Goal: Information Seeking & Learning: Learn about a topic

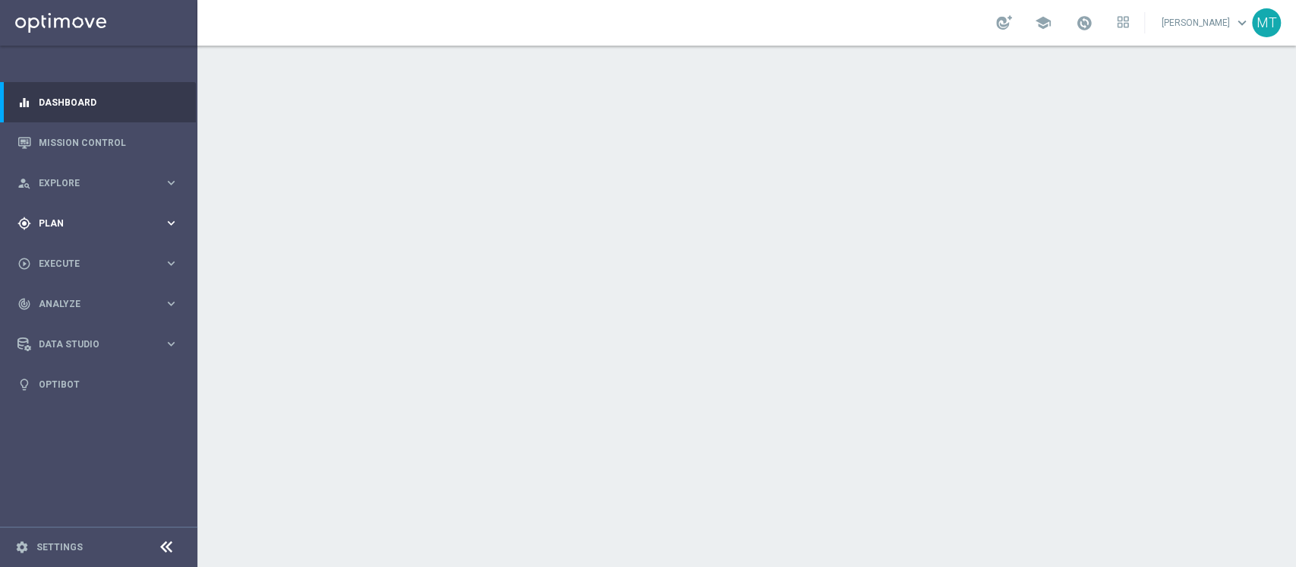
click at [92, 230] on div "gps_fixed Plan keyboard_arrow_right" at bounding box center [98, 223] width 196 height 40
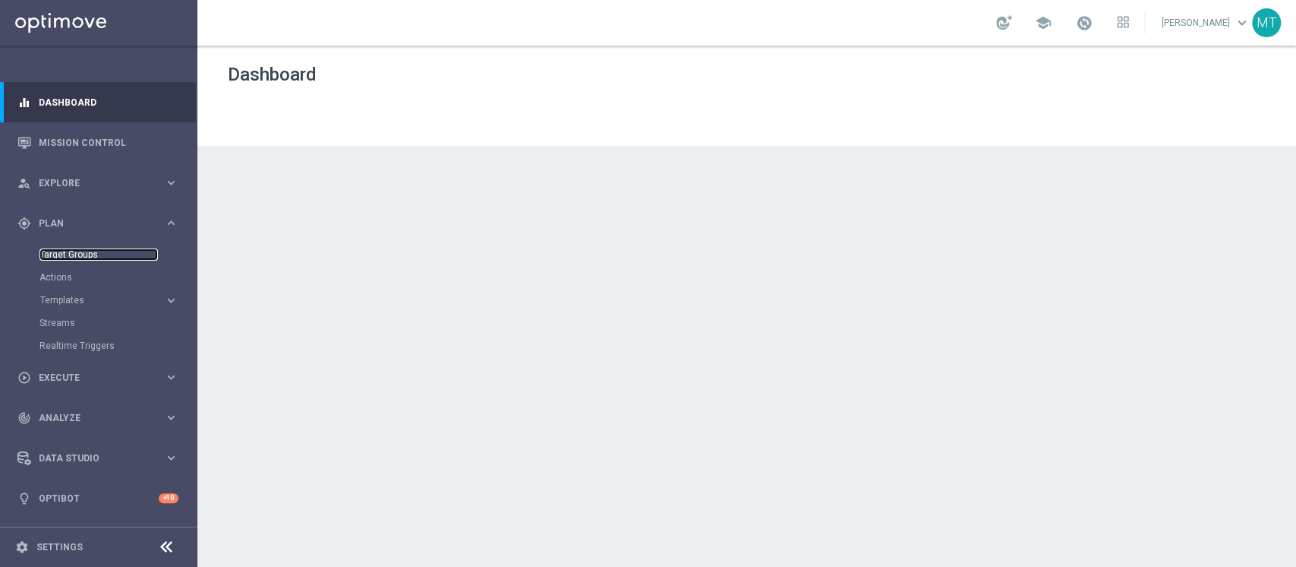
click at [73, 251] on link "Target Groups" at bounding box center [98, 254] width 118 height 12
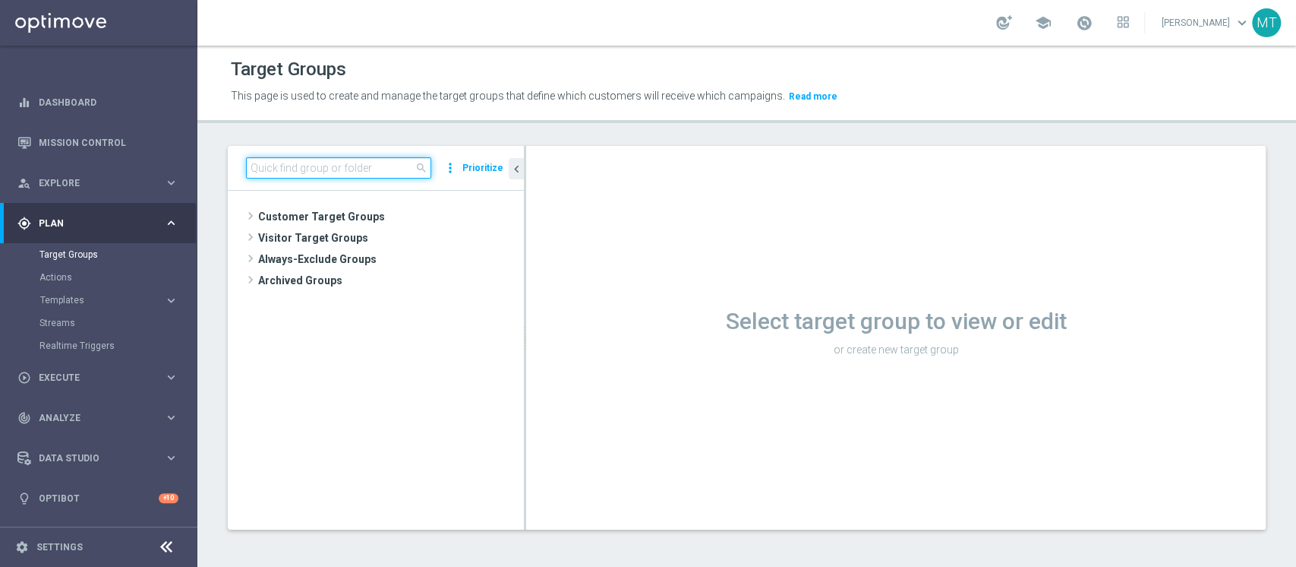
click at [292, 157] on input at bounding box center [338, 167] width 185 height 21
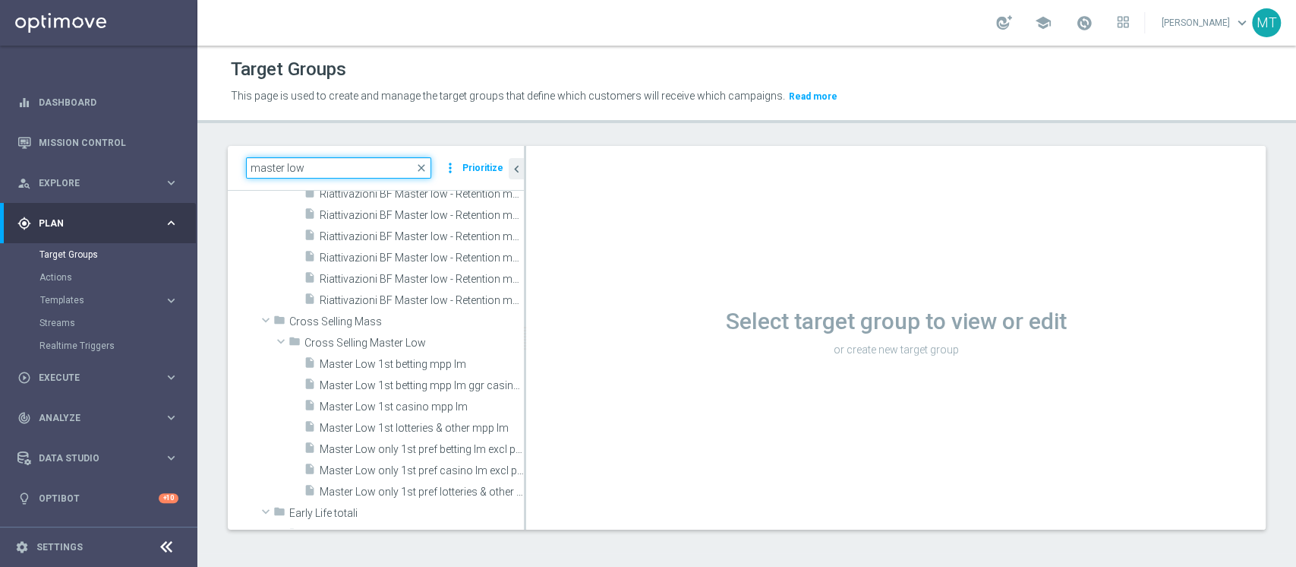
scroll to position [542, 0]
click at [358, 283] on div "insert_drive_file Riattivazioni BF Master low - Retention mese 22.08" at bounding box center [397, 275] width 186 height 21
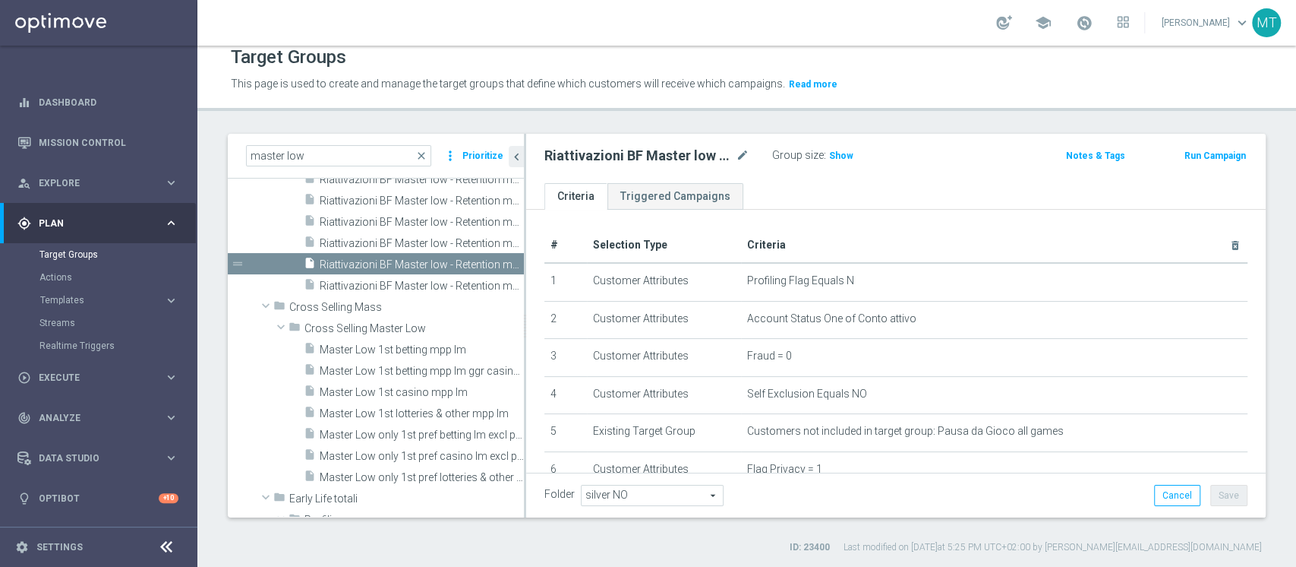
scroll to position [446, 0]
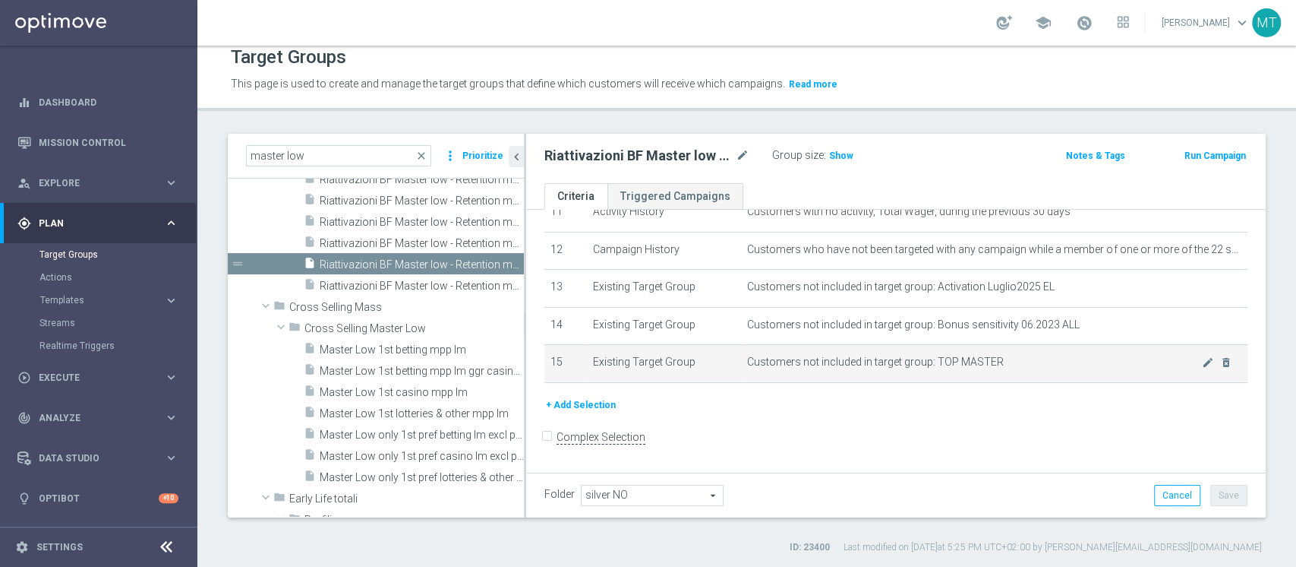
click at [892, 359] on span "Customers not included in target group: TOP MASTER" at bounding box center [974, 361] width 455 height 13
copy div "Customers not included in target group: TOP MASTER mode_edit delete_forever + A…"
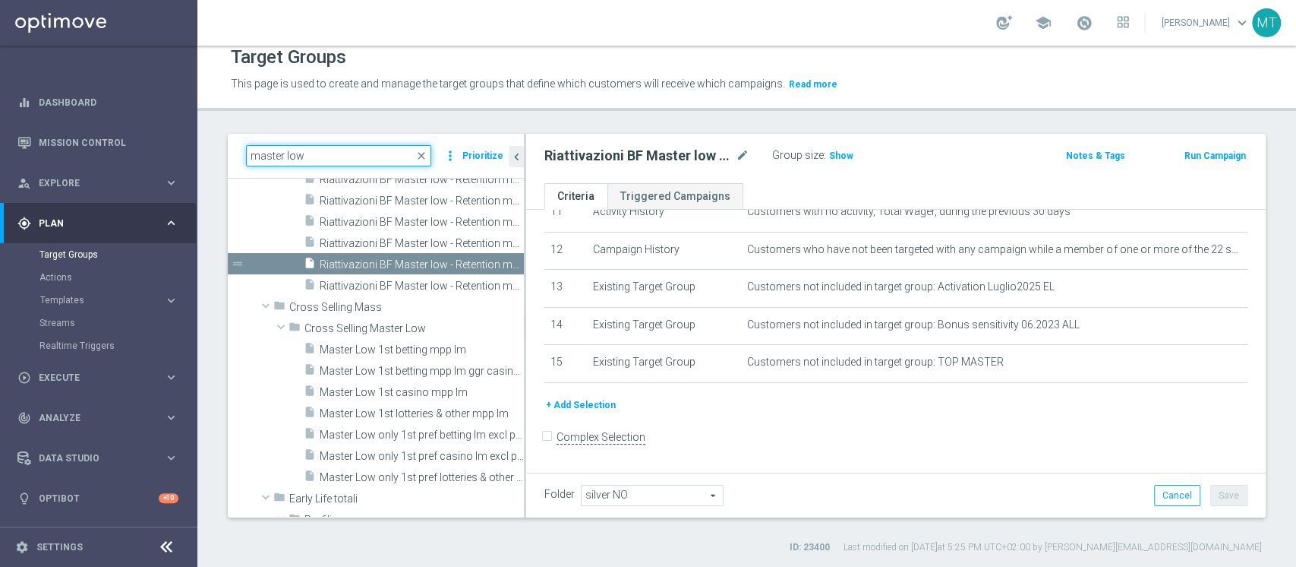
click at [339, 145] on input "master low" at bounding box center [338, 155] width 185 height 21
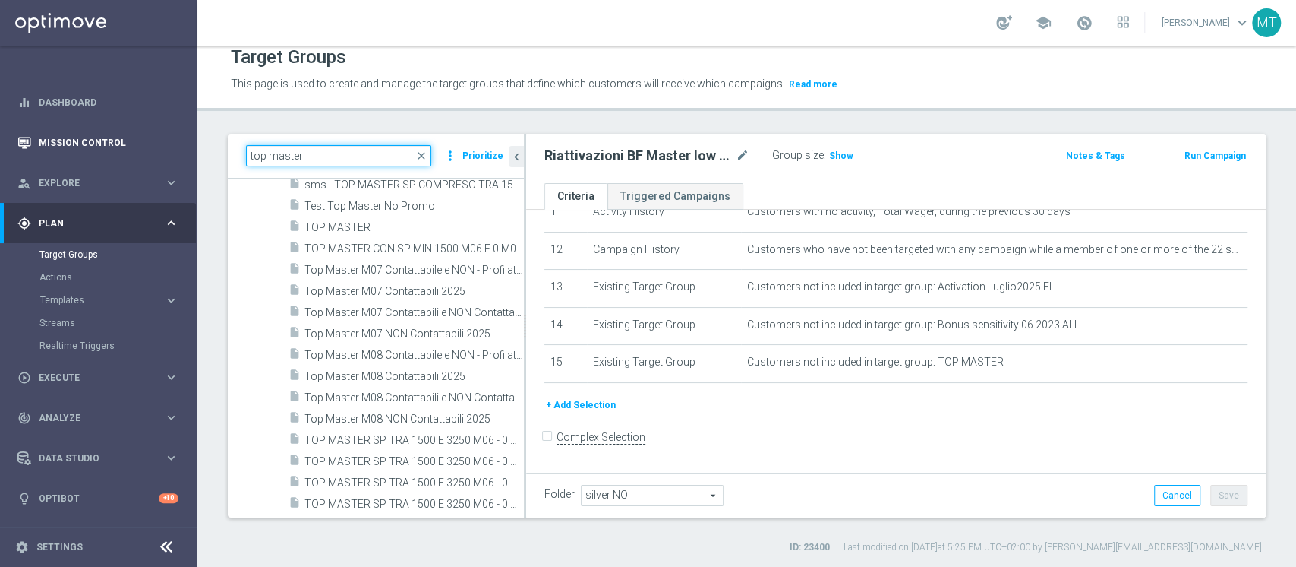
scroll to position [148, 0]
type input "top master"
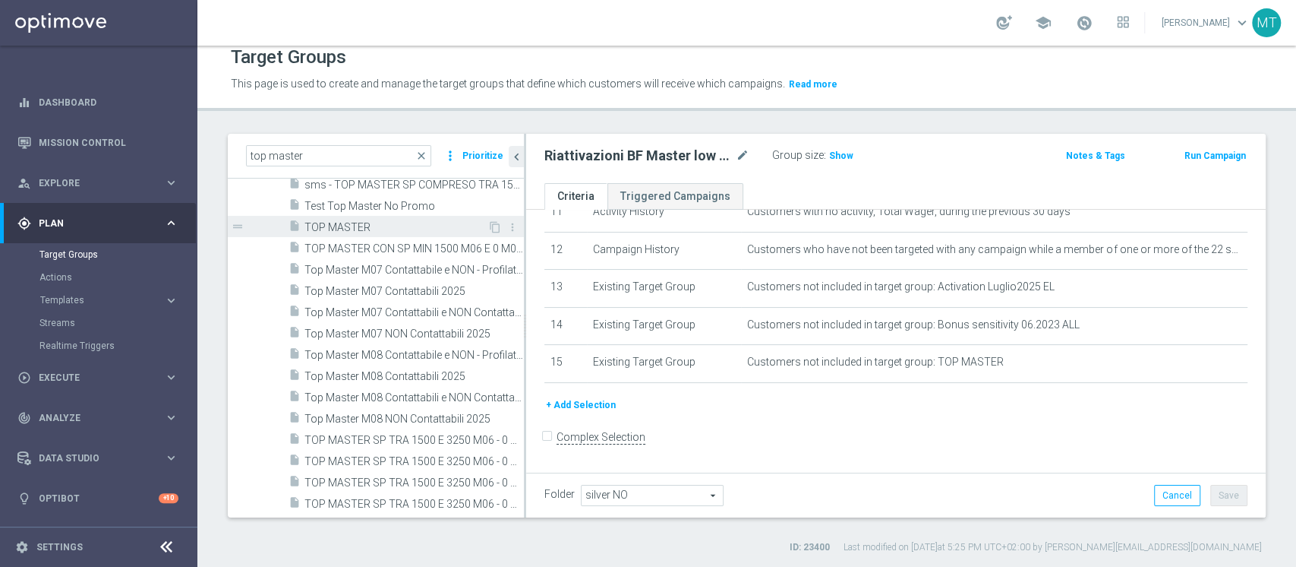
click at [340, 229] on span "TOP MASTER" at bounding box center [396, 227] width 183 height 13
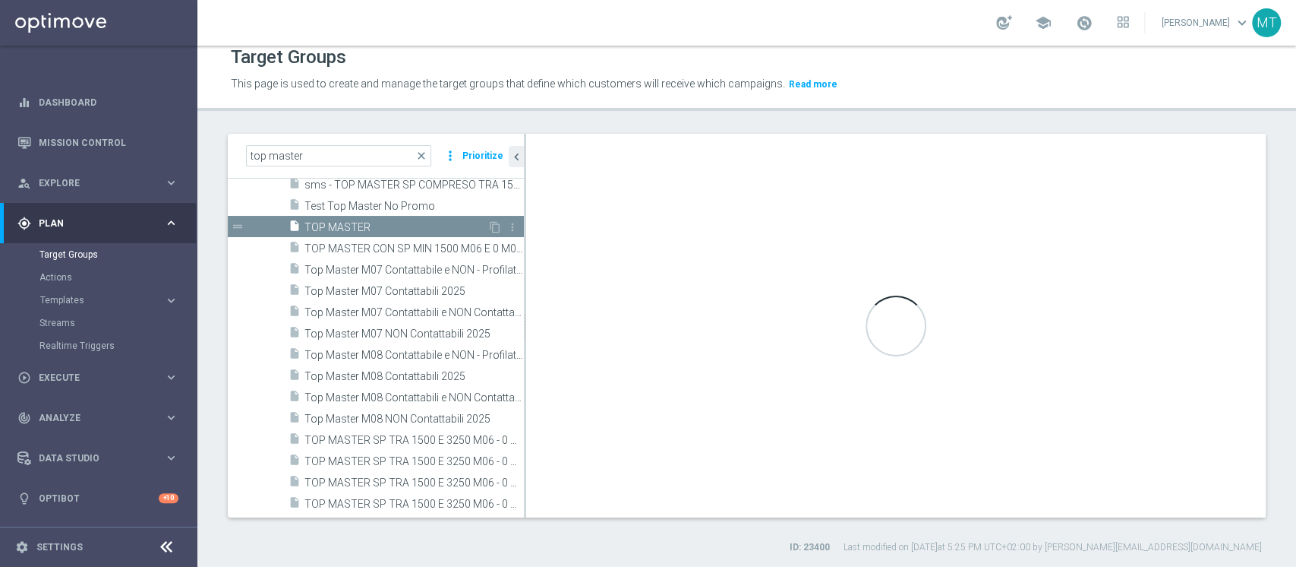
type input "Gold 2025"
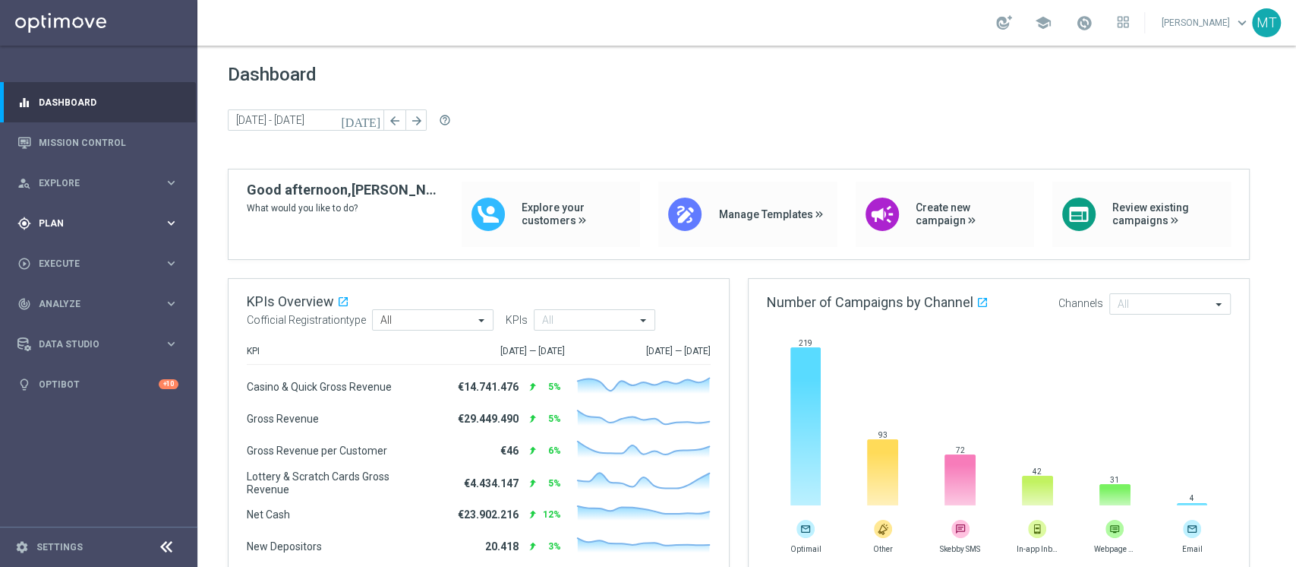
click at [63, 211] on div "gps_fixed Plan keyboard_arrow_right" at bounding box center [98, 223] width 196 height 40
click at [1093, 29] on span at bounding box center [1084, 22] width 17 height 17
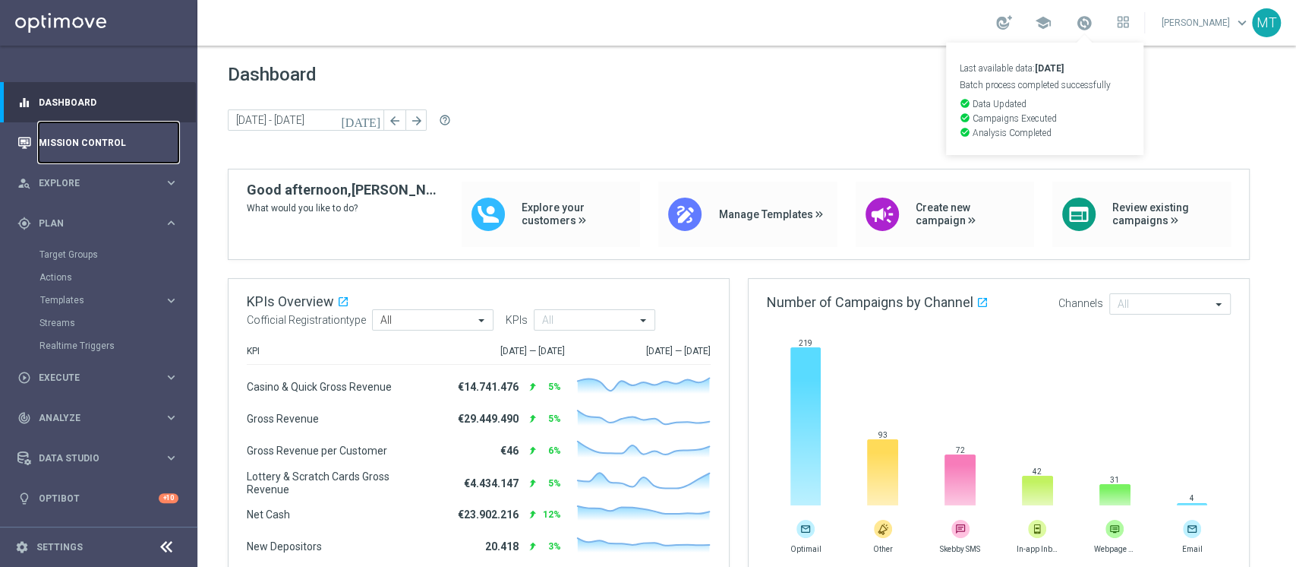
click at [114, 134] on link "Mission Control" at bounding box center [109, 142] width 140 height 40
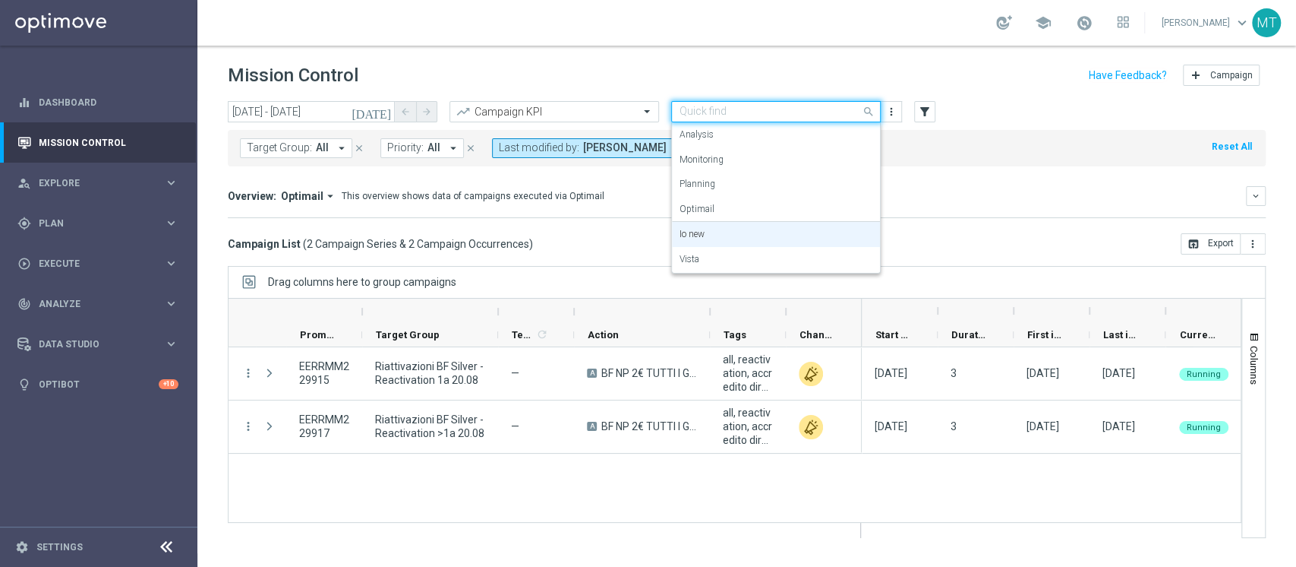
click at [712, 111] on input "text" at bounding box center [761, 112] width 163 height 13
click at [700, 252] on div "Vista" at bounding box center [776, 259] width 193 height 25
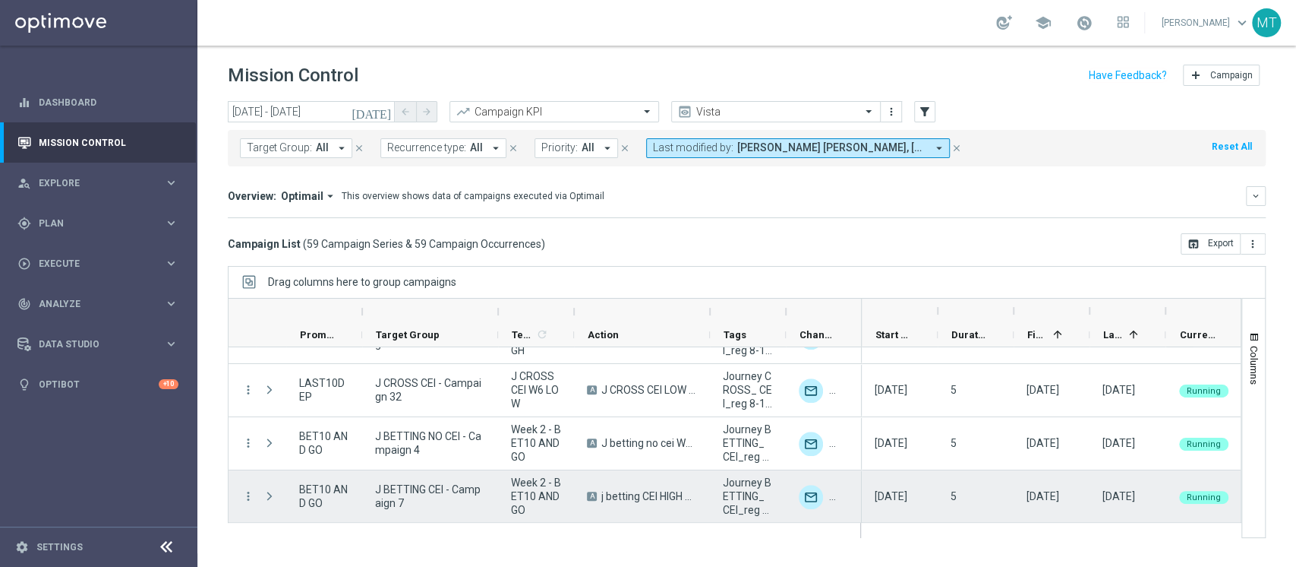
scroll to position [1245, 0]
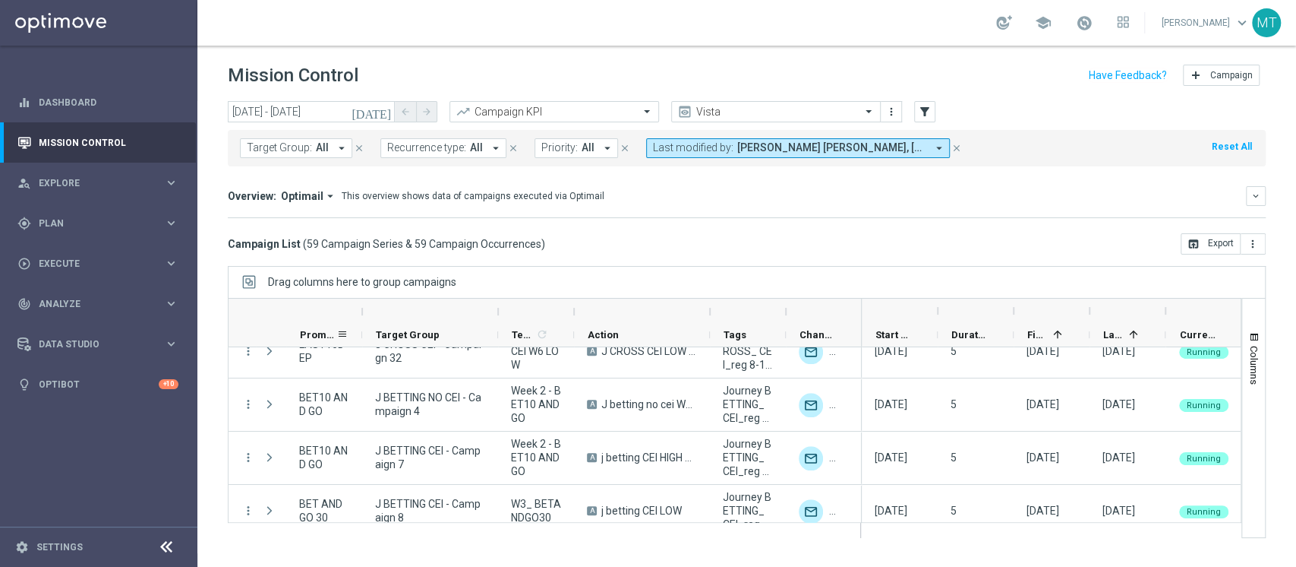
click at [304, 333] on span "Promotions" at bounding box center [318, 334] width 36 height 11
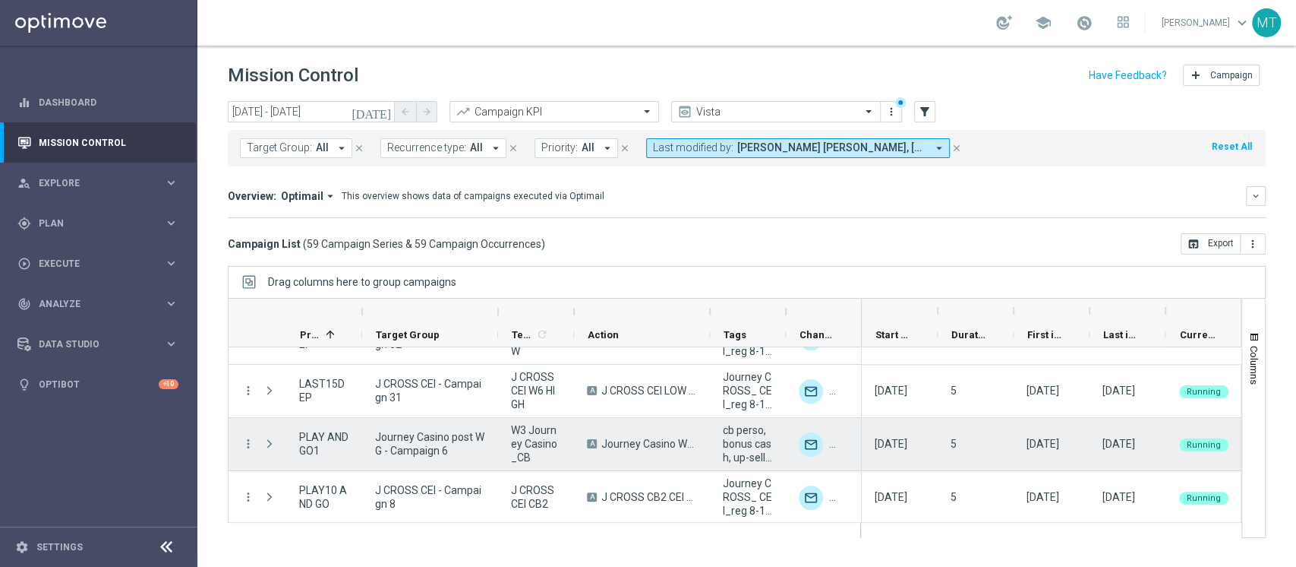
scroll to position [1538, 0]
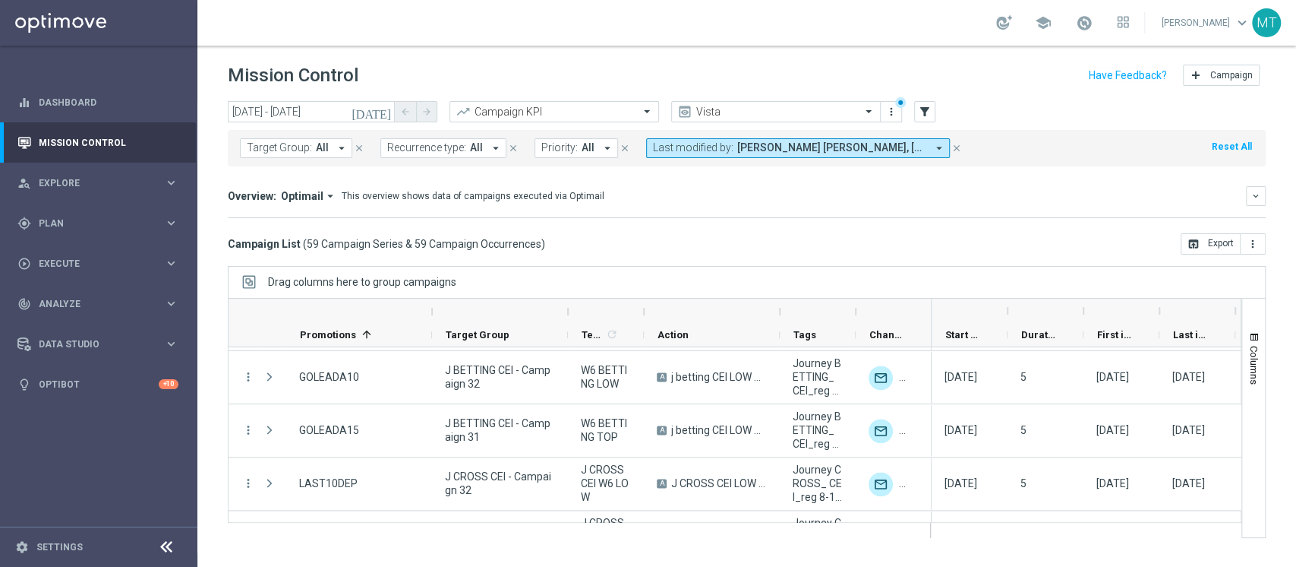
drag, startPoint x: 365, startPoint y: 310, endPoint x: 436, endPoint y: 312, distance: 71.4
click at [435, 312] on div at bounding box center [432, 311] width 6 height 24
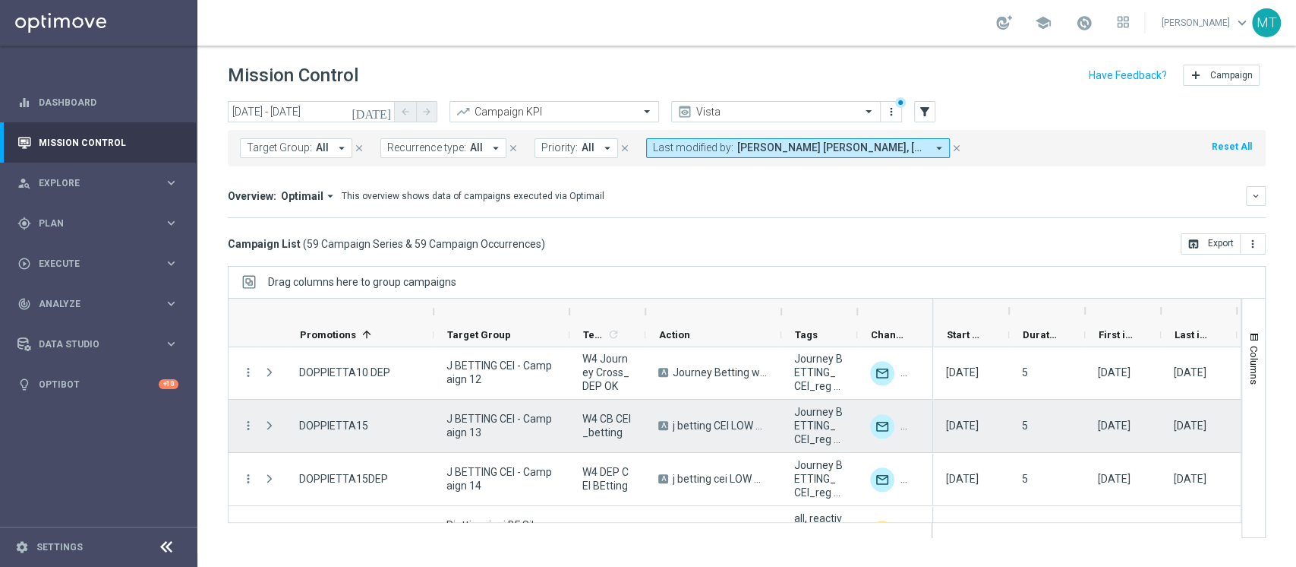
scroll to position [1276, 0]
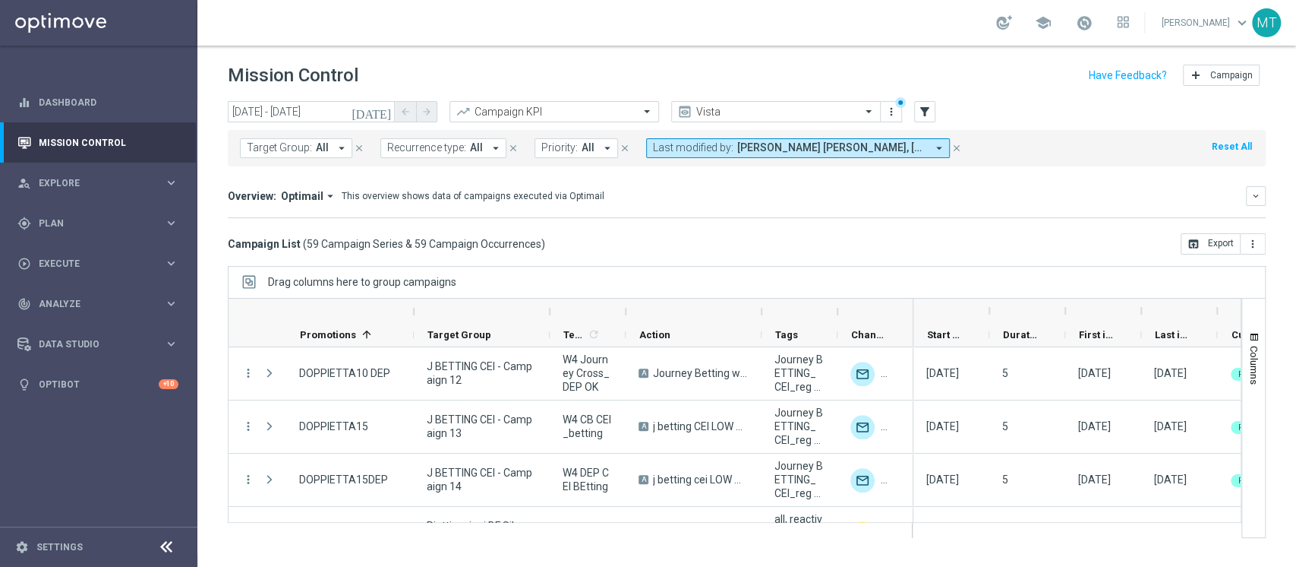
drag, startPoint x: 436, startPoint y: 312, endPoint x: 413, endPoint y: 313, distance: 22.8
click at [413, 313] on div at bounding box center [571, 311] width 685 height 24
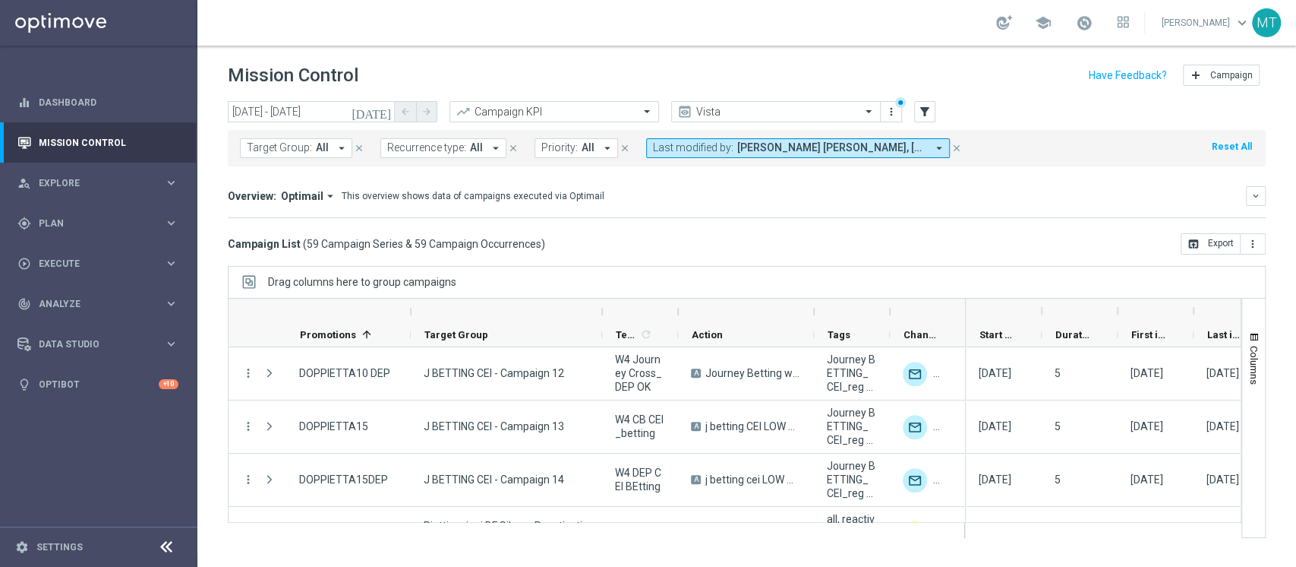
drag, startPoint x: 547, startPoint y: 311, endPoint x: 602, endPoint y: 311, distance: 55.4
click at [602, 311] on div at bounding box center [602, 311] width 6 height 24
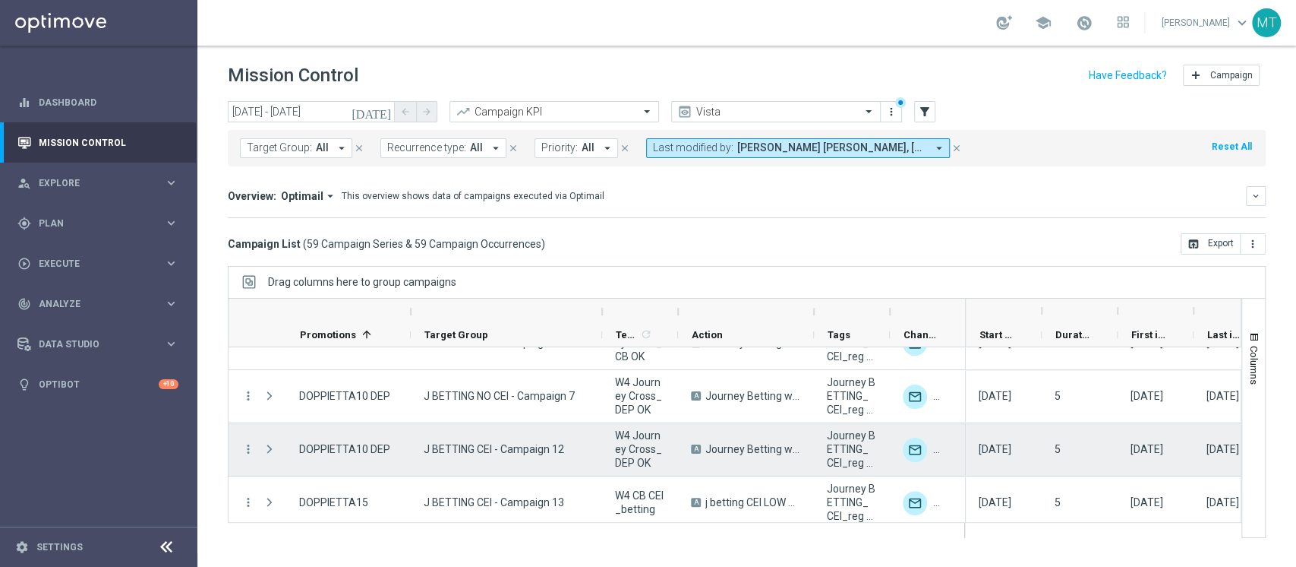
scroll to position [1195, 0]
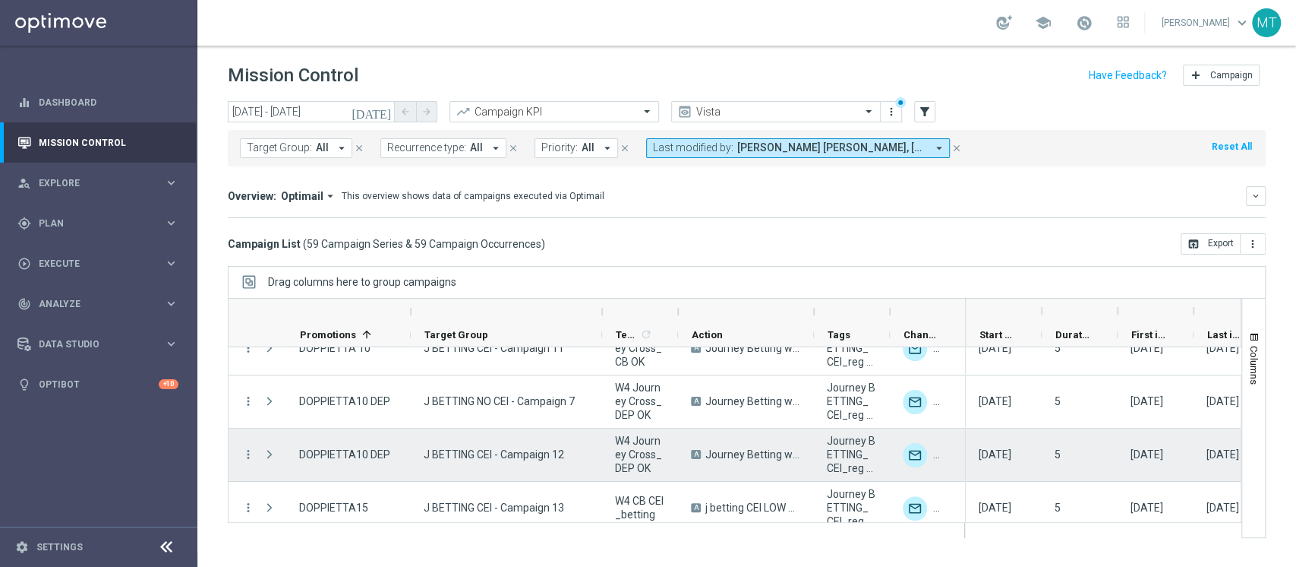
click at [449, 448] on span "J BETTING CEI - Campaign 12" at bounding box center [494, 454] width 141 height 14
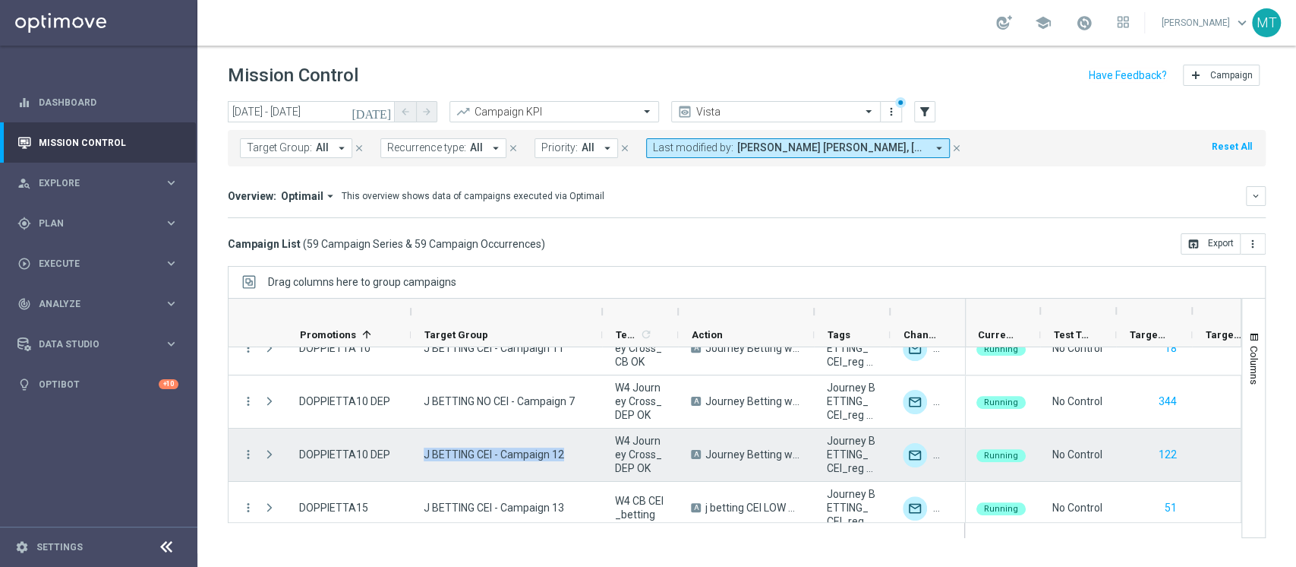
scroll to position [0, 305]
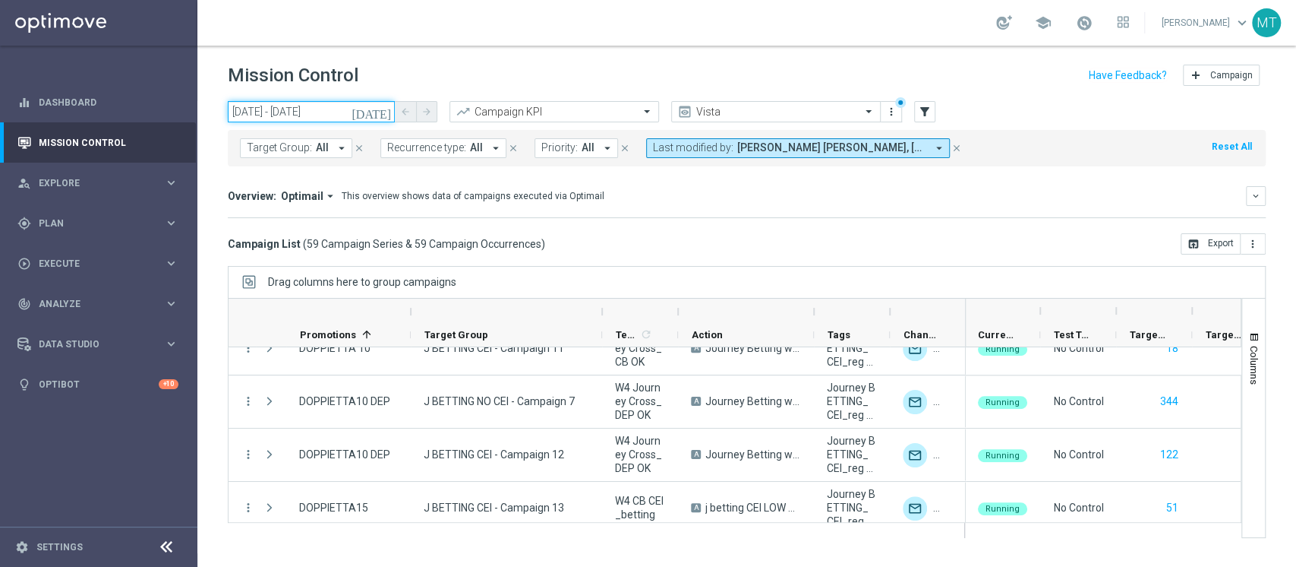
click at [346, 106] on input "20 Aug 2025 - 20 Aug 2025" at bounding box center [311, 111] width 167 height 21
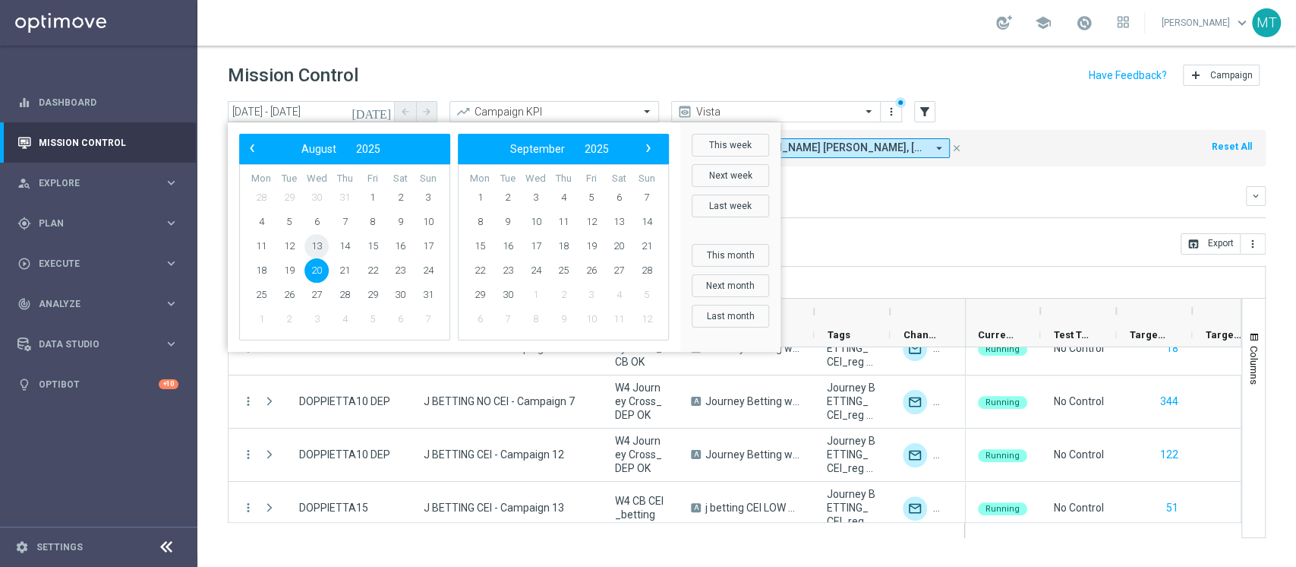
click at [315, 252] on span "13" at bounding box center [317, 246] width 24 height 24
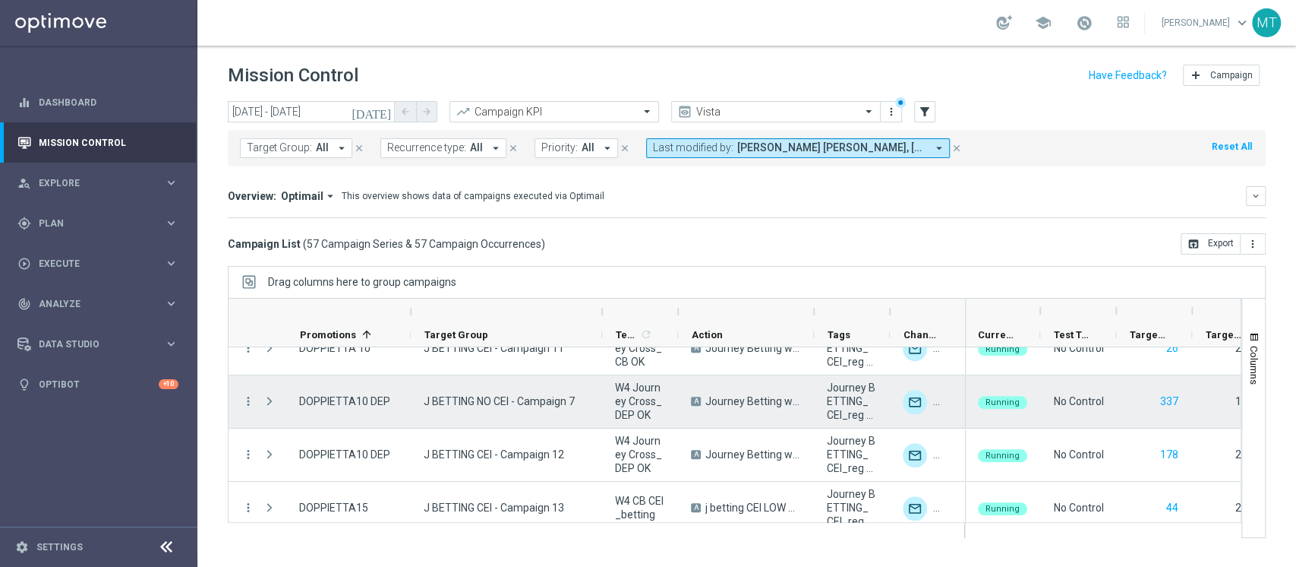
click at [513, 410] on div "J BETTING NO CEI - Campaign 7" at bounding box center [506, 401] width 191 height 52
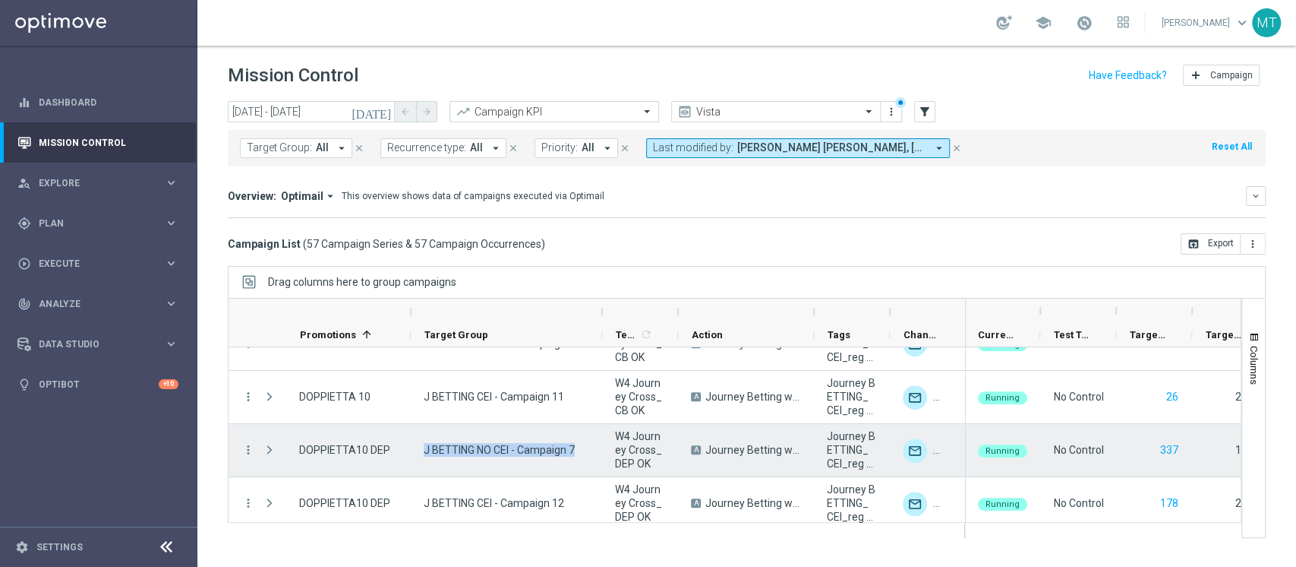
scroll to position [1162, 0]
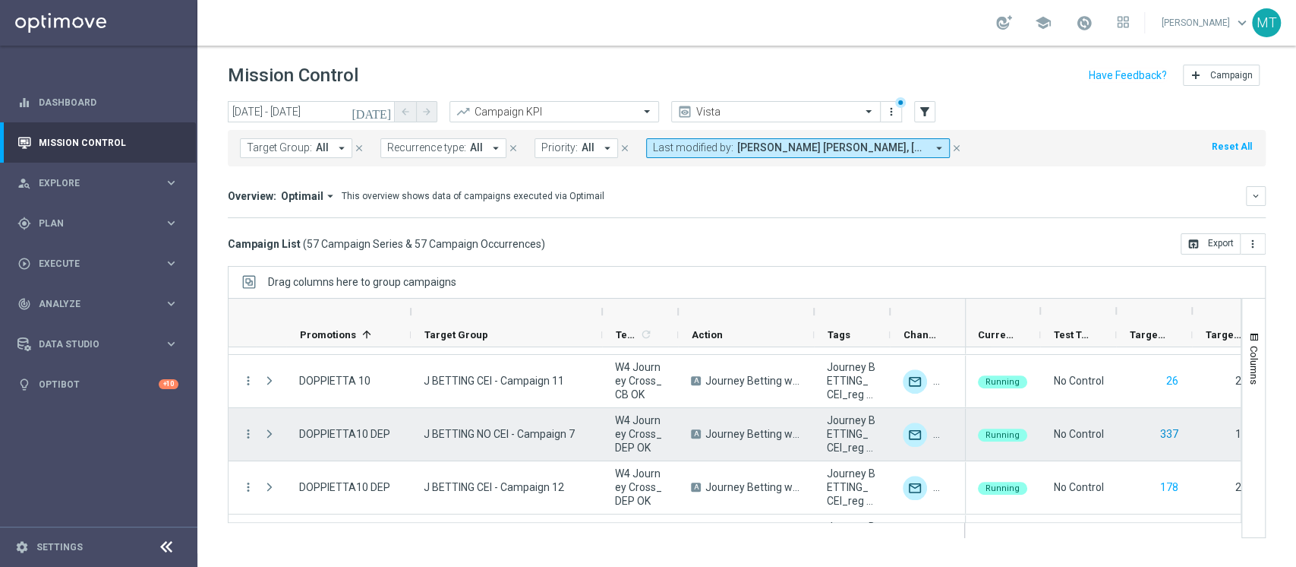
click at [1167, 428] on button "337" at bounding box center [1169, 434] width 21 height 19
click at [332, 439] on span "DOPPIETTA10 DEP" at bounding box center [344, 434] width 91 height 14
click at [633, 425] on span "W4 Journey Cross_DEP OK" at bounding box center [640, 433] width 50 height 41
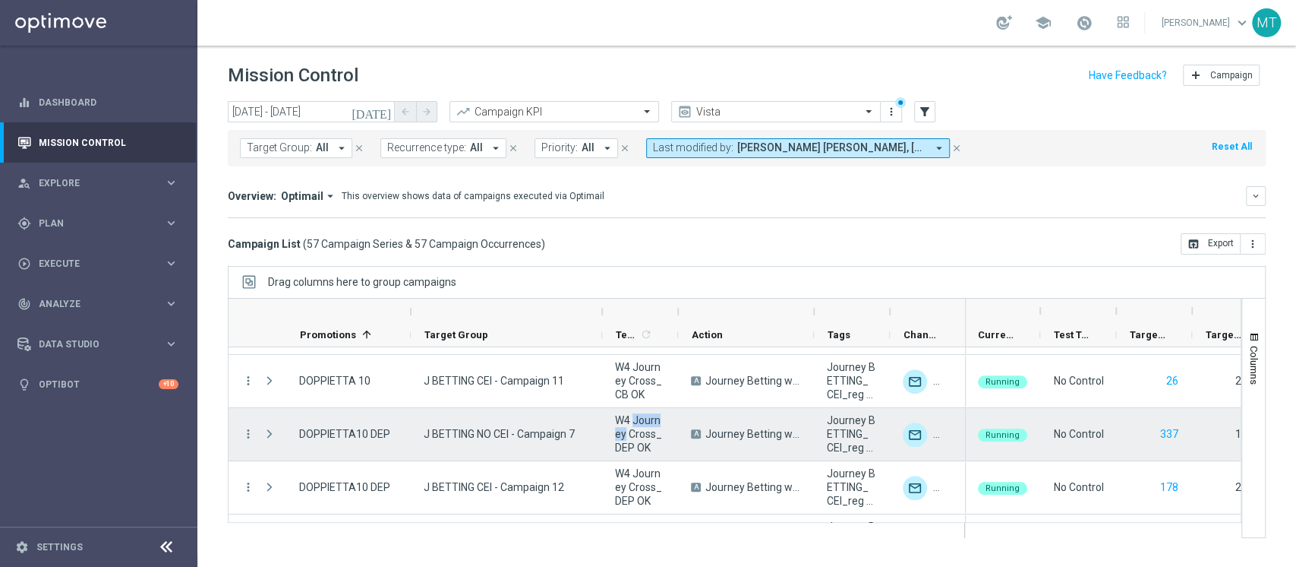
click at [633, 425] on span "W4 Journey Cross_DEP OK" at bounding box center [640, 433] width 50 height 41
click at [722, 438] on span "Journey Betting w4 dep" at bounding box center [754, 434] width 96 height 14
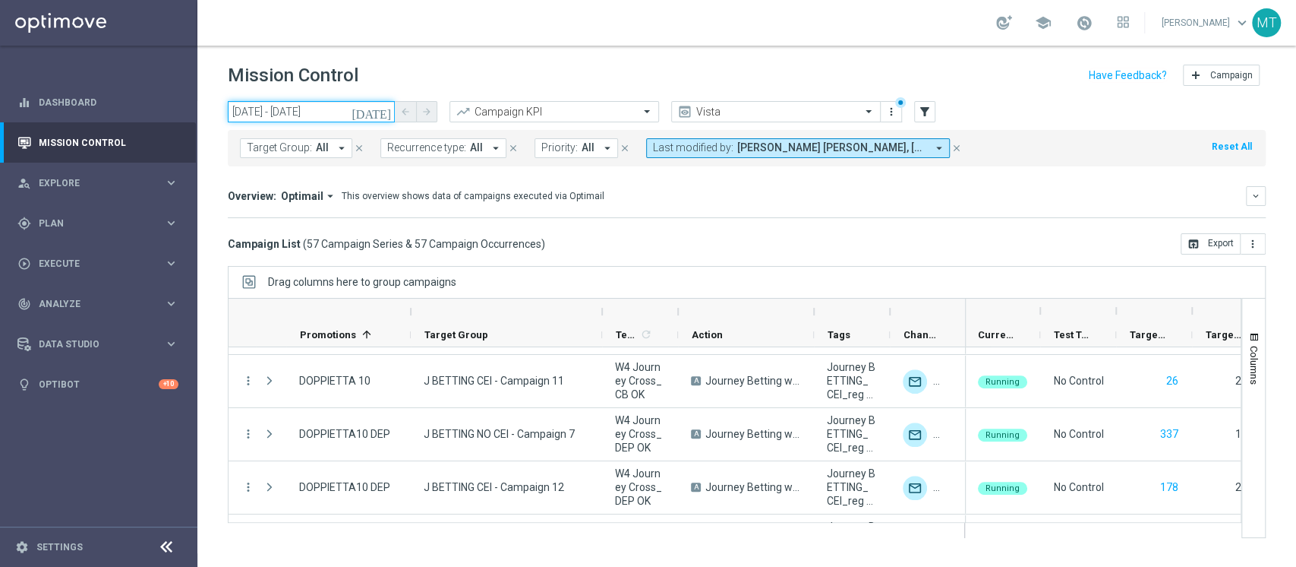
click at [324, 108] on input "13 Aug 2025 - 13 Aug 2025" at bounding box center [311, 111] width 167 height 21
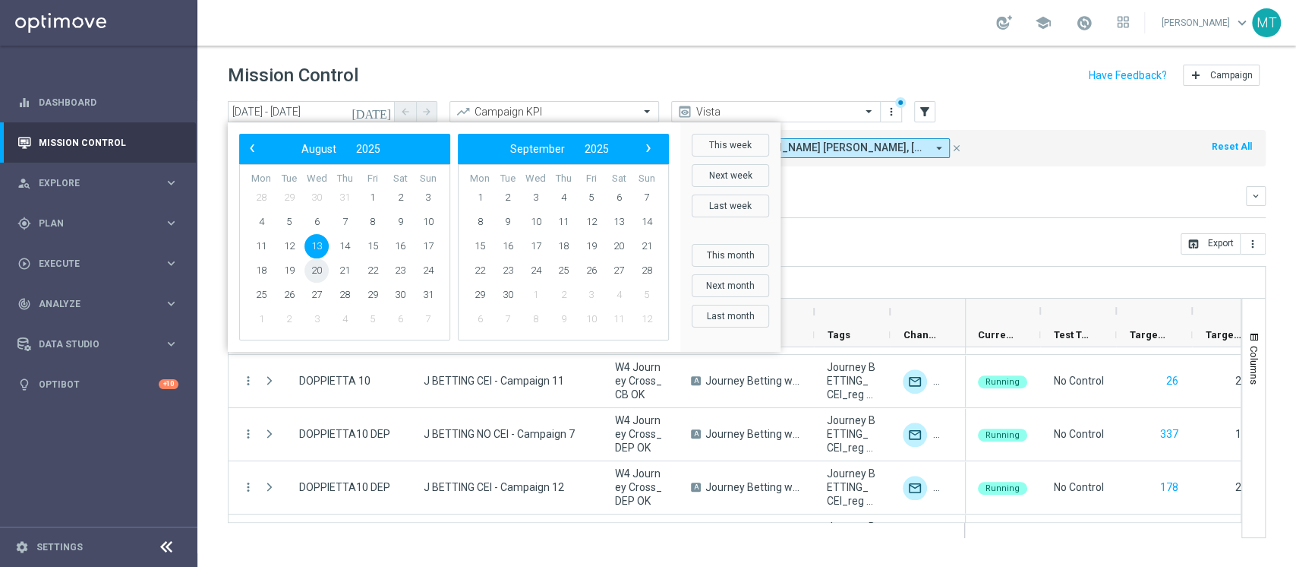
click at [310, 273] on span "20" at bounding box center [317, 270] width 24 height 24
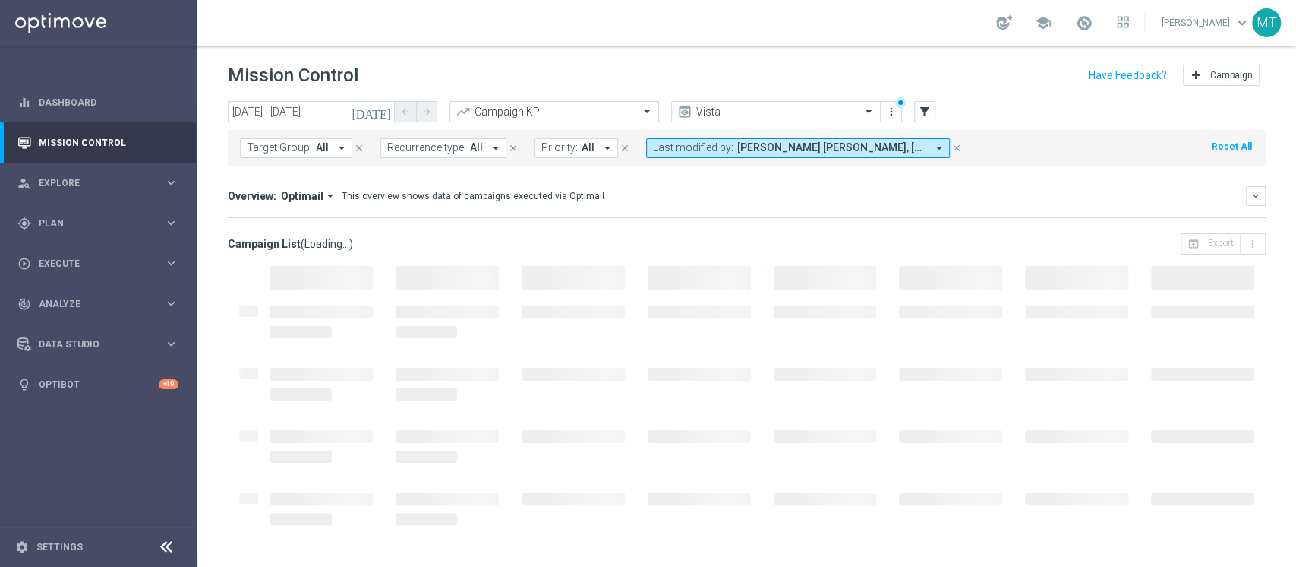
type input "20 Aug 2025 - 20 Aug 2025"
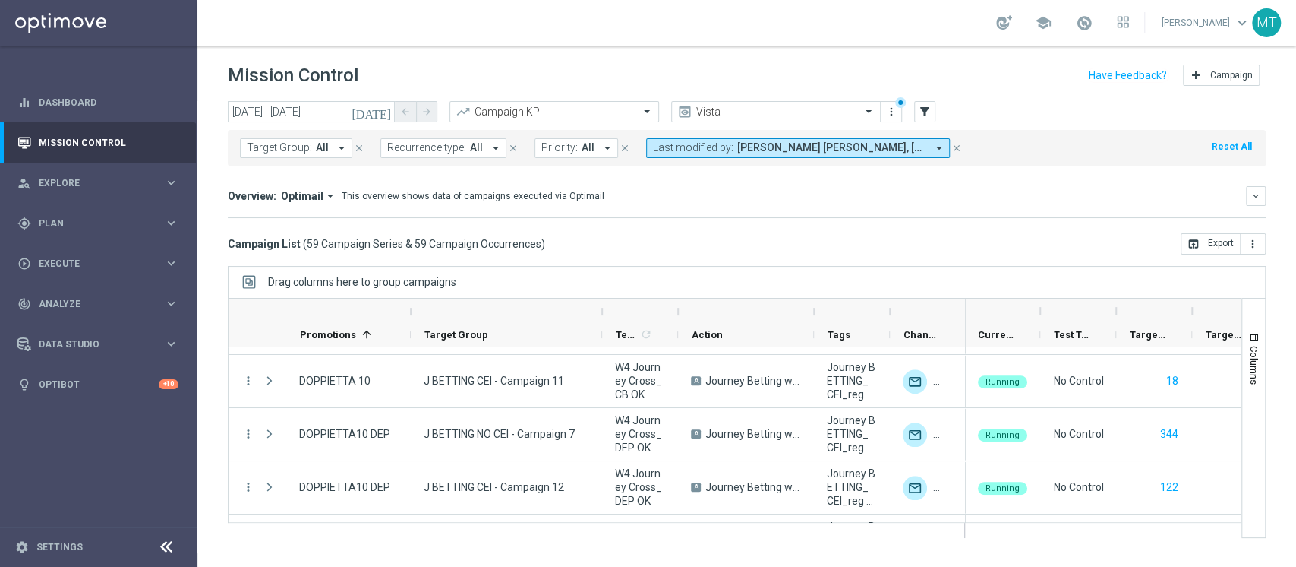
click at [309, 152] on span "Target Group:" at bounding box center [279, 147] width 65 height 13
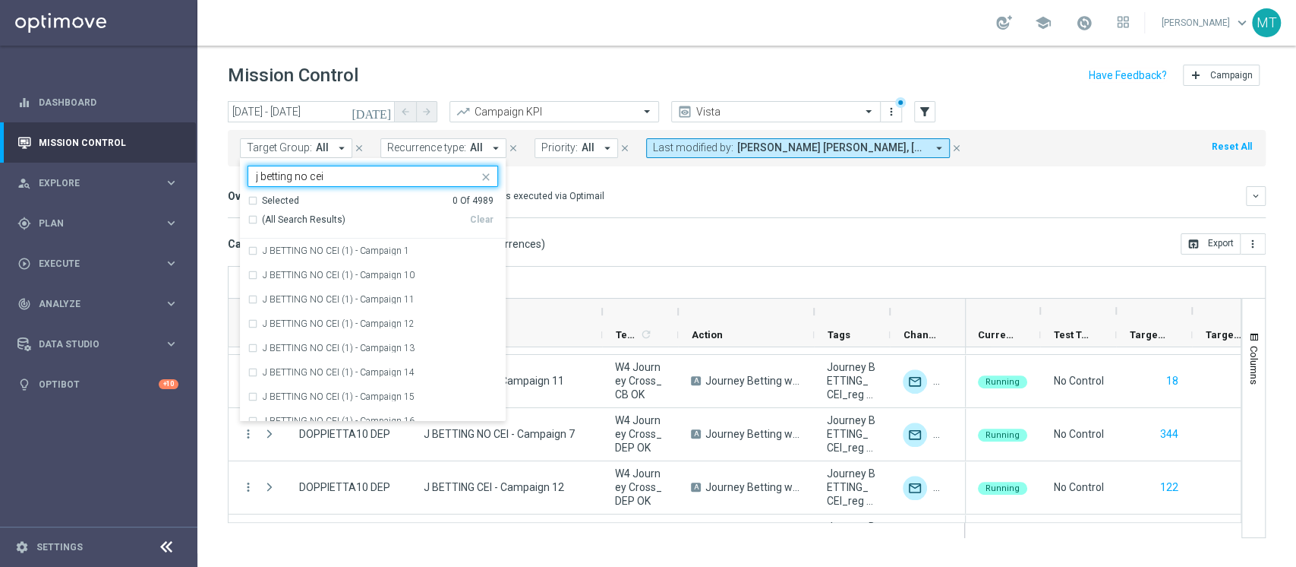
click at [266, 219] on span "(All Search Results)" at bounding box center [304, 219] width 84 height 13
type input "j betting no cei"
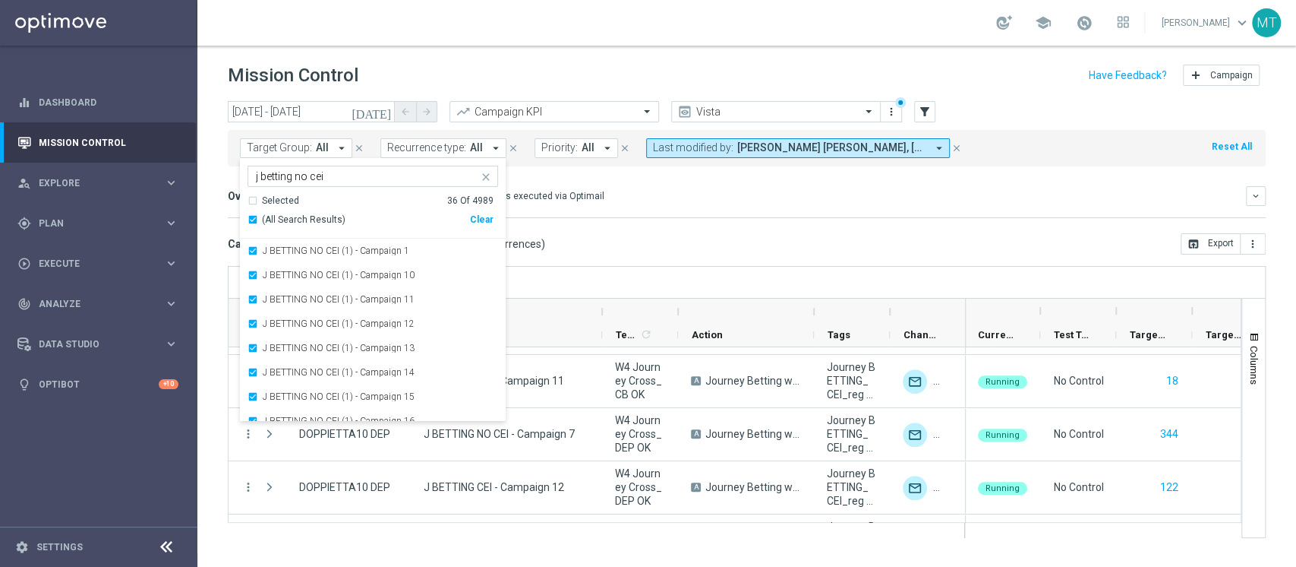
click at [296, 219] on span "(All Search Results)" at bounding box center [304, 219] width 84 height 13
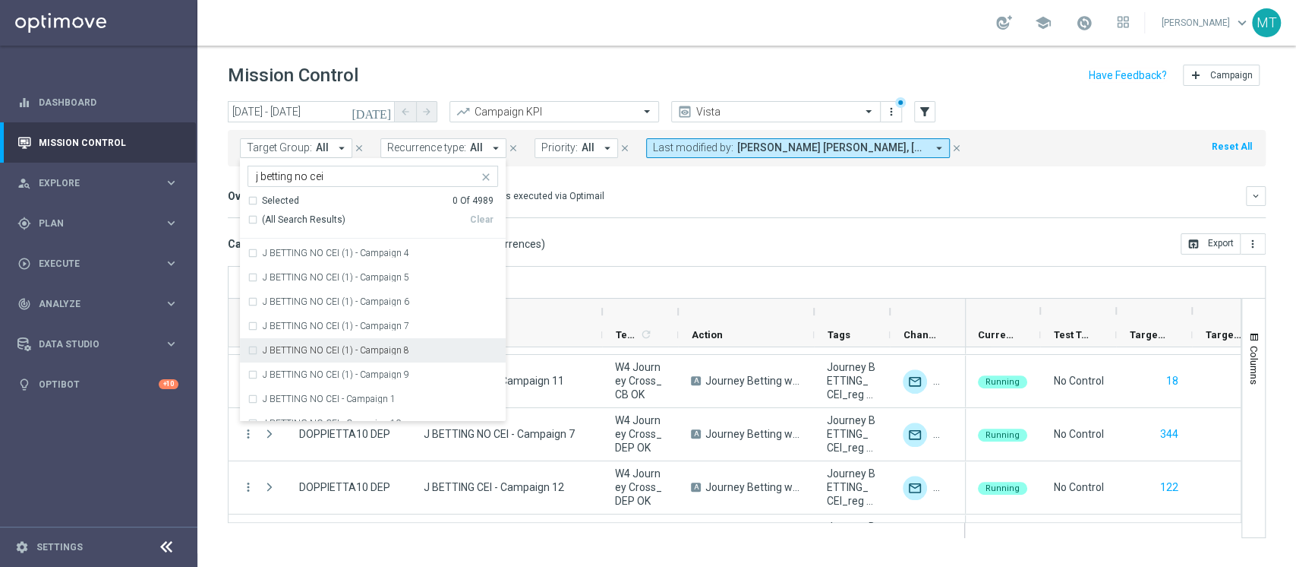
scroll to position [291, 0]
click at [368, 343] on div "J BETTING NO CEI (1) - Campaign 8" at bounding box center [373, 348] width 251 height 24
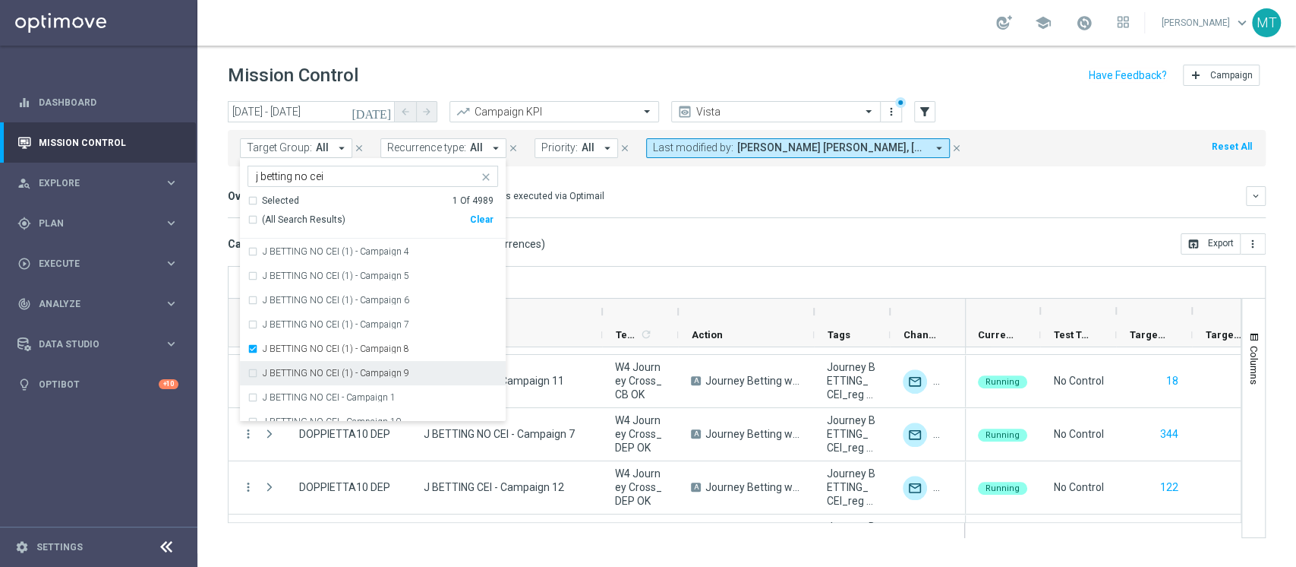
click at [377, 372] on label "J BETTING NO CEI (1) - Campaign 9" at bounding box center [336, 372] width 147 height 9
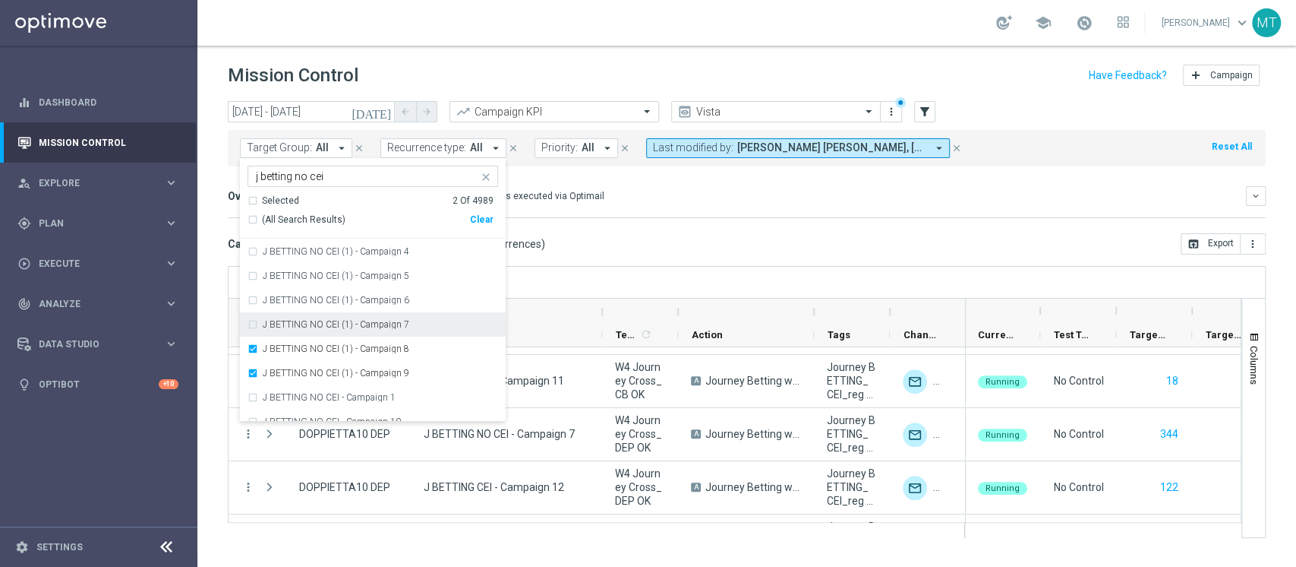
click at [362, 324] on label "J BETTING NO CEI (1) - Campaign 7" at bounding box center [336, 324] width 147 height 9
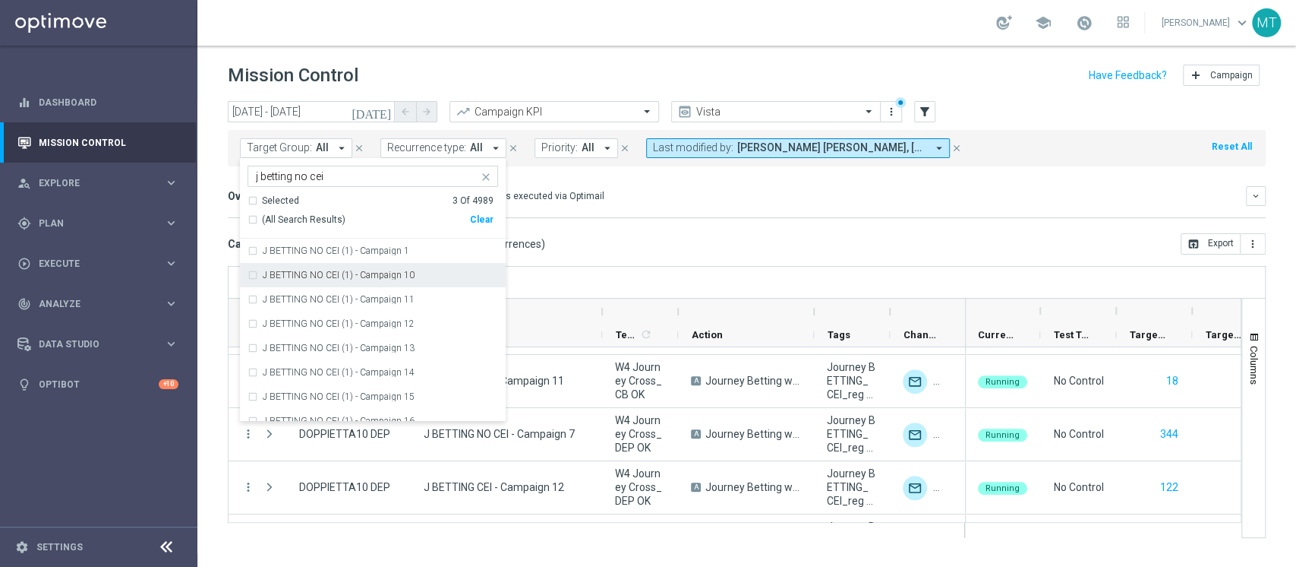
click at [351, 278] on label "J BETTING NO CEI (1) - Campaign 10" at bounding box center [339, 274] width 152 height 9
click at [574, 286] on div "Drag columns here to group campaigns" at bounding box center [747, 282] width 1038 height 32
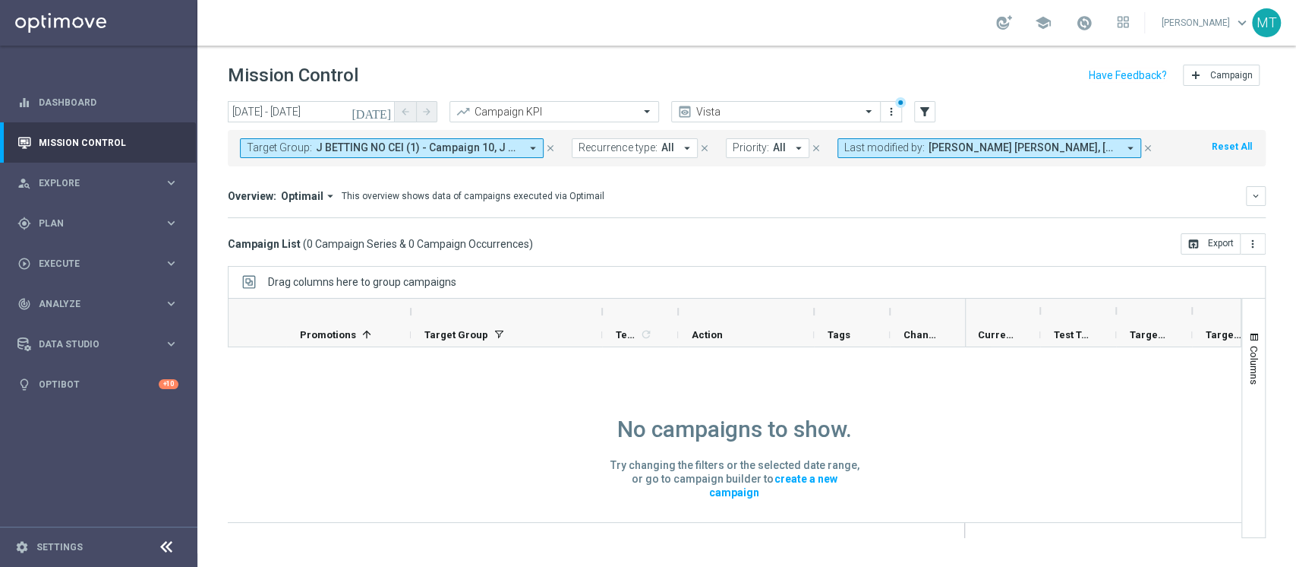
click at [410, 147] on span "J BETTING NO CEI (1) - Campaign 10, J BETTING NO CEI (1) - Campaign 7, J BETTIN…" at bounding box center [418, 147] width 204 height 13
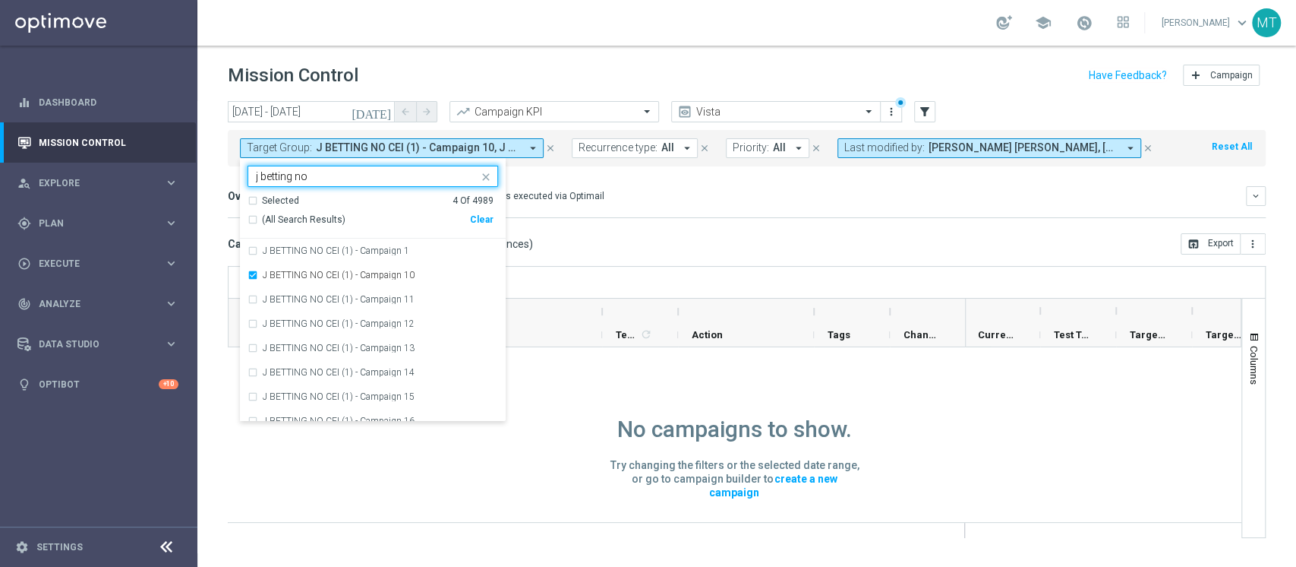
click at [292, 214] on span "(All Search Results)" at bounding box center [304, 219] width 84 height 13
type input "j betting no"
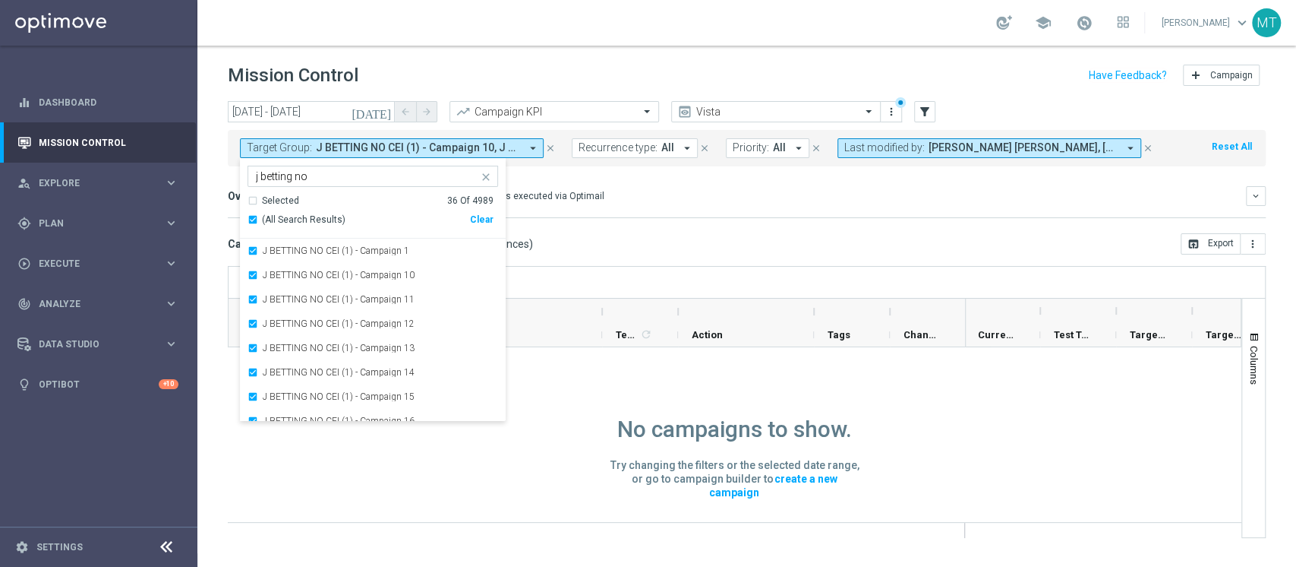
click at [525, 258] on div "today 20 Aug 2025 - 20 Aug 2025 arrow_back arrow_forward Campaign KPI trending_…" at bounding box center [746, 327] width 1099 height 452
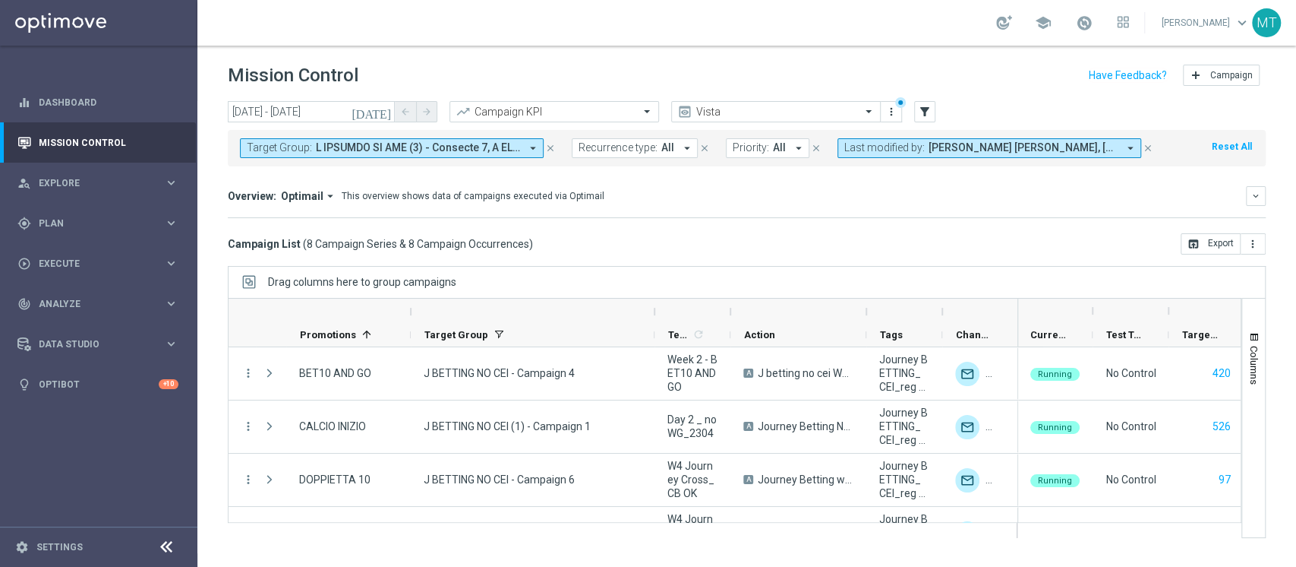
drag, startPoint x: 601, startPoint y: 316, endPoint x: 632, endPoint y: 313, distance: 31.3
click at [652, 313] on div at bounding box center [655, 311] width 6 height 24
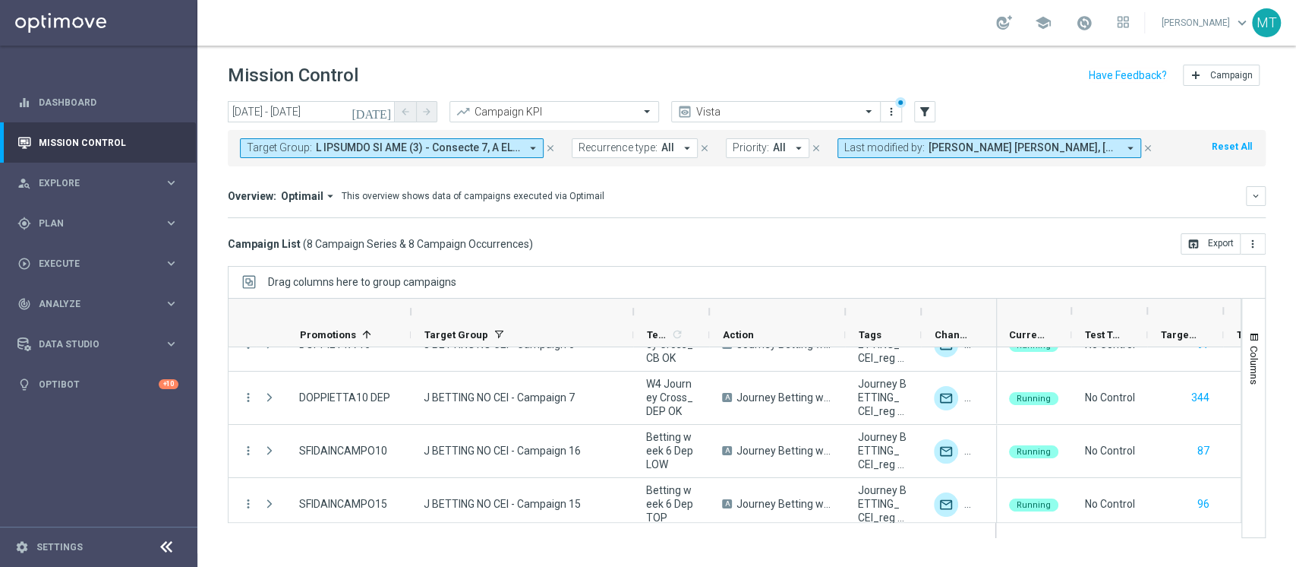
scroll to position [250, 0]
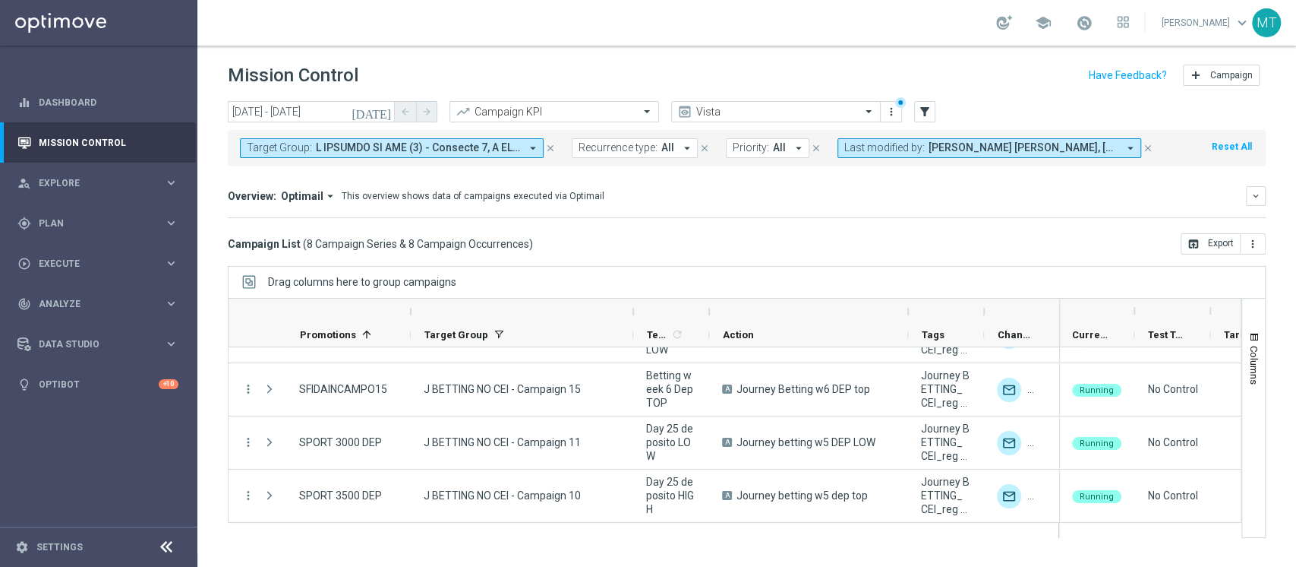
drag, startPoint x: 846, startPoint y: 311, endPoint x: 908, endPoint y: 298, distance: 63.6
click at [908, 299] on div at bounding box center [908, 311] width 6 height 24
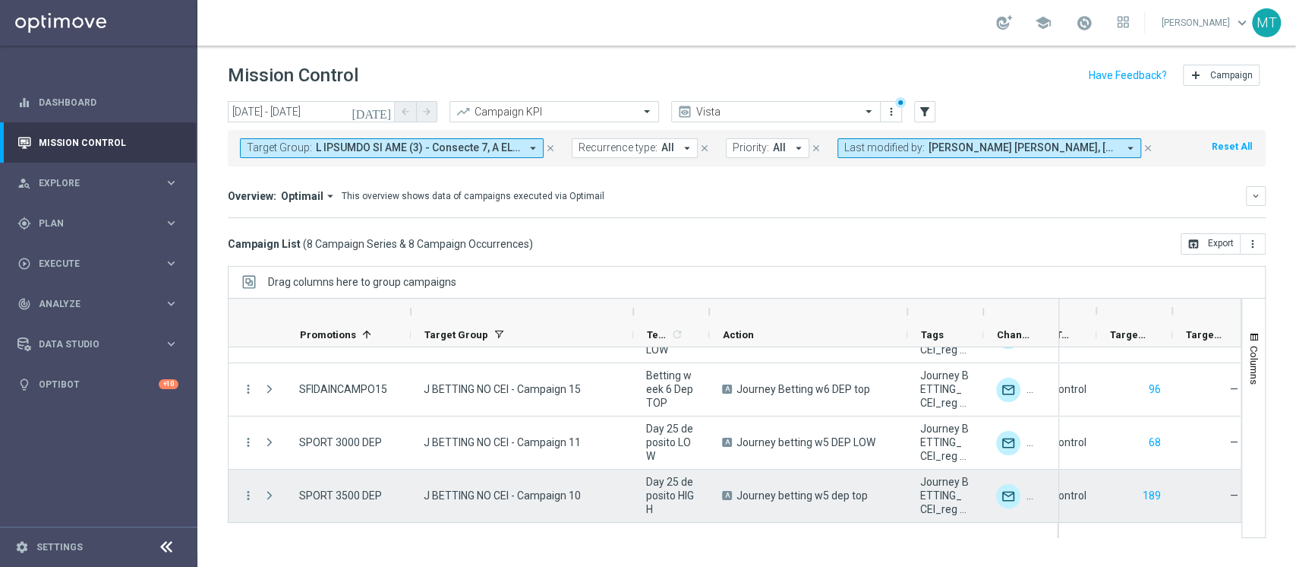
scroll to position [0, 419]
click at [816, 494] on span "Journey betting w5 dep top" at bounding box center [802, 495] width 131 height 14
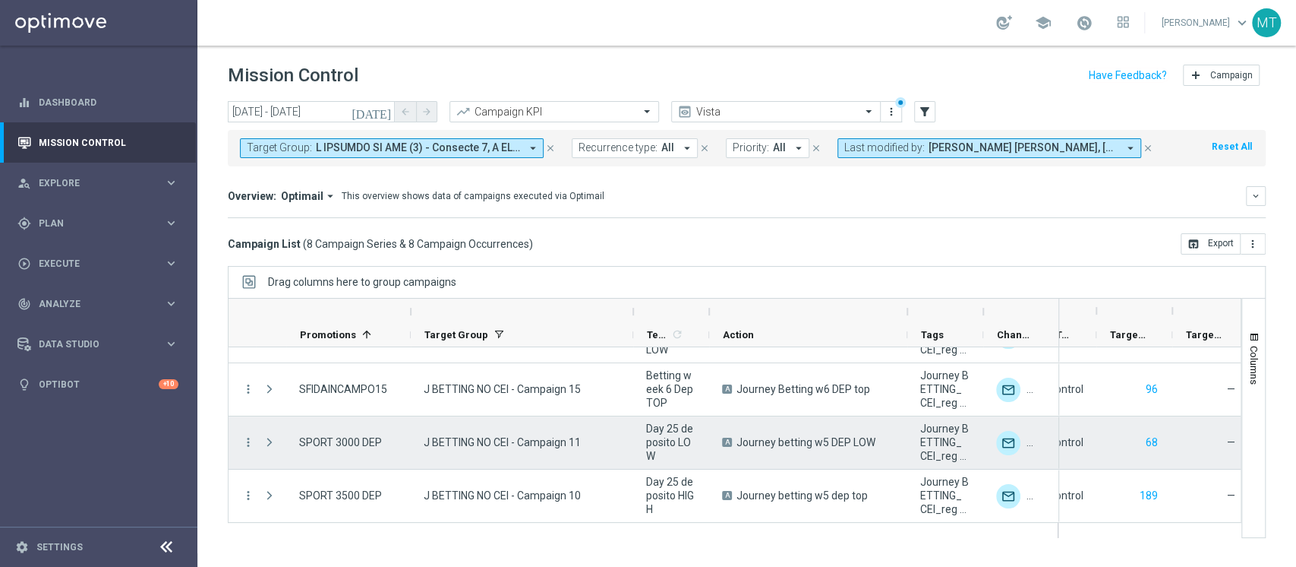
click at [831, 437] on span "Journey betting w5 DEP LOW" at bounding box center [806, 442] width 139 height 14
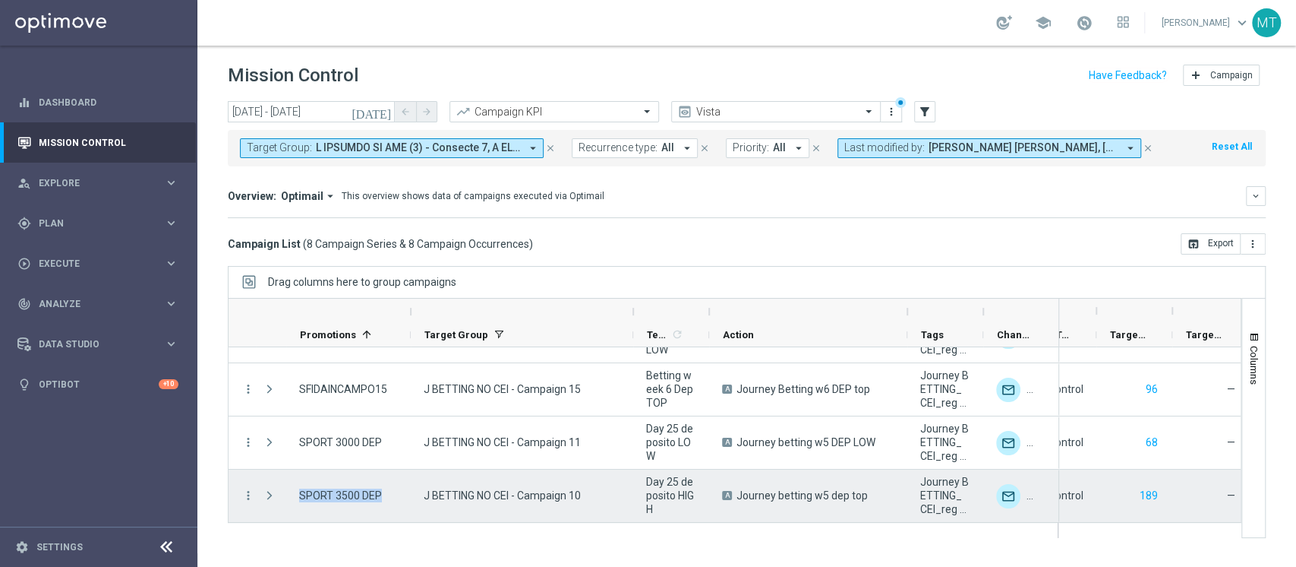
click at [365, 494] on span "SPORT 3500 DEP" at bounding box center [340, 495] width 83 height 14
click at [509, 481] on div "J BETTING NO CEI - Campaign 10" at bounding box center [522, 495] width 223 height 52
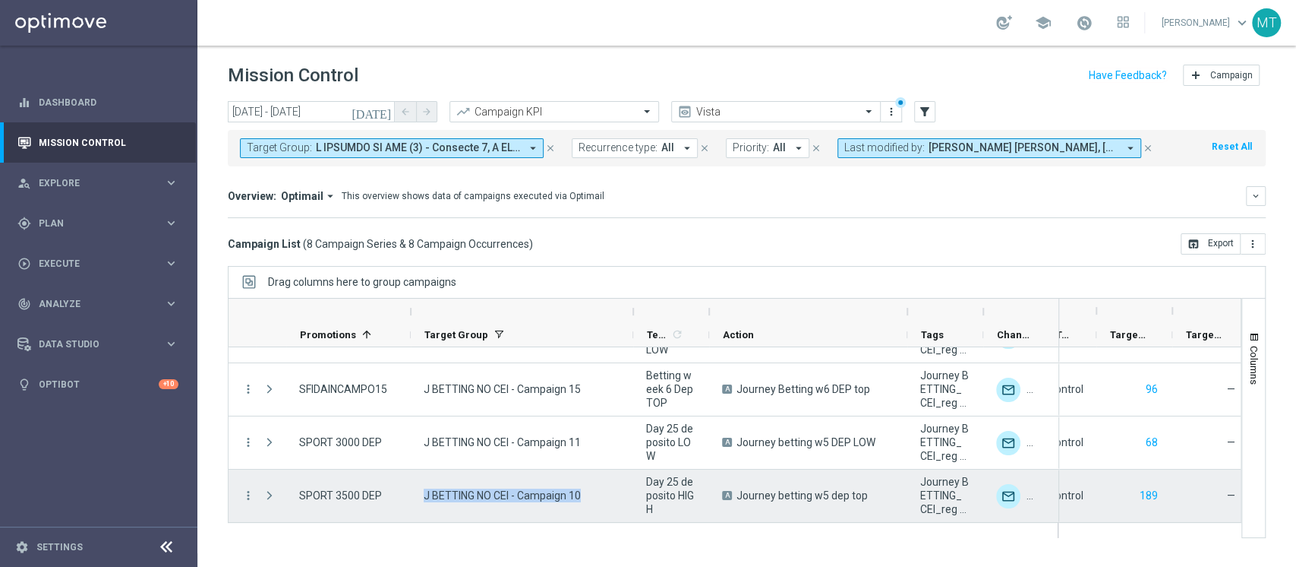
click at [509, 481] on div "J BETTING NO CEI - Campaign 10" at bounding box center [522, 495] width 223 height 52
click at [335, 500] on span "SPORT 3500 DEP" at bounding box center [340, 495] width 83 height 14
click at [672, 492] on span "Day 25 deposito HIGH" at bounding box center [671, 495] width 50 height 41
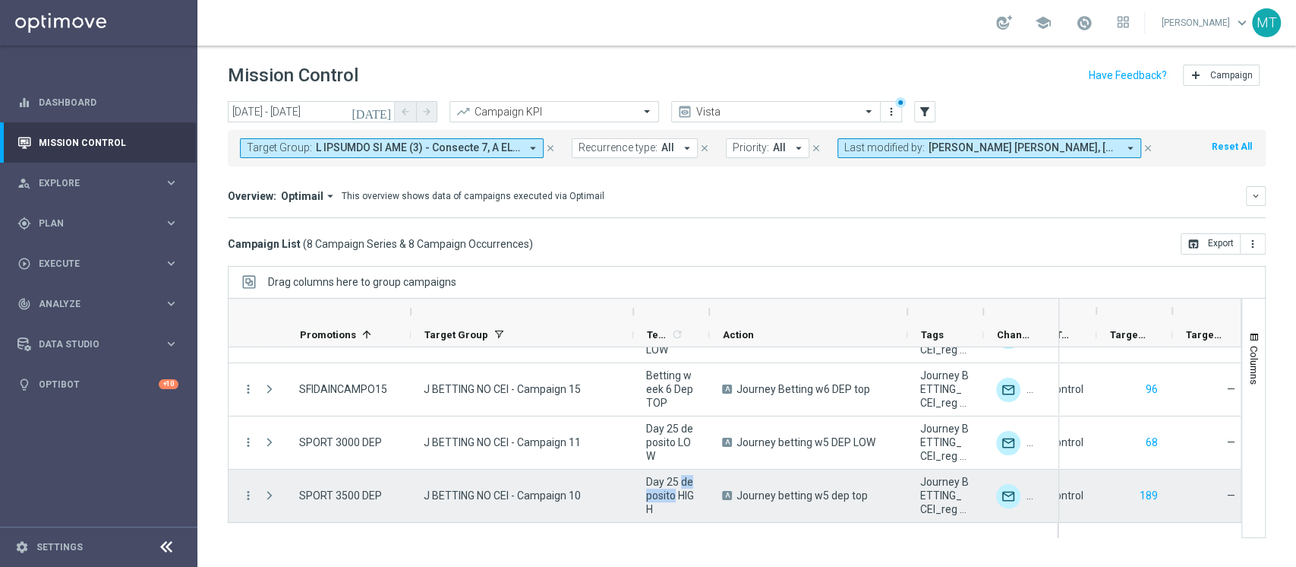
click at [672, 492] on span "Day 25 deposito HIGH" at bounding box center [671, 495] width 50 height 41
click at [777, 501] on span "Journey betting w5 dep top" at bounding box center [802, 495] width 131 height 14
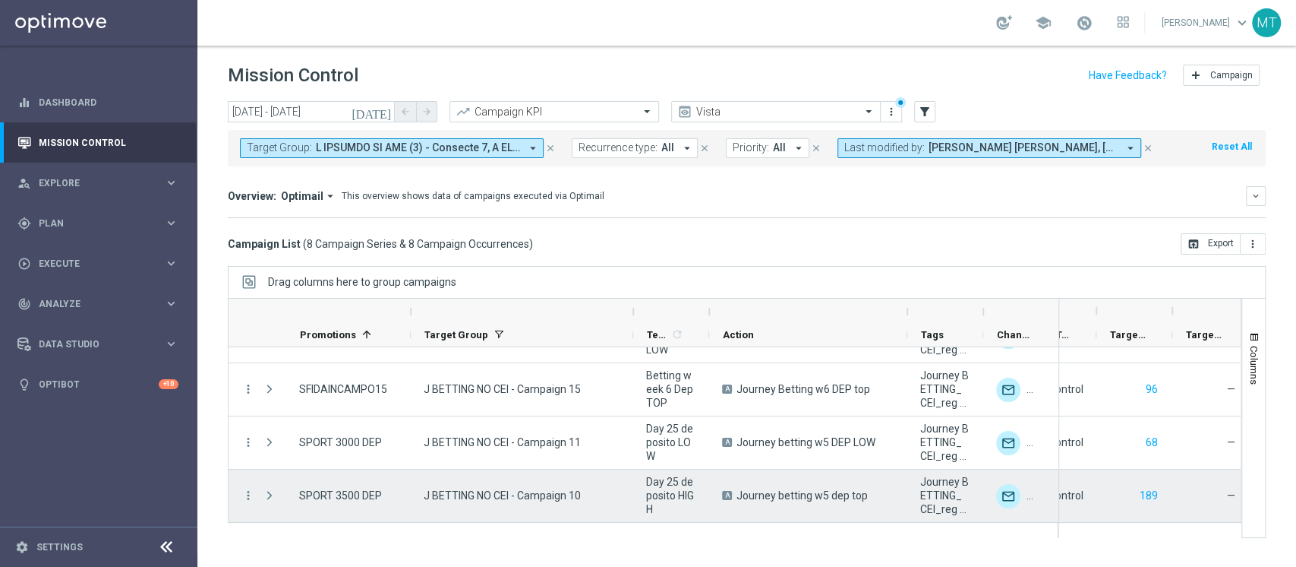
click at [669, 485] on span "Day 25 deposito HIGH" at bounding box center [671, 495] width 50 height 41
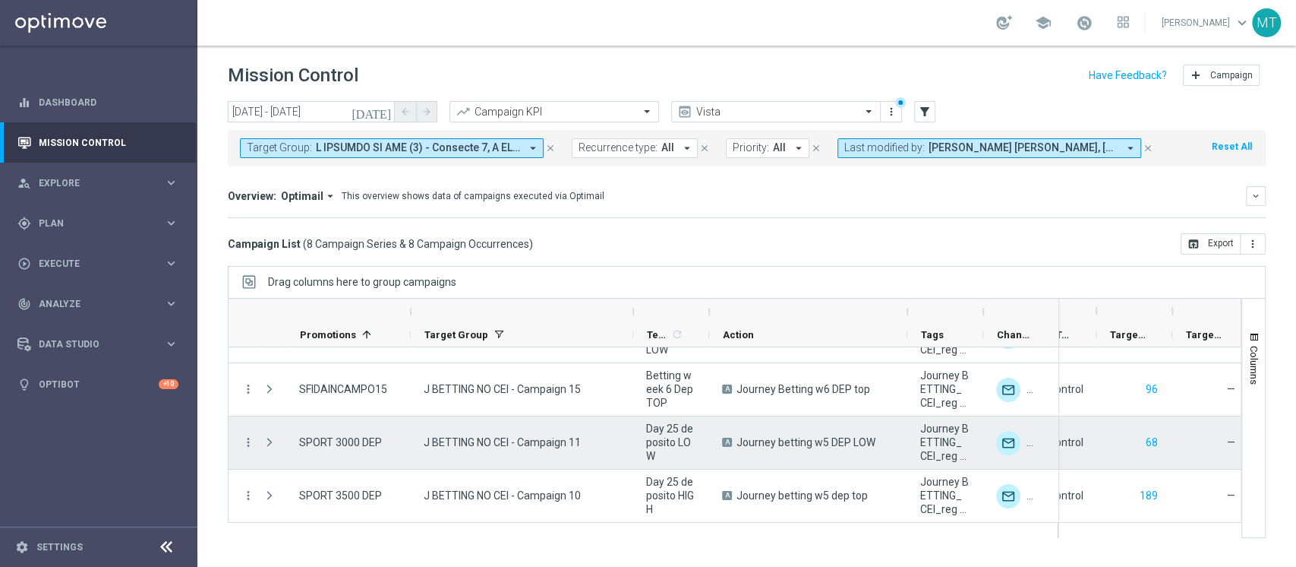
click at [668, 434] on span "Day 25 deposito LOW" at bounding box center [671, 442] width 50 height 41
click at [785, 437] on span "Journey betting w5 DEP LOW" at bounding box center [806, 442] width 139 height 14
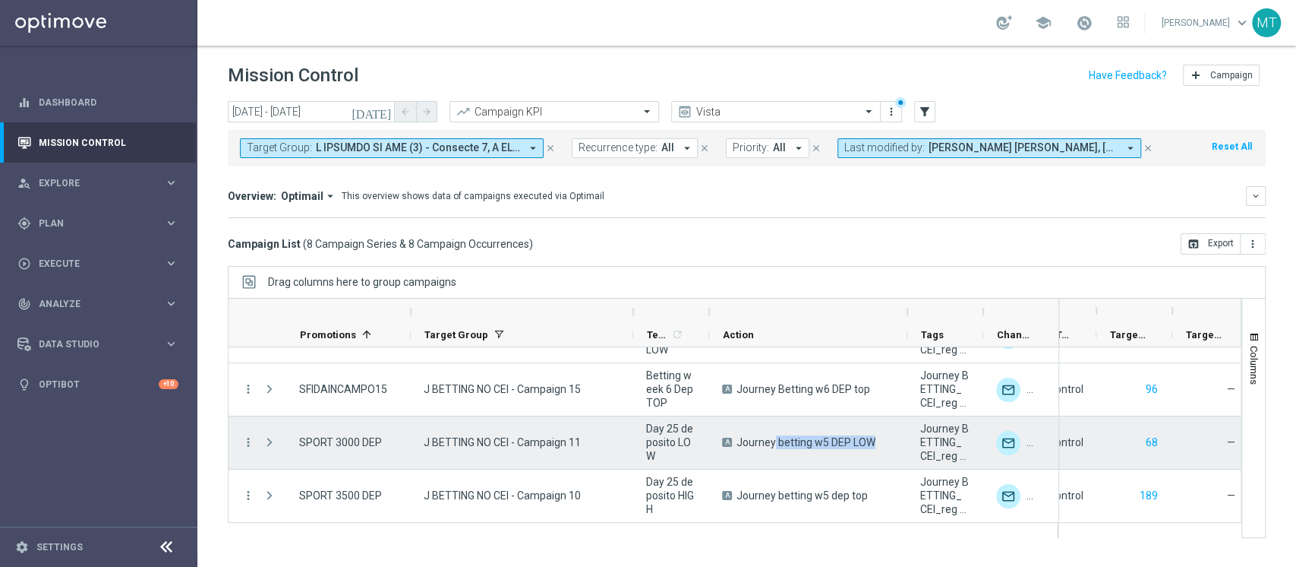
click at [785, 437] on span "Journey betting w5 DEP LOW" at bounding box center [806, 442] width 139 height 14
click at [306, 441] on span "SPORT 3000 DEP" at bounding box center [340, 442] width 83 height 14
click at [489, 451] on div "J BETTING NO CEI - Campaign 11" at bounding box center [522, 442] width 223 height 52
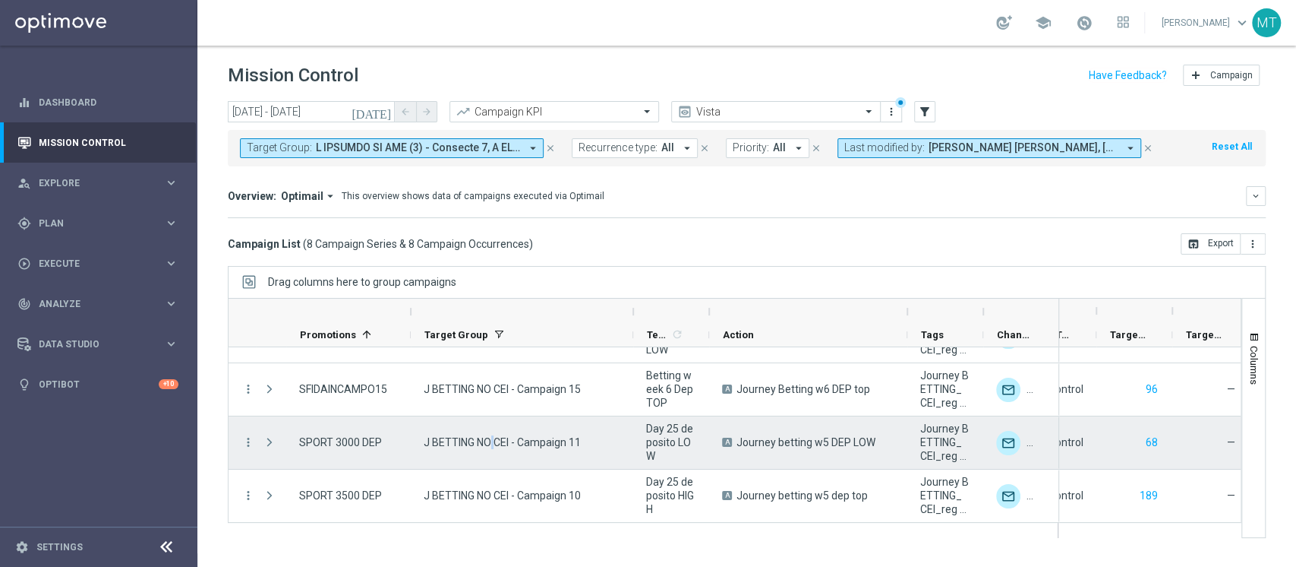
click at [489, 451] on div "J BETTING NO CEI - Campaign 11" at bounding box center [522, 442] width 223 height 52
click at [486, 444] on span "J BETTING NO CEI - Campaign 11" at bounding box center [502, 442] width 157 height 14
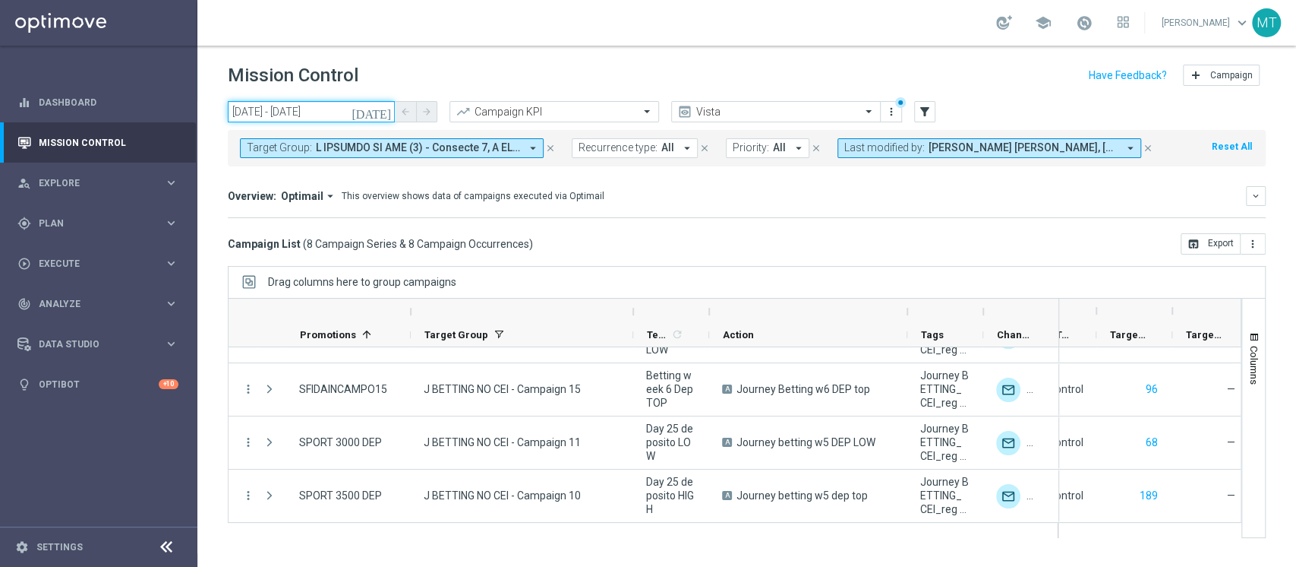
click at [367, 110] on input "20 Aug 2025 - 20 Aug 2025" at bounding box center [311, 111] width 167 height 21
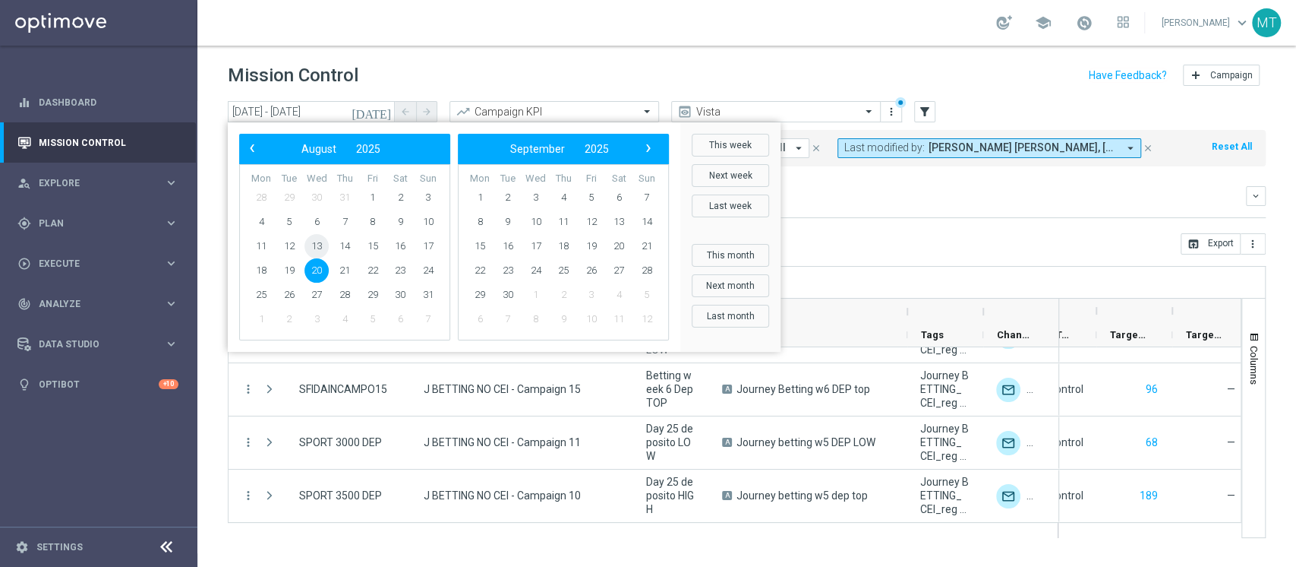
click at [320, 245] on span "13" at bounding box center [317, 246] width 24 height 24
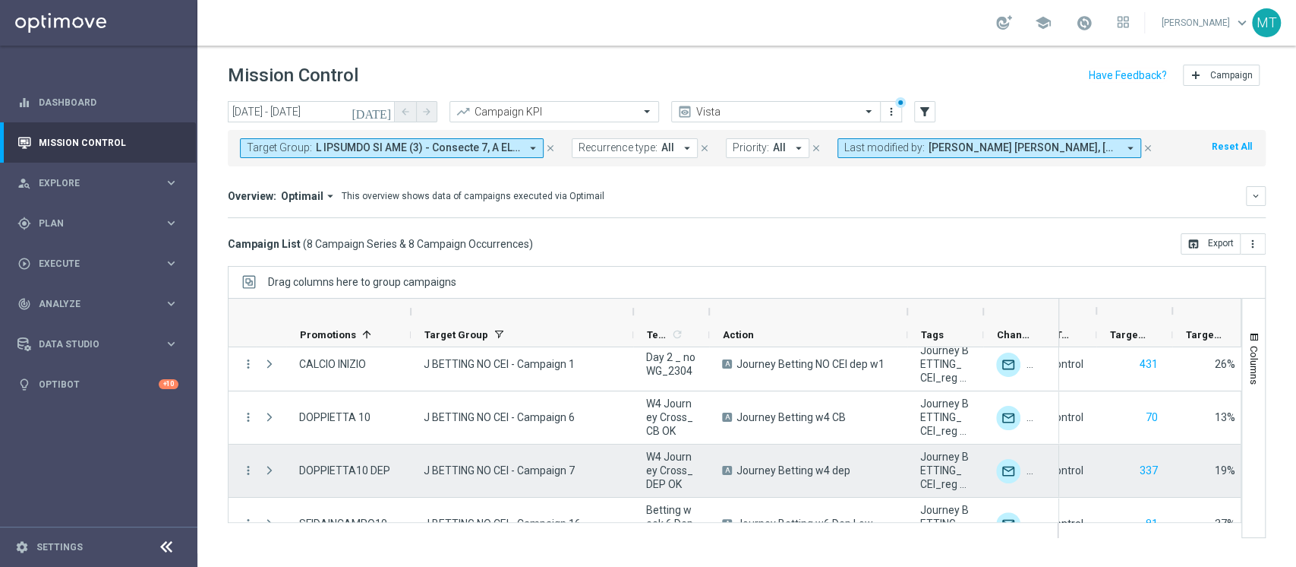
scroll to position [58, 0]
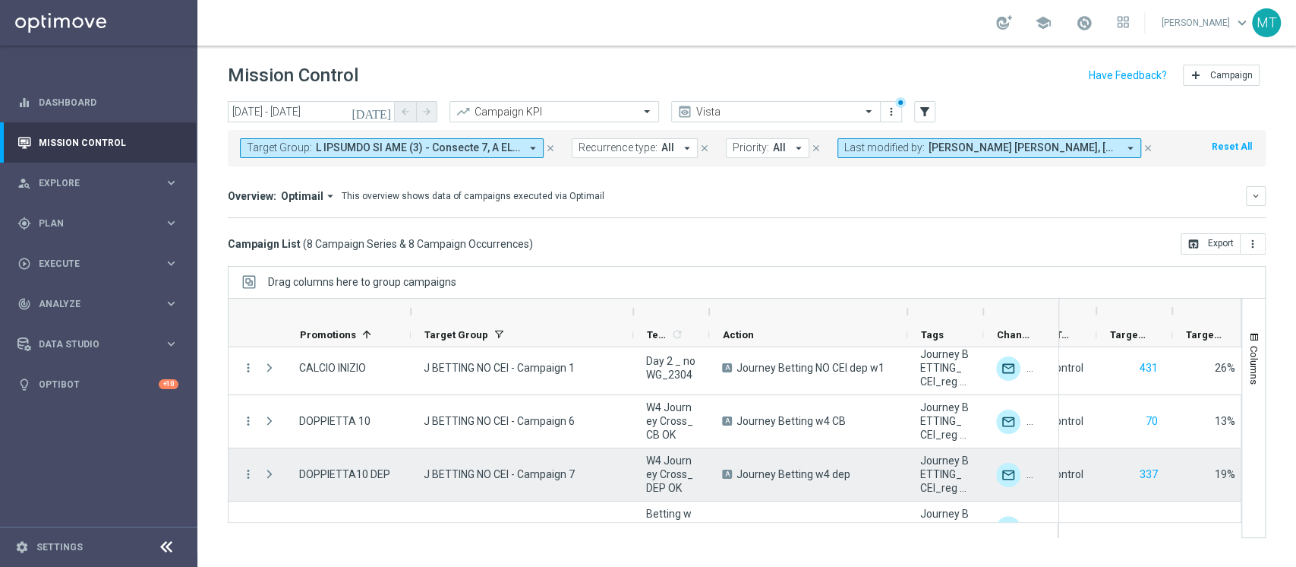
click at [677, 455] on span "W4 Journey Cross_DEP OK" at bounding box center [671, 473] width 50 height 41
click at [791, 475] on span "Journey Betting w4 dep" at bounding box center [794, 474] width 114 height 14
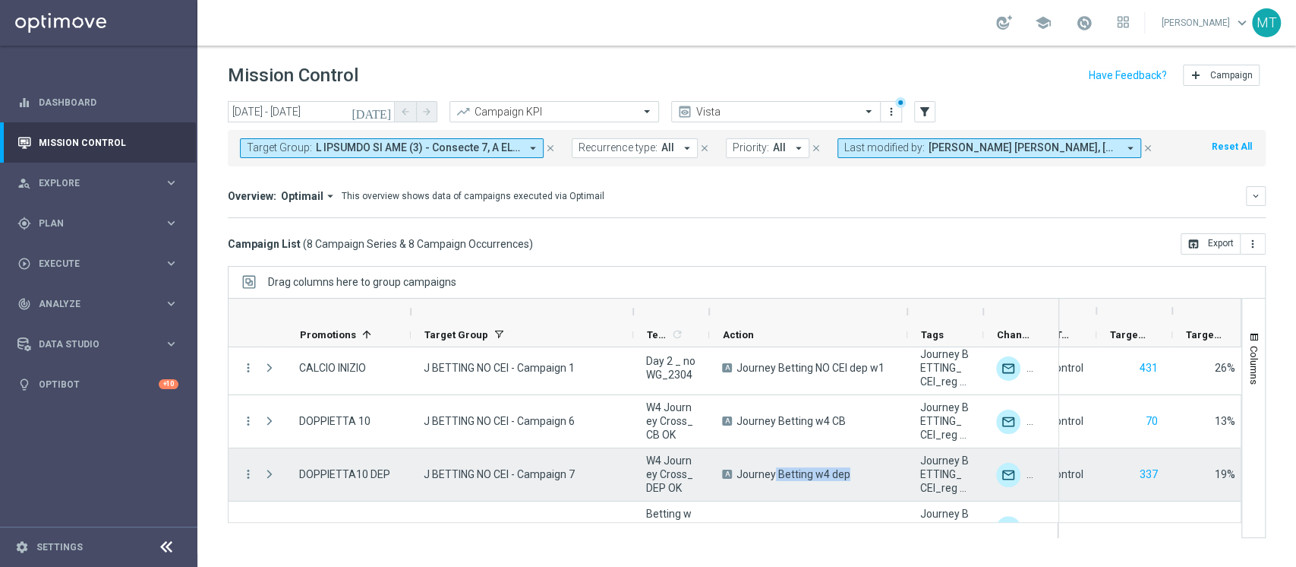
click at [791, 475] on span "Journey Betting w4 dep" at bounding box center [794, 474] width 114 height 14
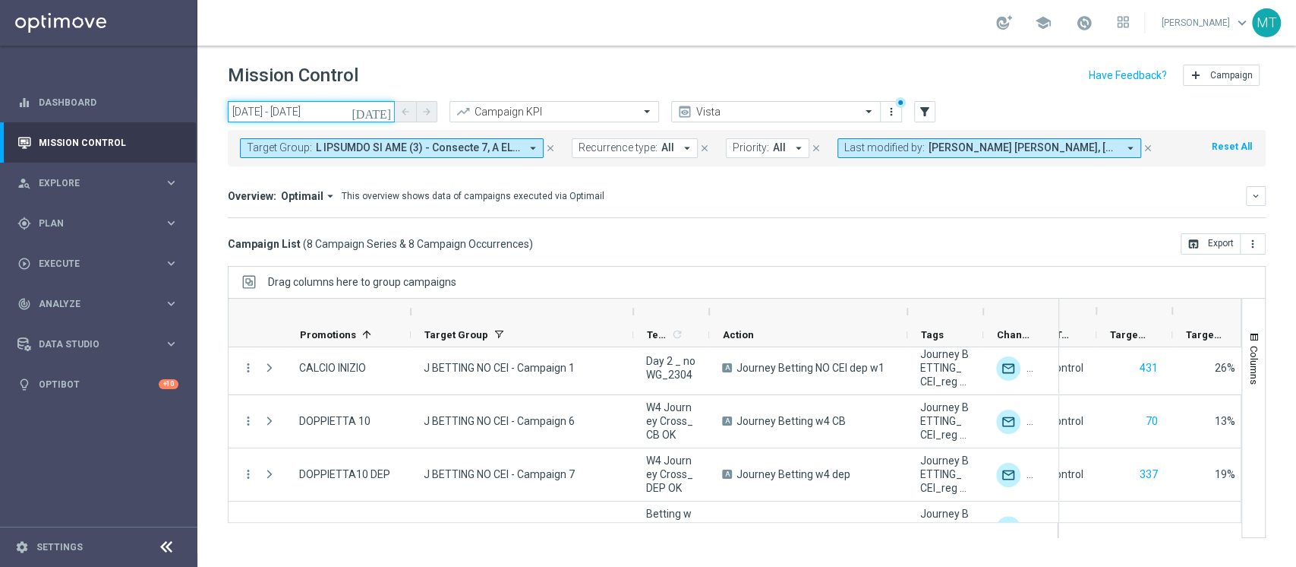
click at [309, 118] on input "13 Aug 2025 - 13 Aug 2025" at bounding box center [311, 111] width 167 height 21
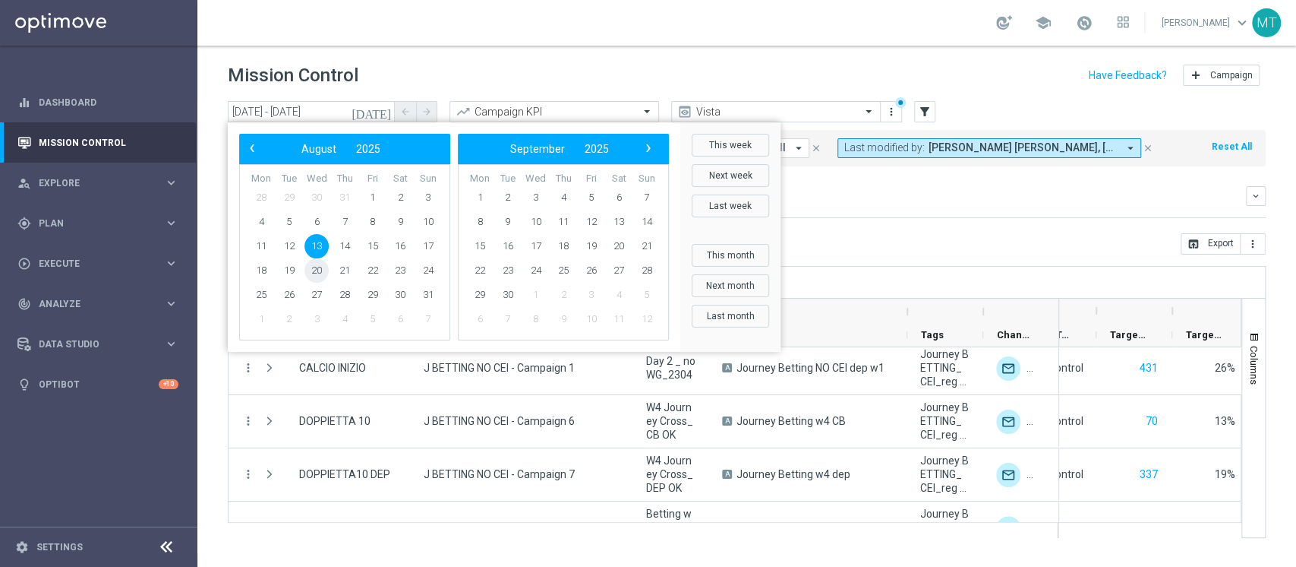
click at [314, 264] on span "20" at bounding box center [317, 270] width 24 height 24
type input "20 Aug 2025 - 20 Aug 2025"
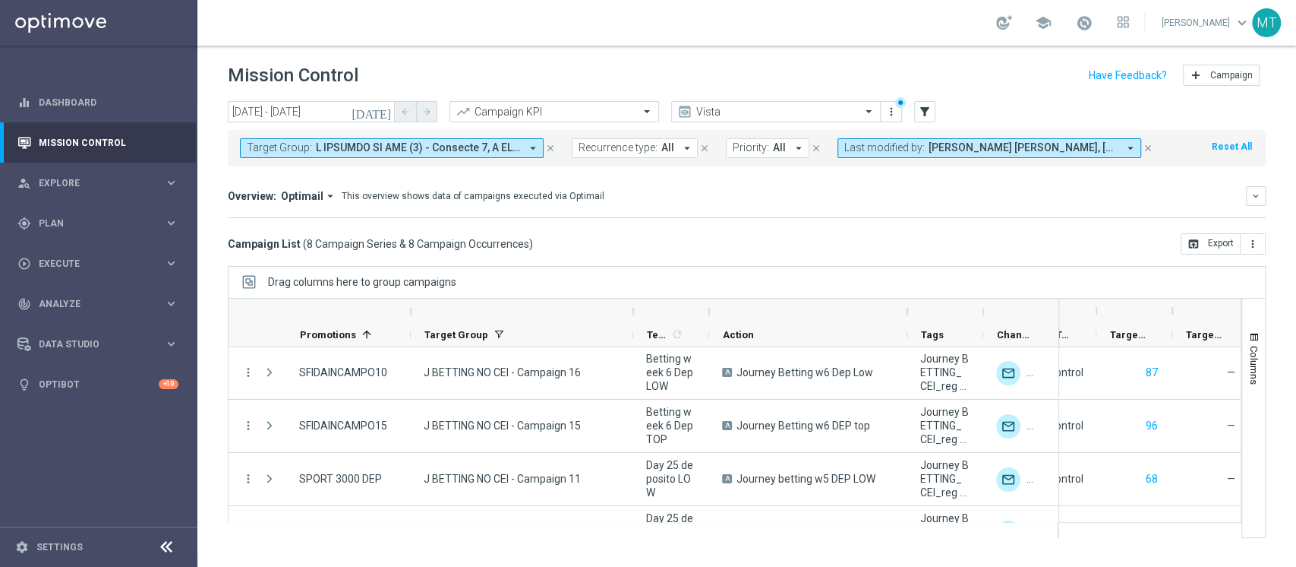
scroll to position [250, 0]
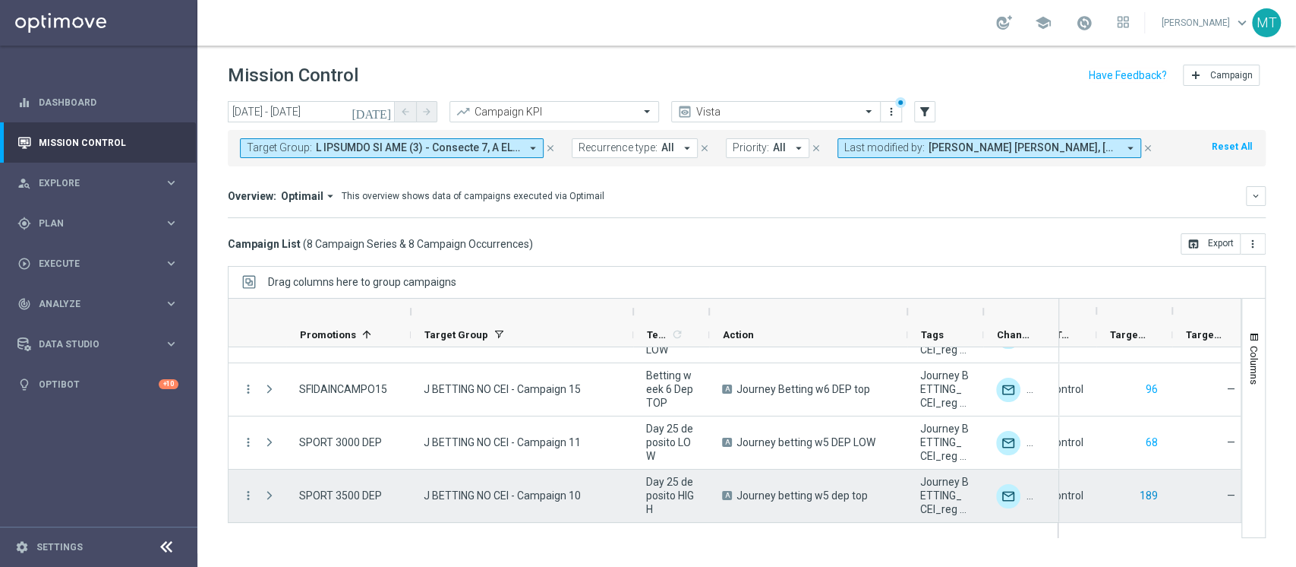
click at [1149, 492] on button "189" at bounding box center [1148, 495] width 21 height 19
click at [351, 488] on span "SPORT 3500 DEP" at bounding box center [340, 495] width 83 height 14
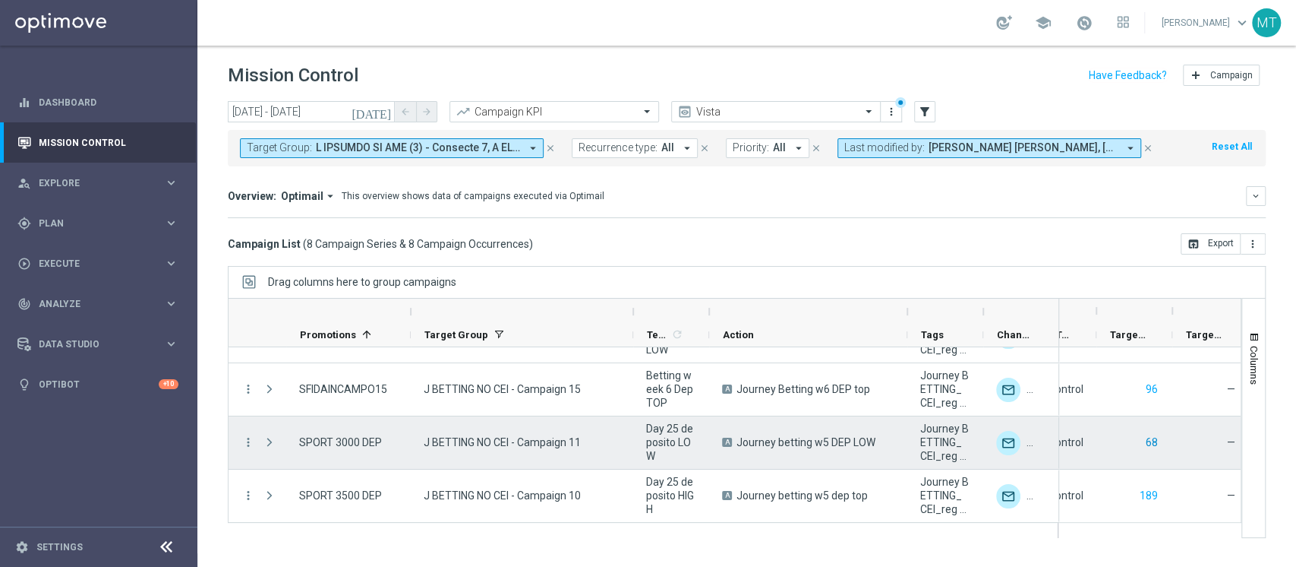
click at [1148, 444] on button "68" at bounding box center [1152, 442] width 15 height 19
click at [335, 447] on span "SPORT 3000 DEP" at bounding box center [340, 442] width 83 height 14
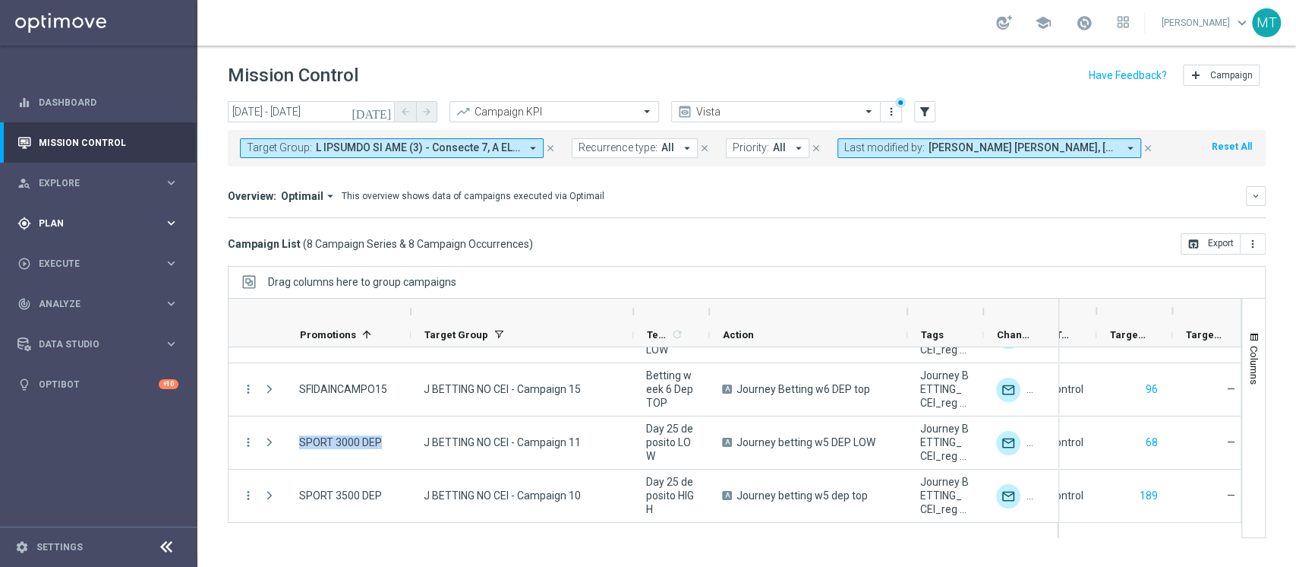
click at [68, 232] on div "gps_fixed Plan keyboard_arrow_right" at bounding box center [98, 223] width 196 height 40
click at [70, 292] on accordion "Templates keyboard_arrow_right Optimail OptiMobile In-App OptiMobile Push Optip…" at bounding box center [117, 300] width 156 height 23
click at [66, 299] on span "Templates" at bounding box center [94, 299] width 109 height 9
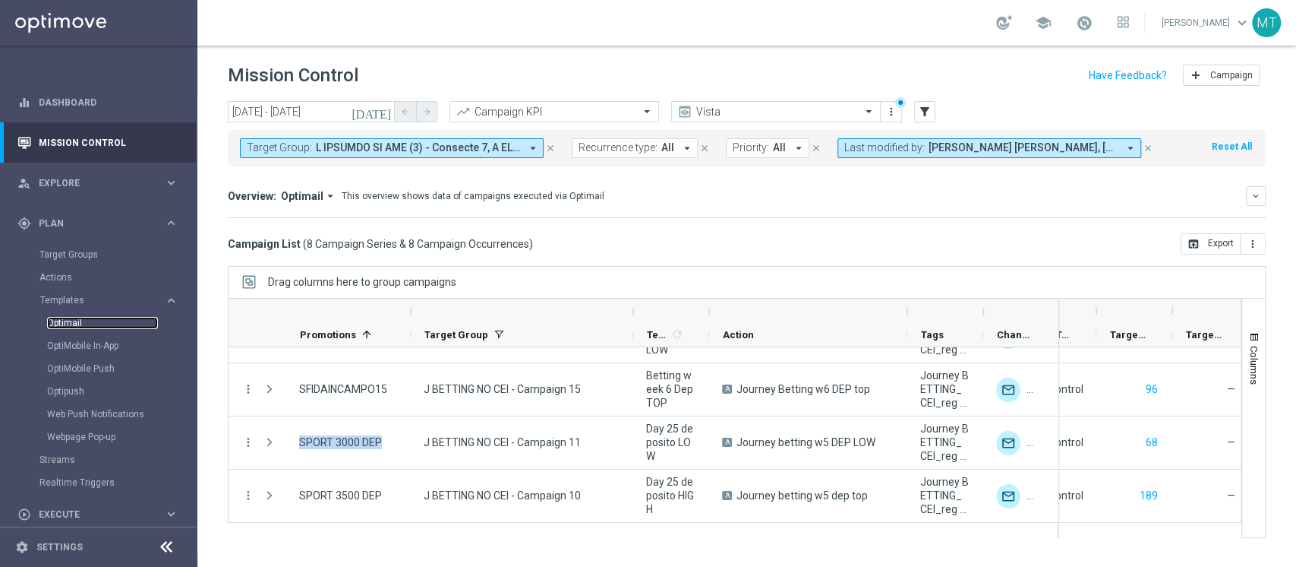
click at [56, 325] on link "Optimail" at bounding box center [102, 323] width 111 height 12
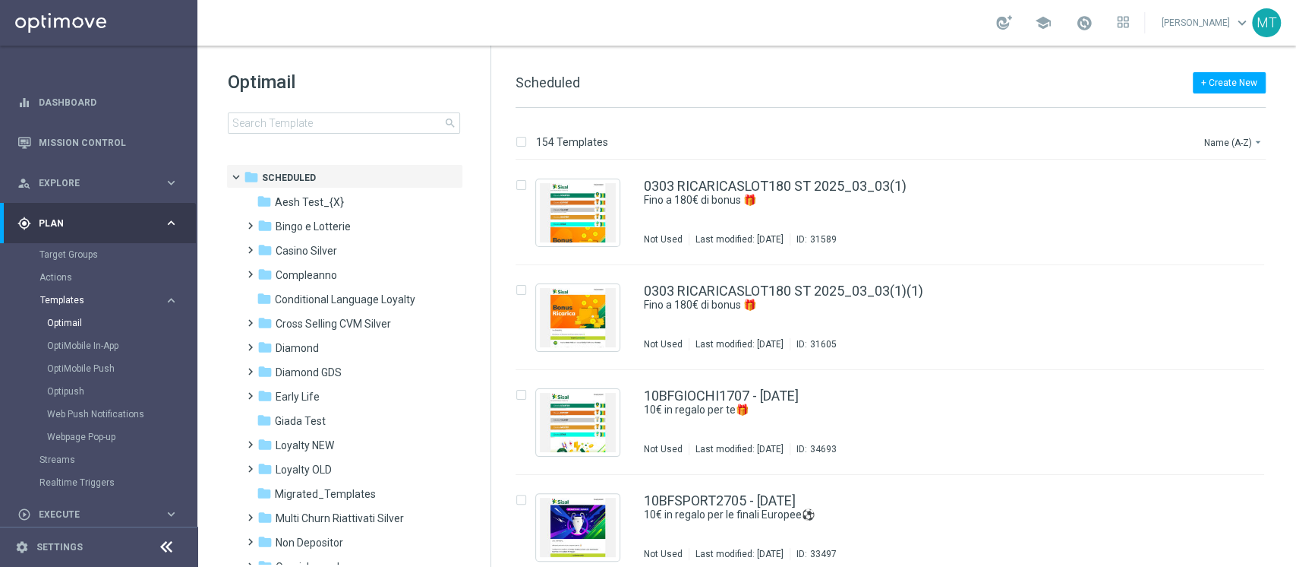
click at [59, 302] on span "Templates" at bounding box center [94, 299] width 109 height 9
click at [56, 321] on link "Streams" at bounding box center [98, 323] width 118 height 12
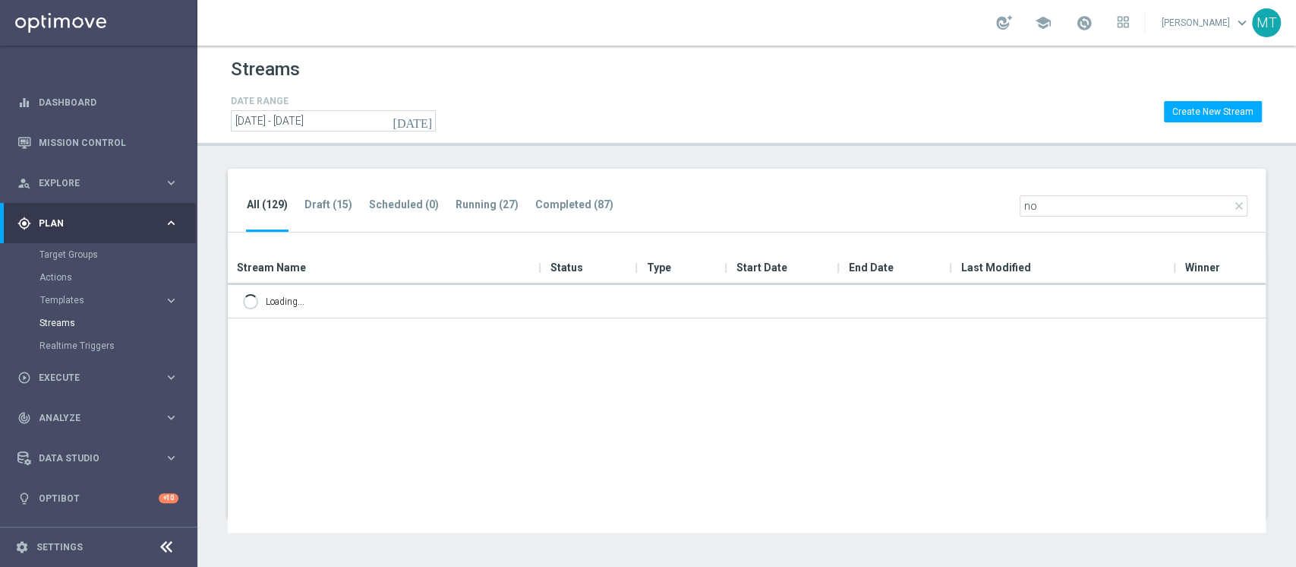
type input "n"
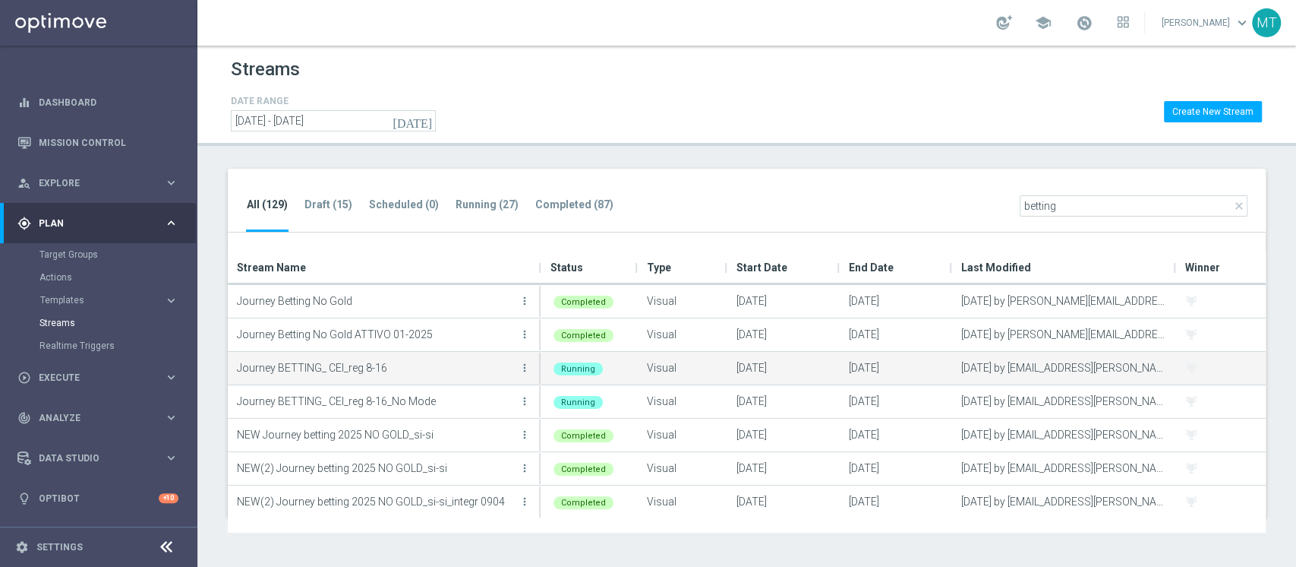
type input "betting"
click at [523, 368] on icon "more_vert" at bounding box center [525, 368] width 12 height 12
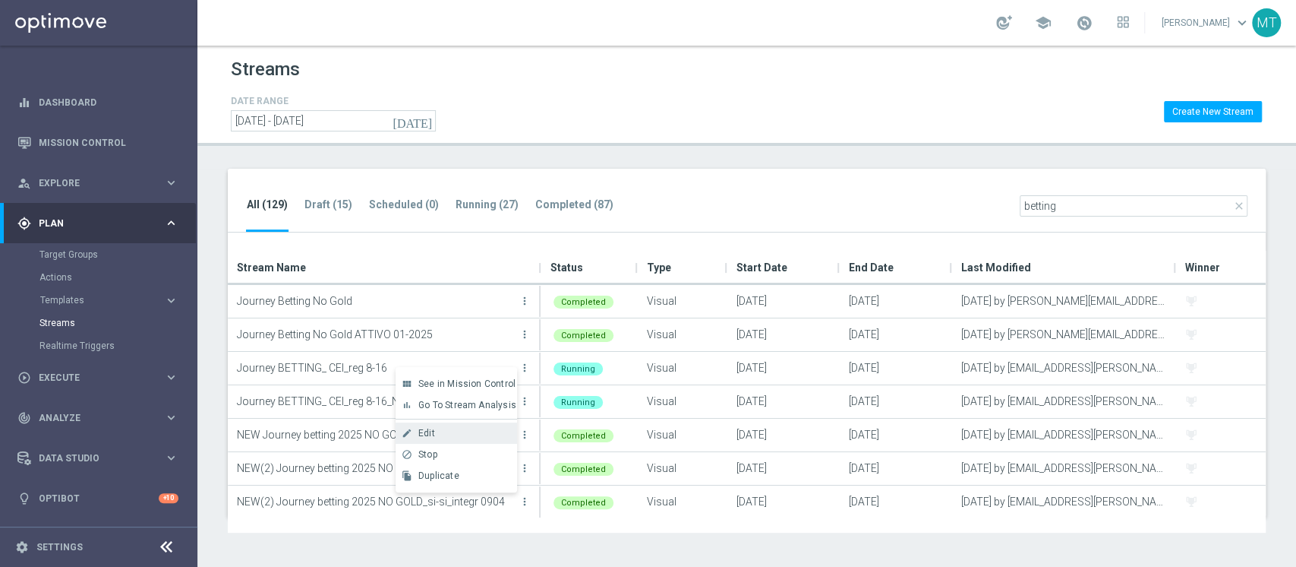
click at [452, 425] on div "create Edit" at bounding box center [457, 432] width 122 height 21
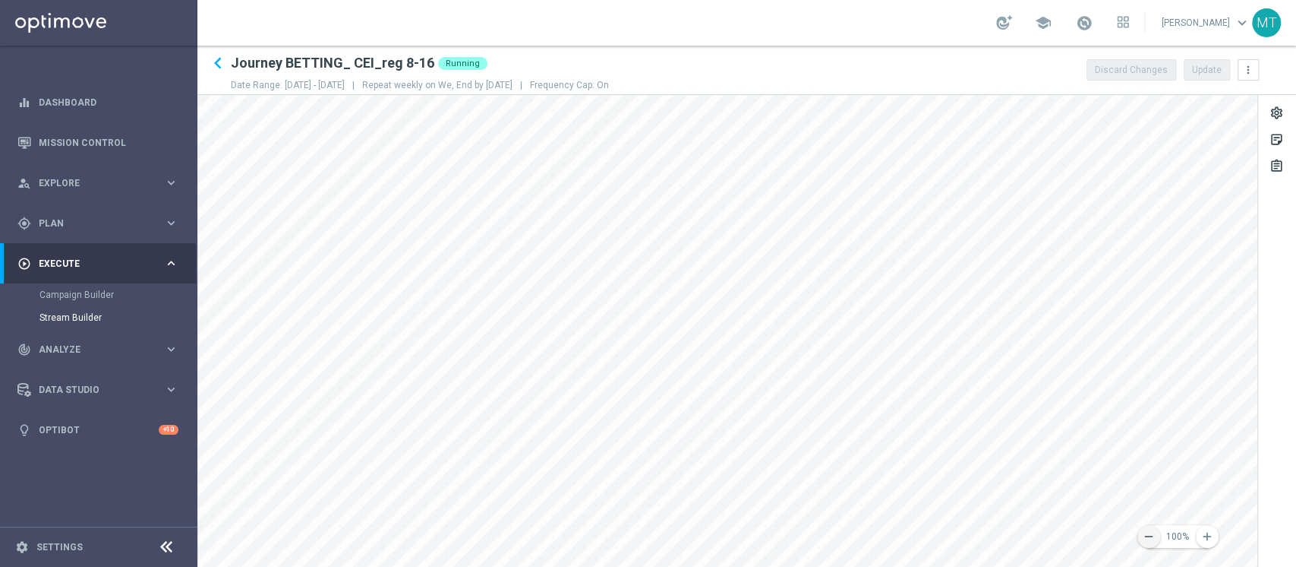
click at [1148, 532] on icon "remove" at bounding box center [1149, 536] width 14 height 14
click at [832, 566] on html "equalizer Dashboard Mission Control" at bounding box center [648, 283] width 1296 height 567
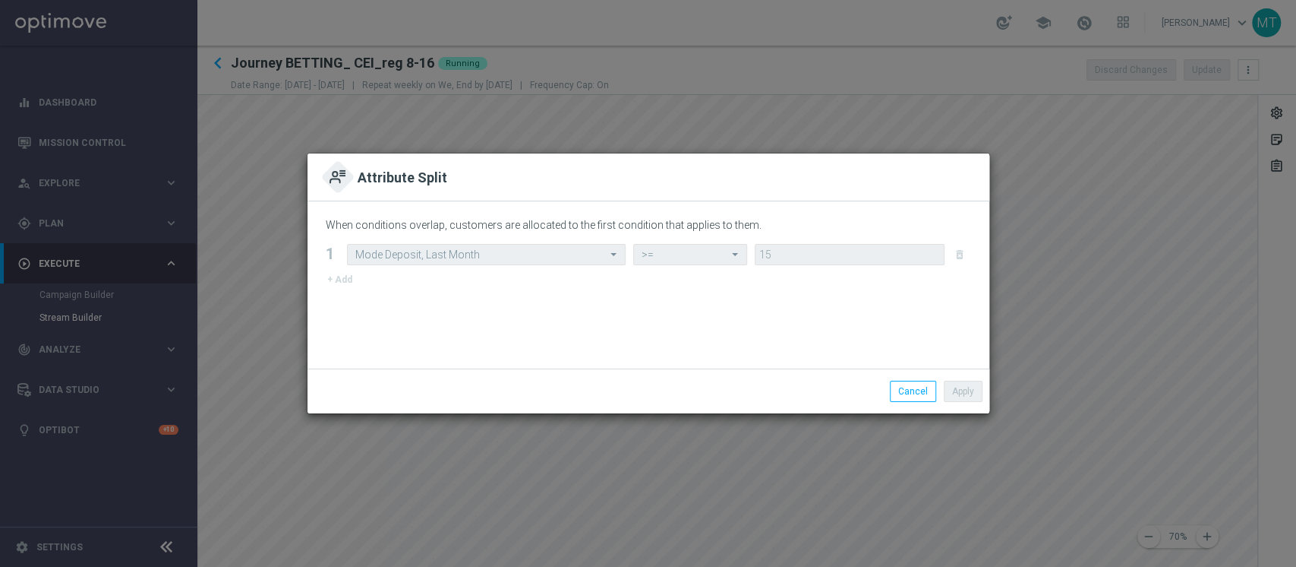
click at [905, 402] on div "Apply Cancel" at bounding box center [649, 390] width 682 height 45
click at [902, 396] on button "Cancel" at bounding box center [913, 391] width 46 height 21
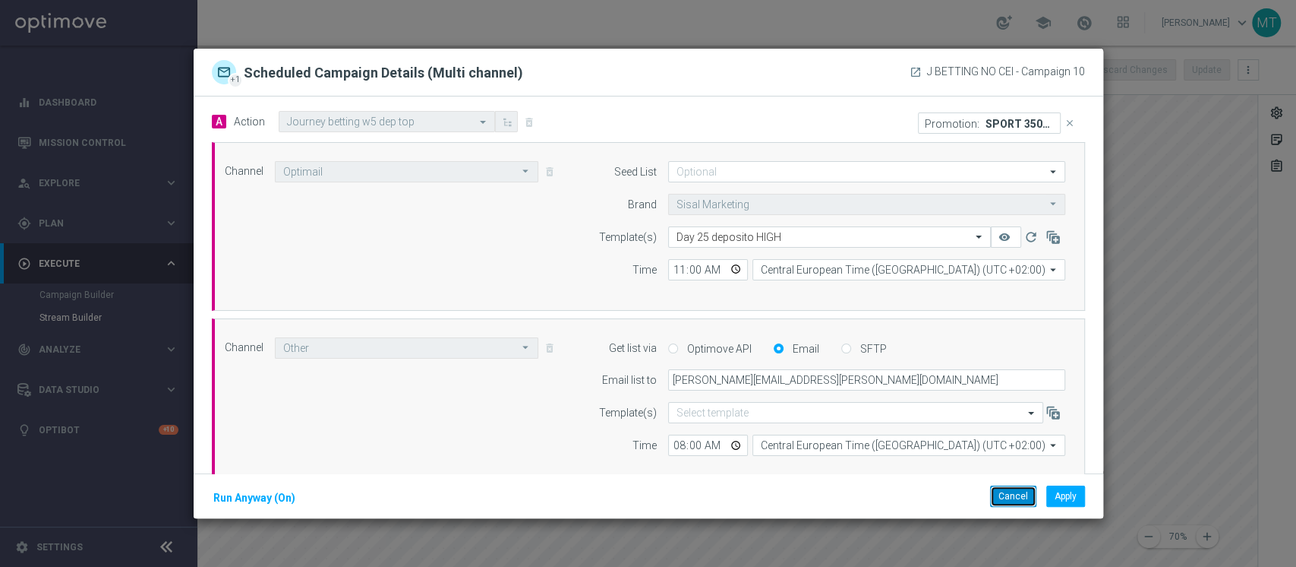
click at [999, 488] on button "Cancel" at bounding box center [1013, 495] width 46 height 21
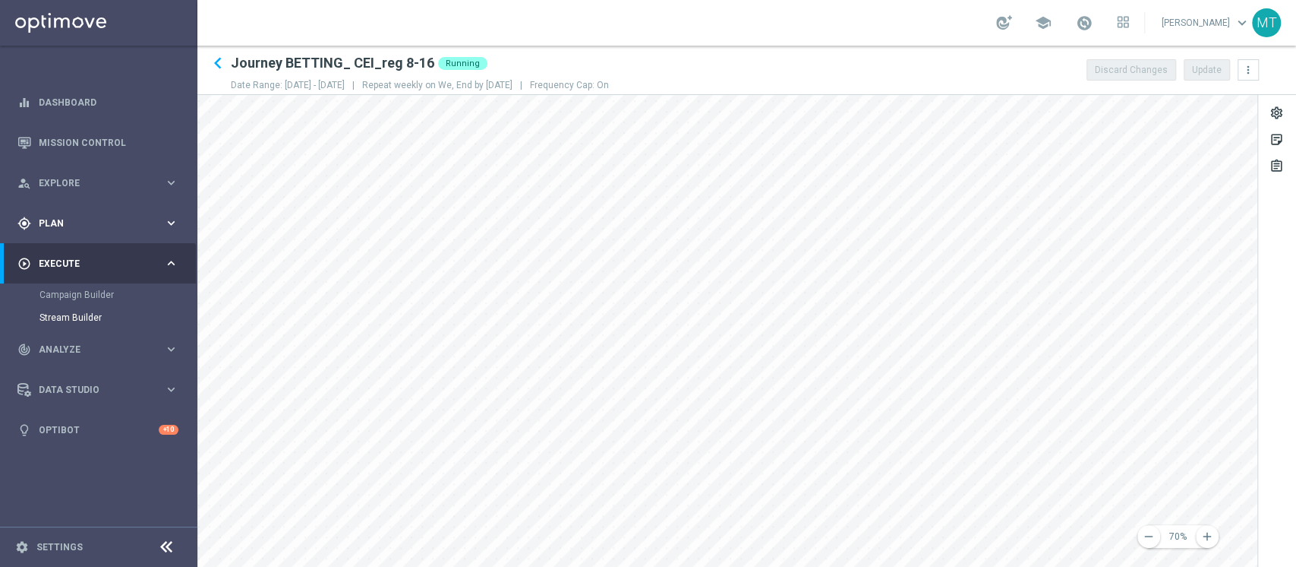
click at [109, 212] on div "gps_fixed Plan keyboard_arrow_right" at bounding box center [98, 223] width 196 height 40
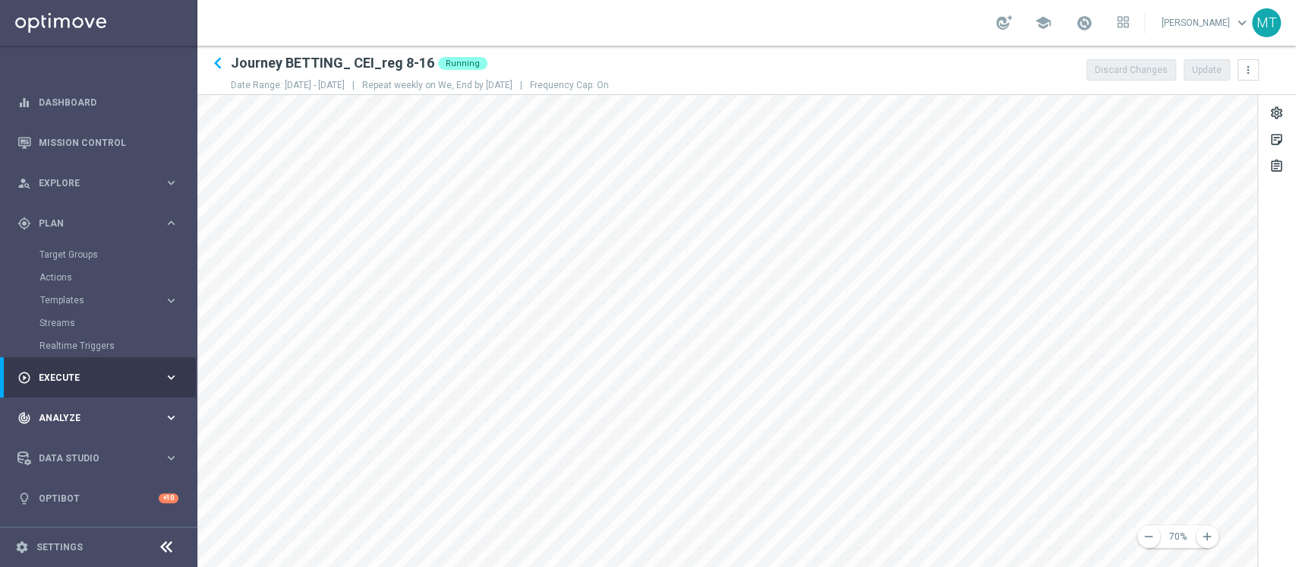
click at [70, 429] on div "track_changes Analyze keyboard_arrow_right" at bounding box center [98, 417] width 196 height 40
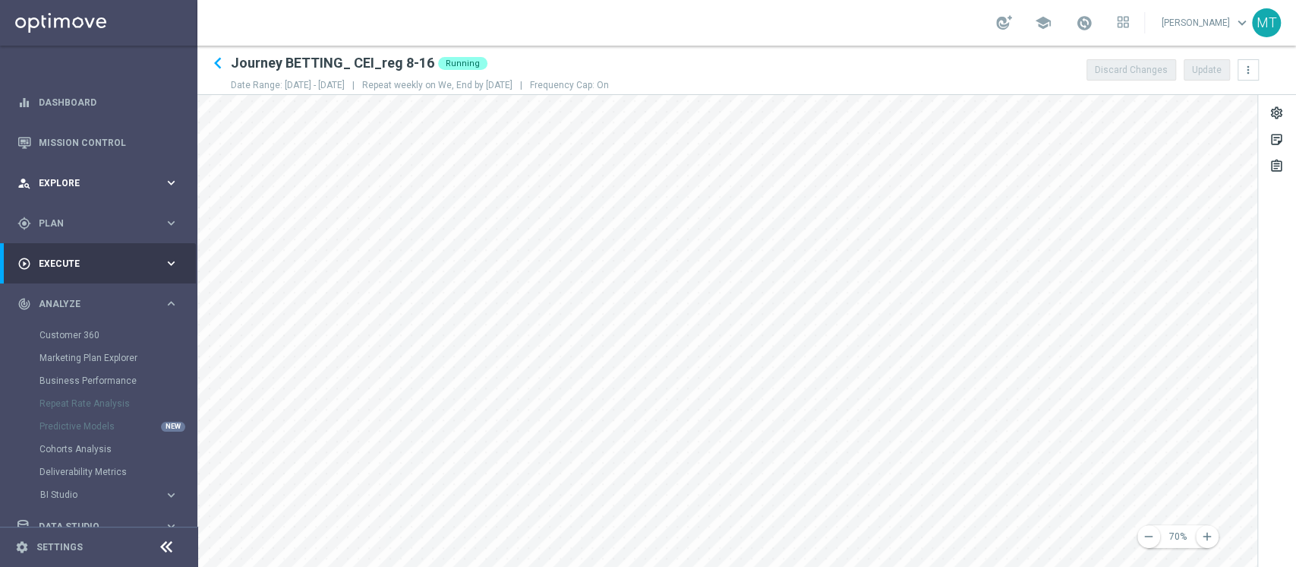
click at [71, 194] on div "person_search Explore keyboard_arrow_right" at bounding box center [98, 183] width 196 height 40
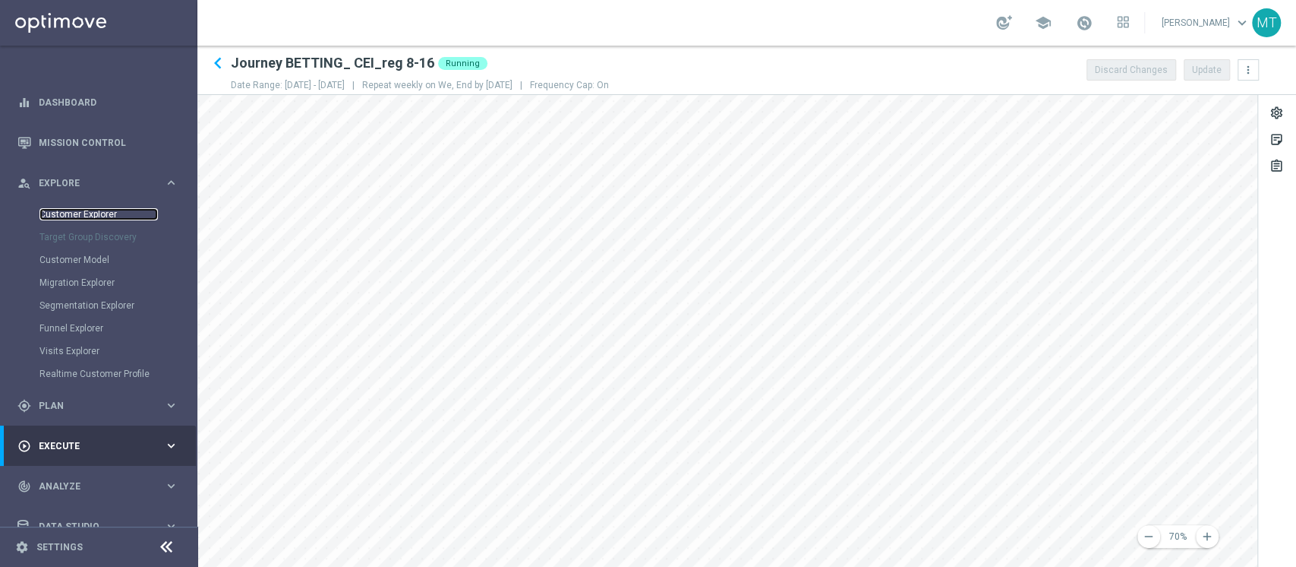
click at [80, 208] on link "Customer Explorer" at bounding box center [98, 214] width 118 height 12
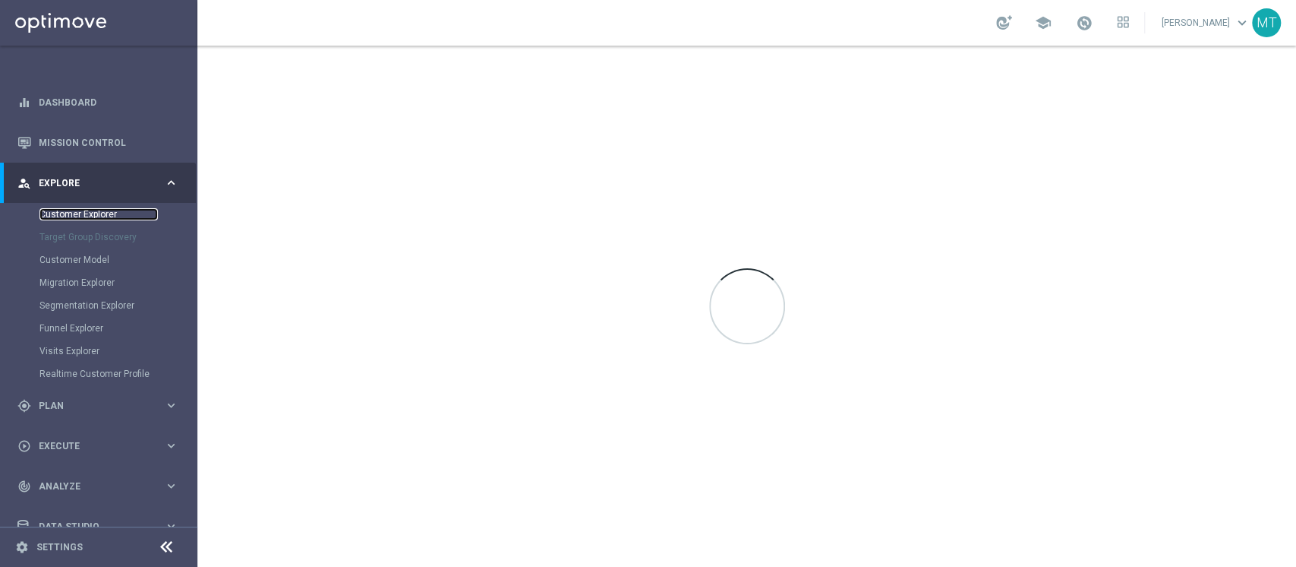
scroll to position [64, 0]
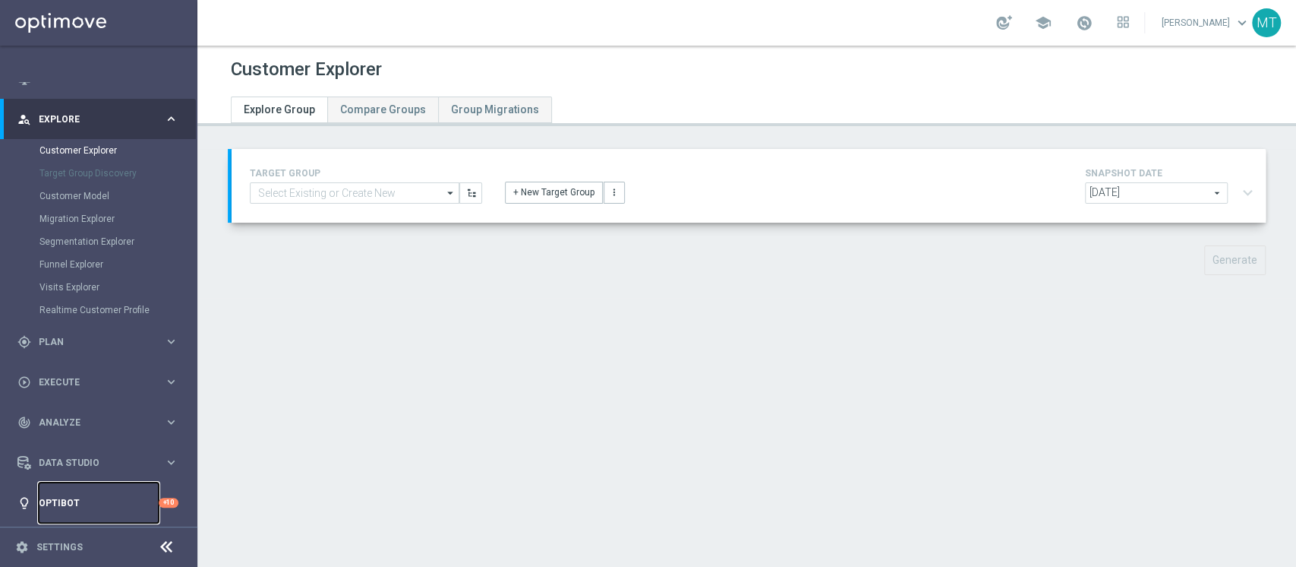
click at [64, 510] on link "Optibot" at bounding box center [99, 502] width 120 height 40
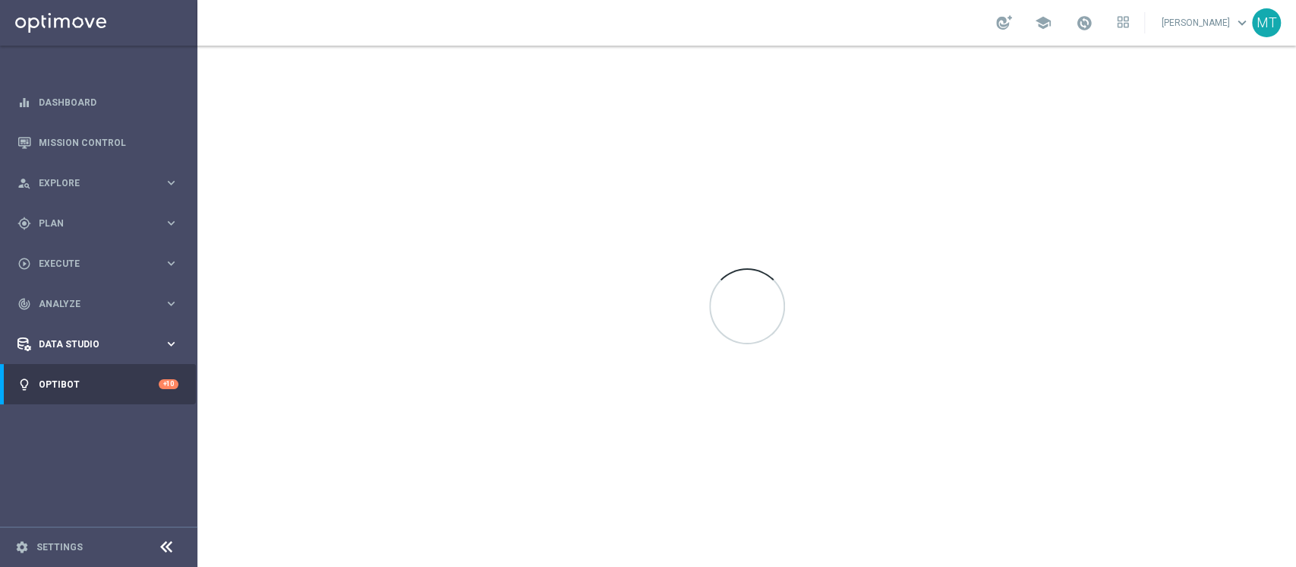
click at [79, 357] on div "Data Studio keyboard_arrow_right" at bounding box center [98, 344] width 196 height 40
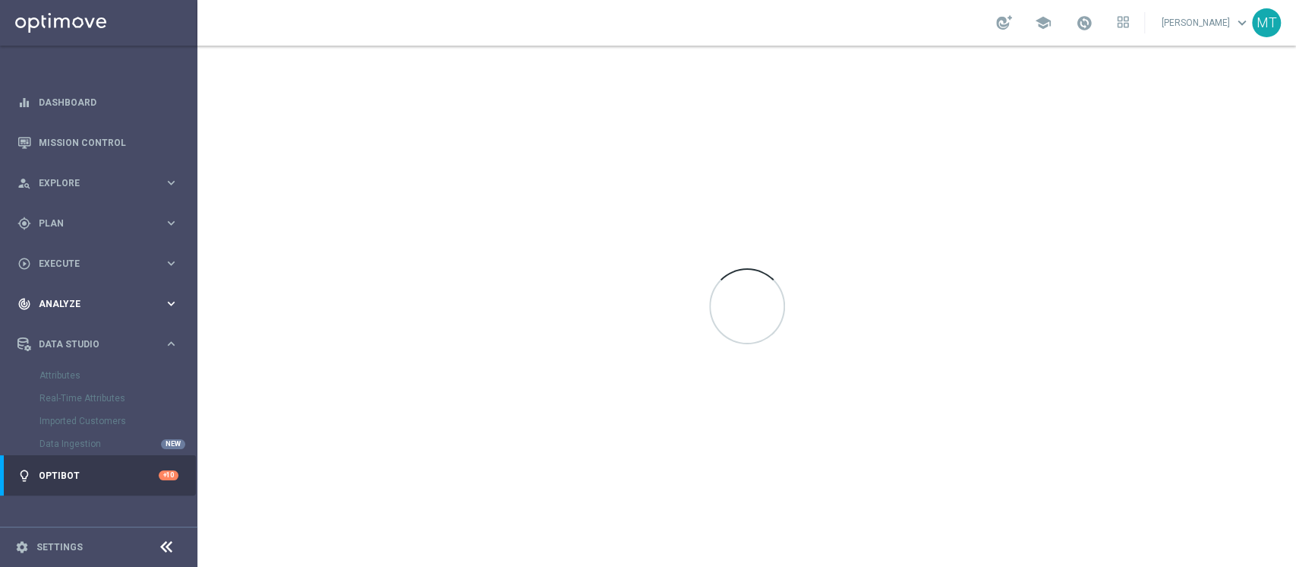
click at [96, 305] on span "Analyze" at bounding box center [101, 303] width 125 height 9
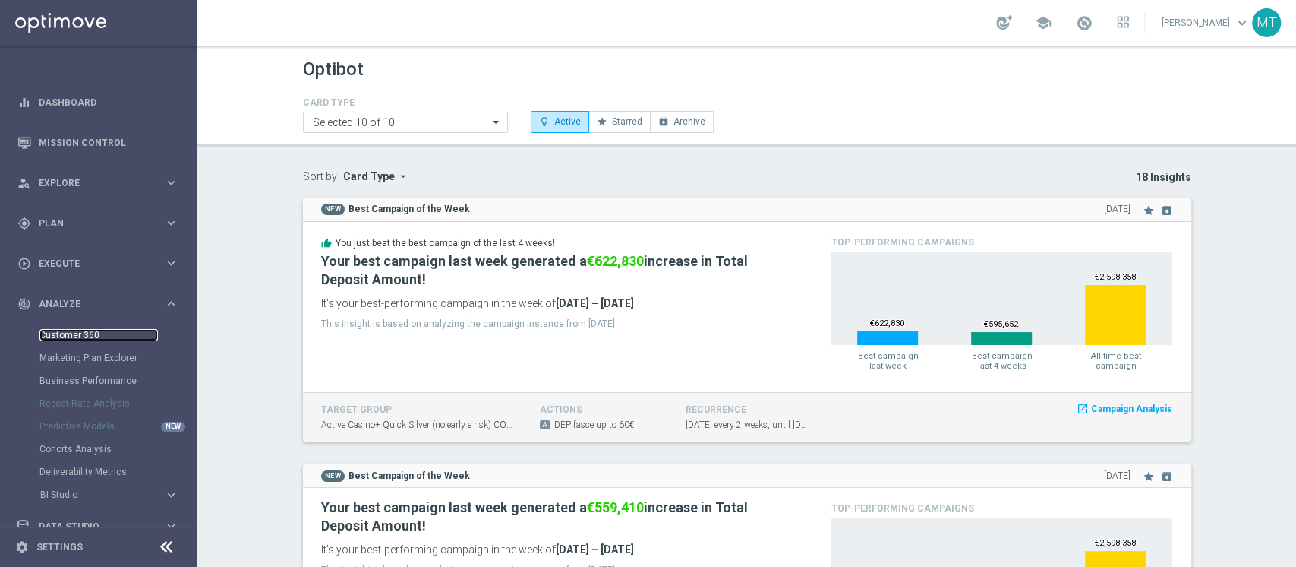
click at [73, 333] on link "Customer 360" at bounding box center [98, 335] width 118 height 12
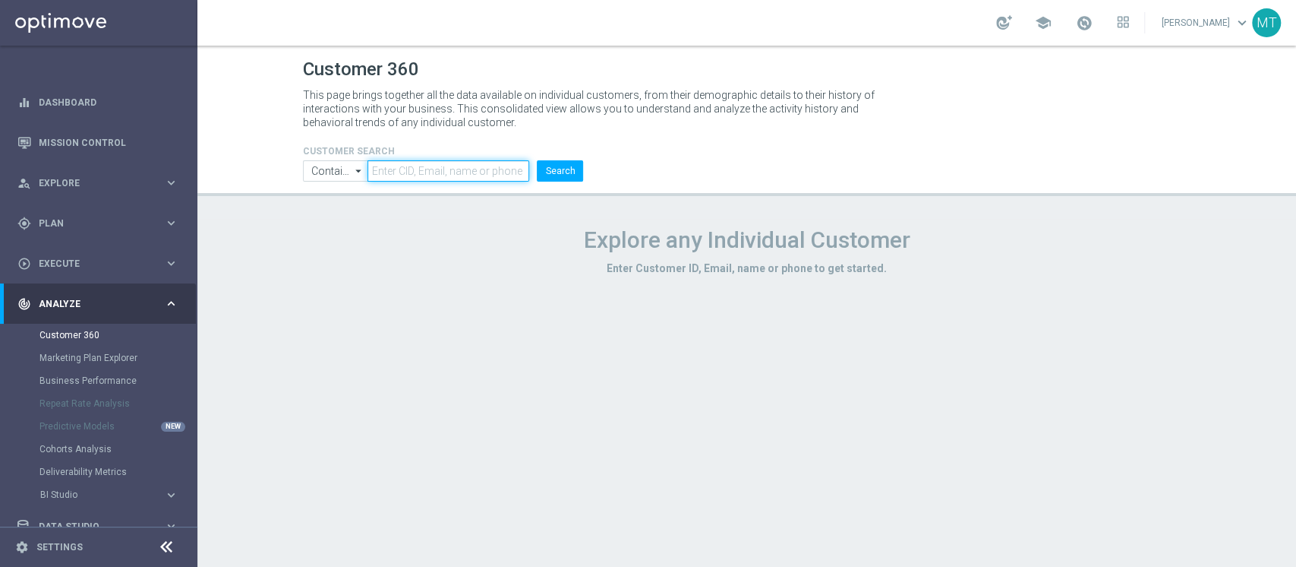
click at [374, 165] on input "text" at bounding box center [449, 170] width 162 height 21
paste input "6712590"
type input "6712590"
click at [572, 177] on button "Search" at bounding box center [560, 170] width 46 height 21
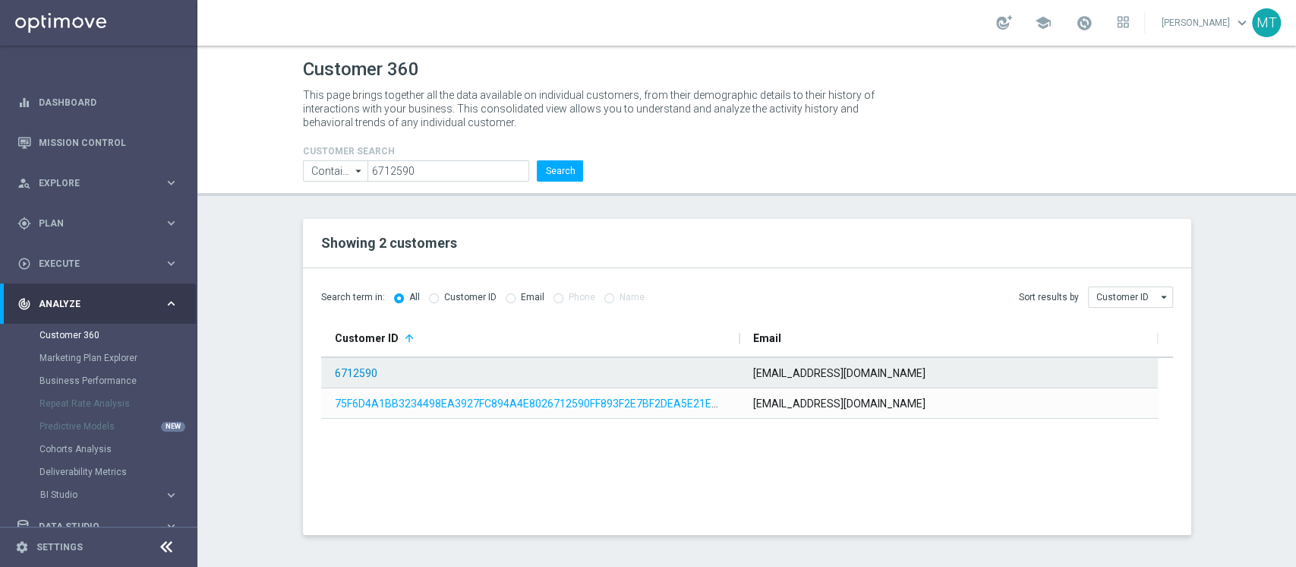
click at [343, 368] on link "6712590" at bounding box center [356, 373] width 43 height 12
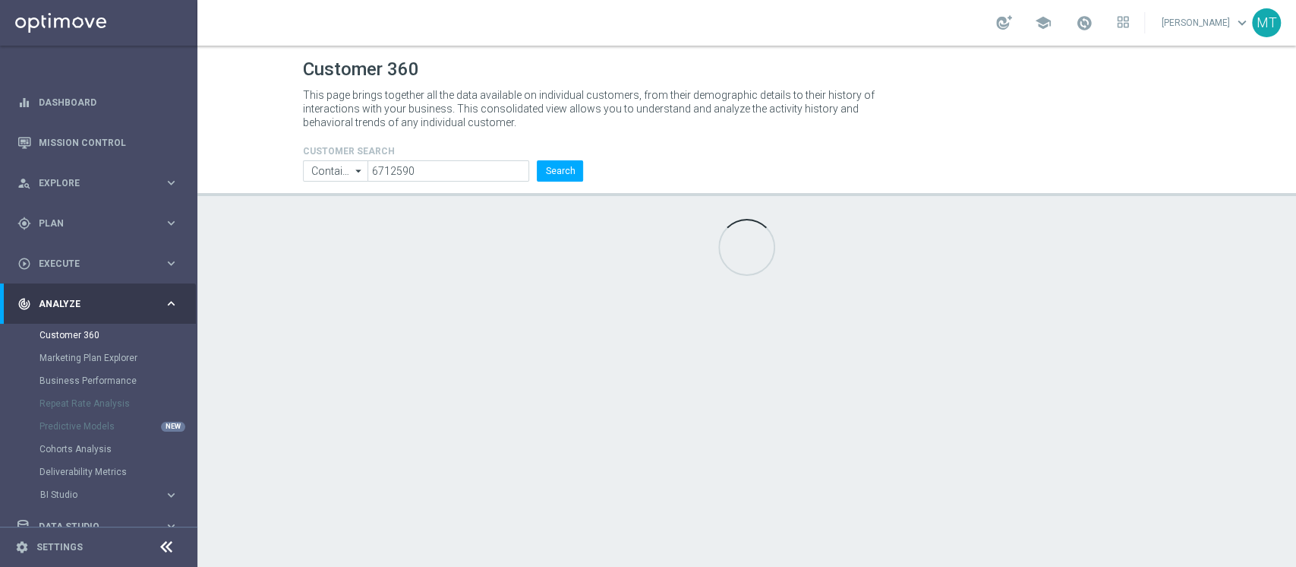
type input "Last 30 days"
type input "Total Deposit Amount"
type input "Last 30 days"
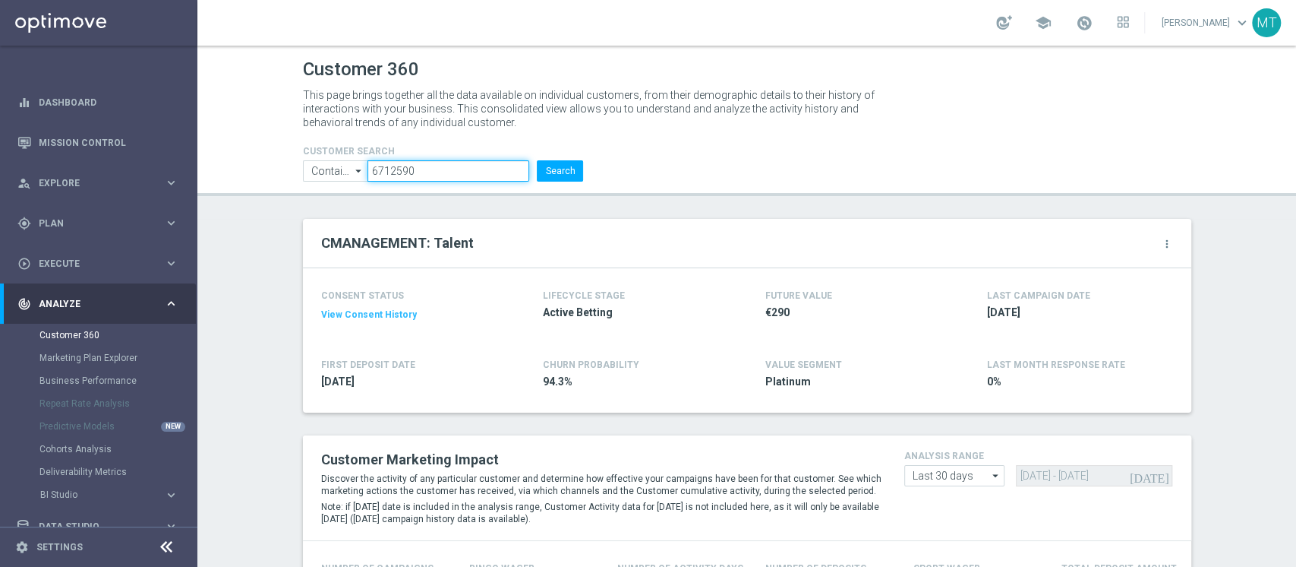
click at [398, 172] on input "6712590" at bounding box center [449, 170] width 162 height 21
paste input "0150"
click at [567, 169] on button "Search" at bounding box center [560, 170] width 46 height 21
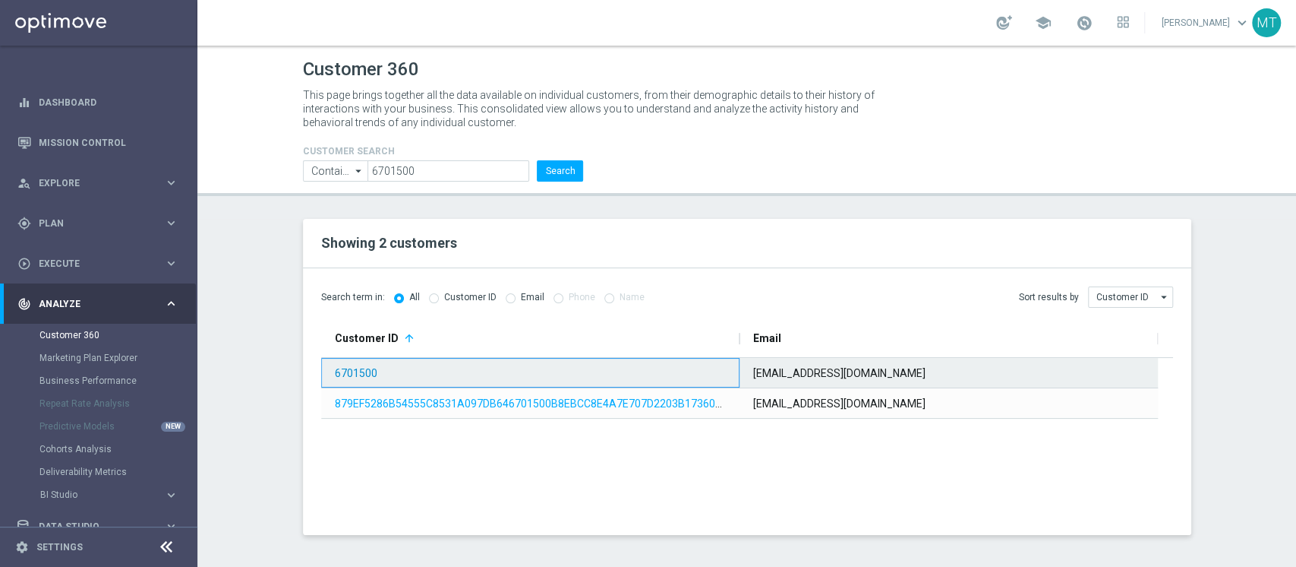
click at [358, 370] on link "6701500" at bounding box center [356, 373] width 43 height 12
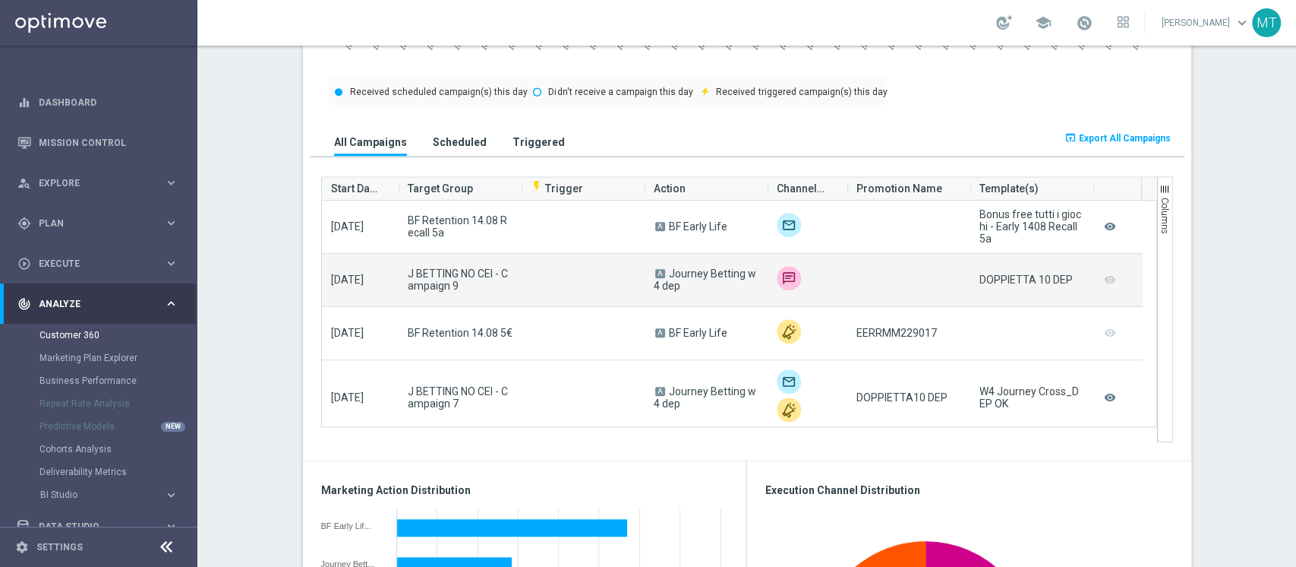
click at [848, 279] on div at bounding box center [909, 280] width 123 height 52
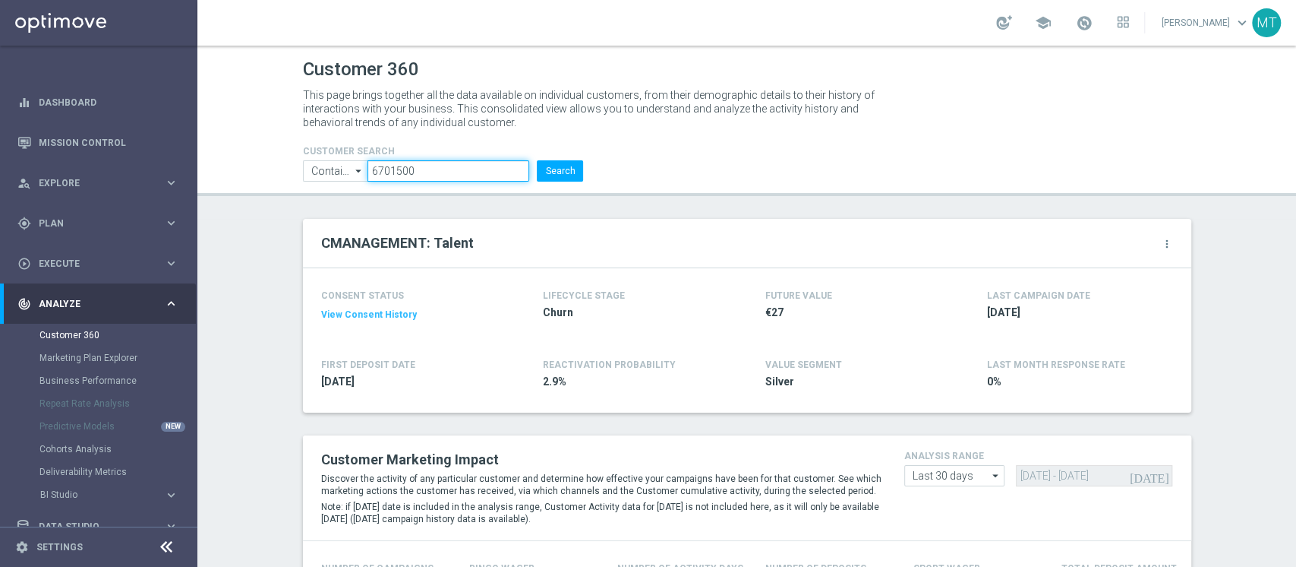
click at [368, 169] on input "6701500" at bounding box center [449, 170] width 162 height 21
paste input "11406"
type input "6711406"
click at [571, 172] on button "Search" at bounding box center [560, 170] width 46 height 21
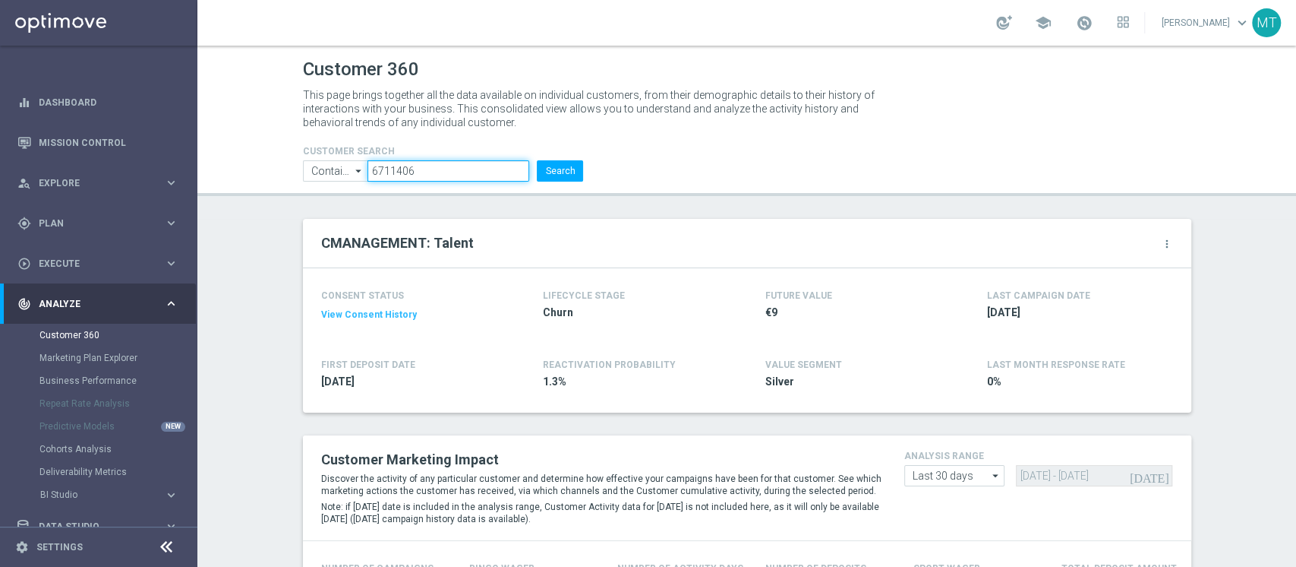
click at [424, 175] on input "6711406" at bounding box center [449, 170] width 162 height 21
paste input "06958"
type input "6706958"
click at [541, 167] on button "Search" at bounding box center [560, 170] width 46 height 21
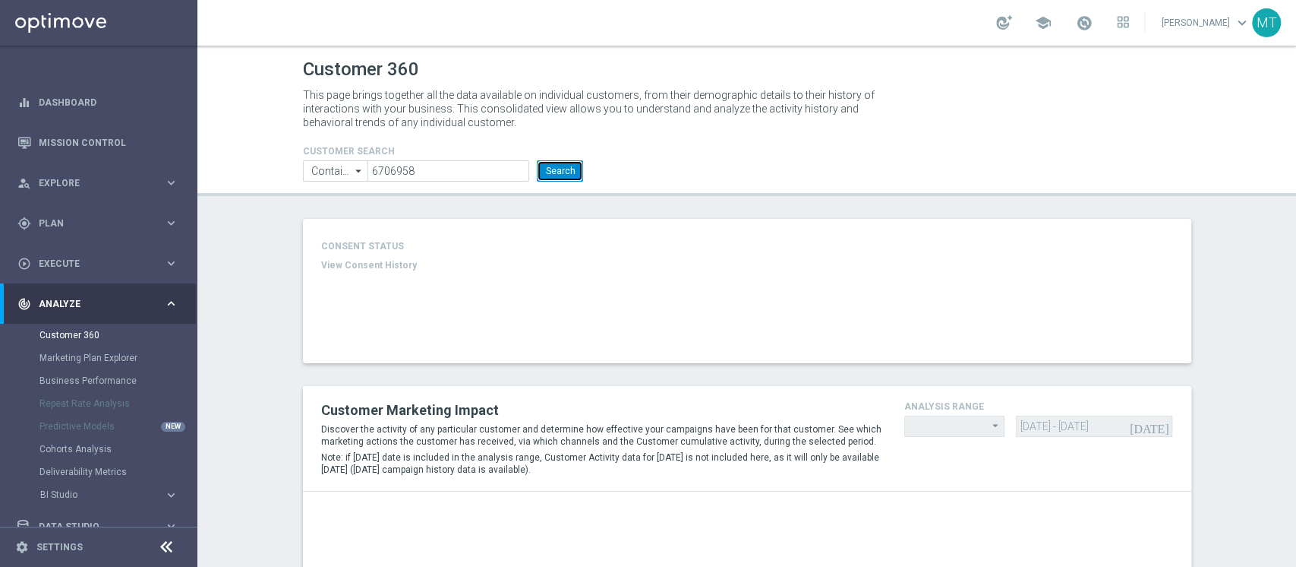
type input "Last 30 days"
type input "Total Deposit Amount"
type input "Last 30 days"
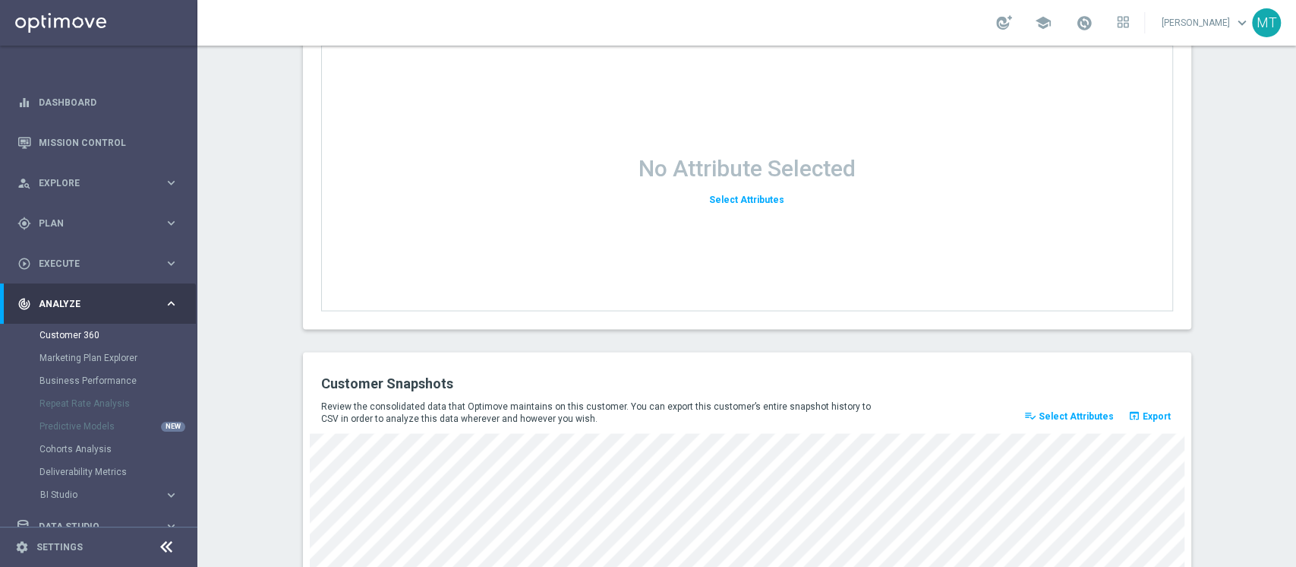
scroll to position [1885, 0]
click at [708, 226] on div "No Attribute Selected Select Attributes" at bounding box center [747, 176] width 852 height 266
click at [733, 202] on button "Select Attributes" at bounding box center [747, 198] width 80 height 21
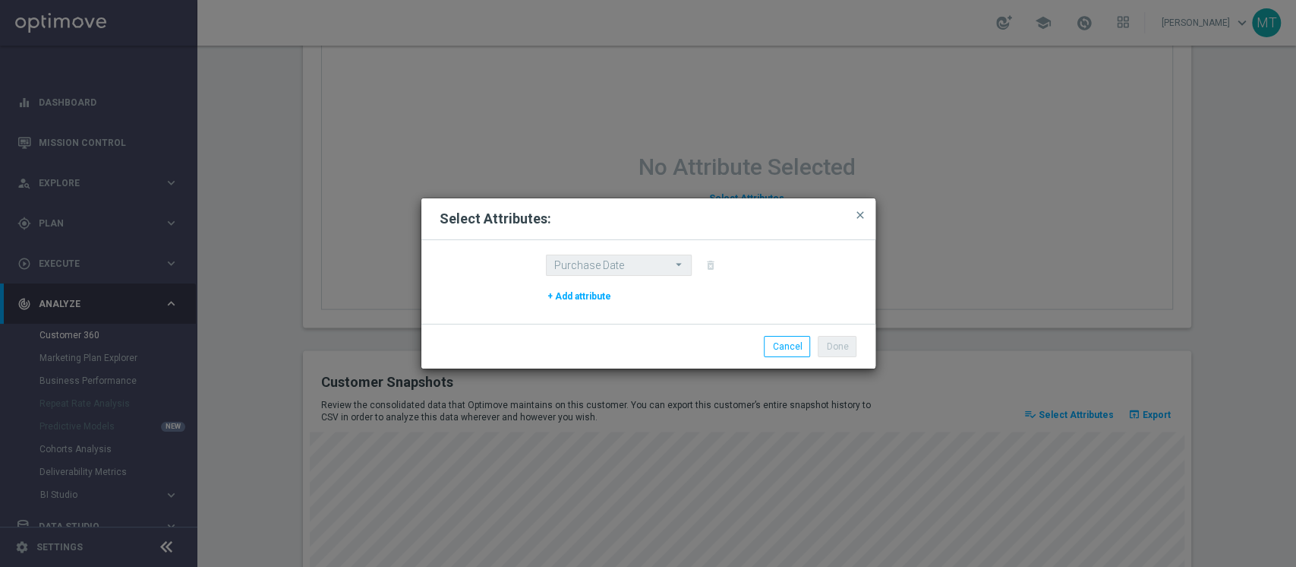
click at [672, 264] on icon "arrow_drop_down" at bounding box center [679, 264] width 15 height 19
click at [590, 289] on button "+ Add attribute" at bounding box center [579, 296] width 67 height 17
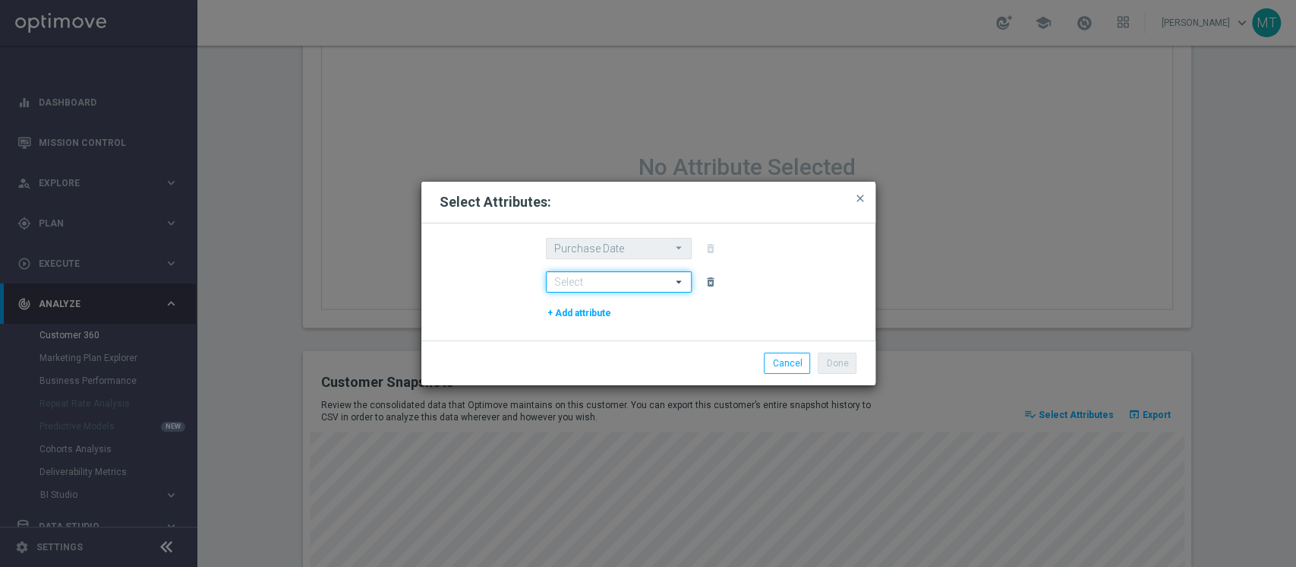
click at [638, 279] on input at bounding box center [619, 281] width 146 height 21
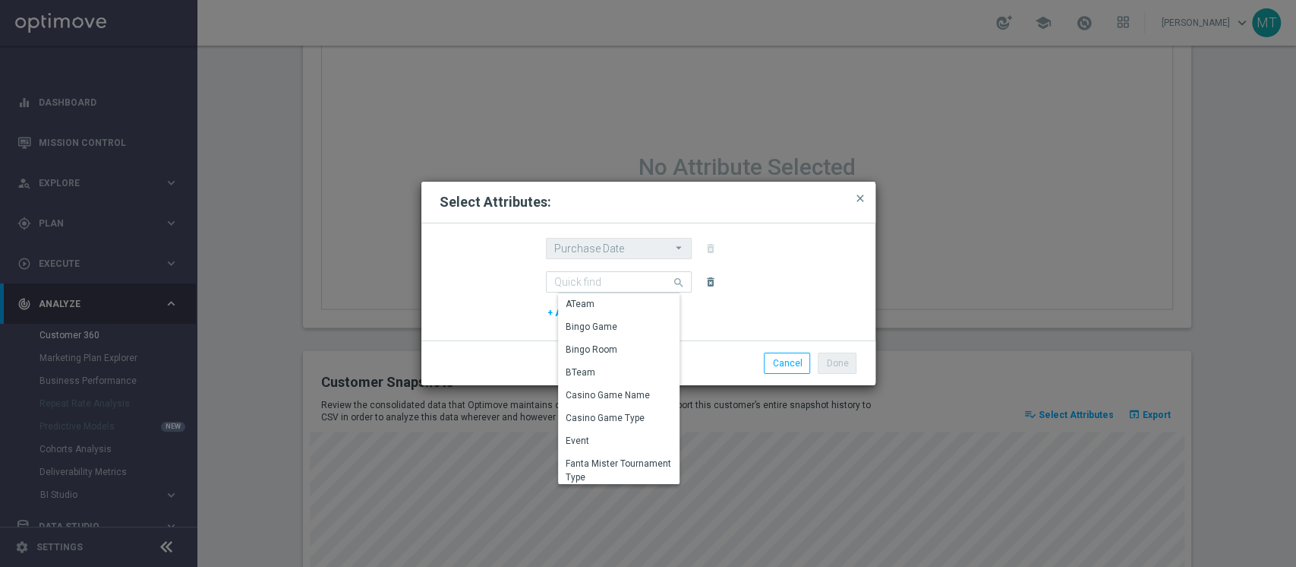
click at [705, 248] on div "Purchase Date Purchase Date arrow_drop_down Drag here to set row groups Drag he…" at bounding box center [648, 248] width 205 height 21
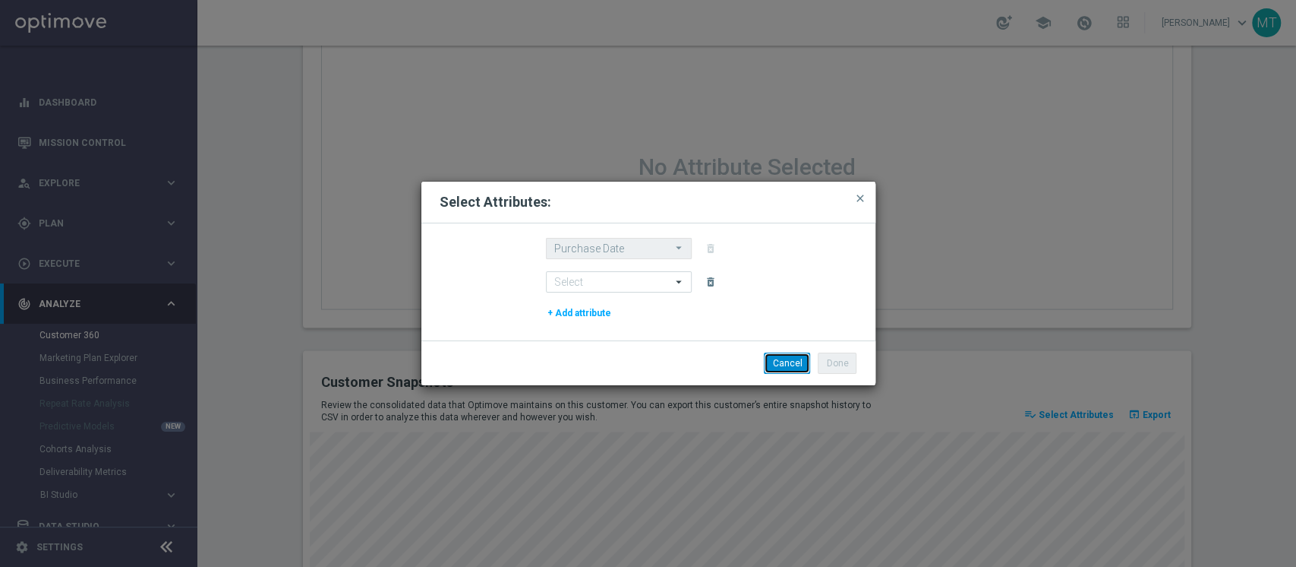
click at [788, 372] on button "Cancel" at bounding box center [787, 362] width 46 height 21
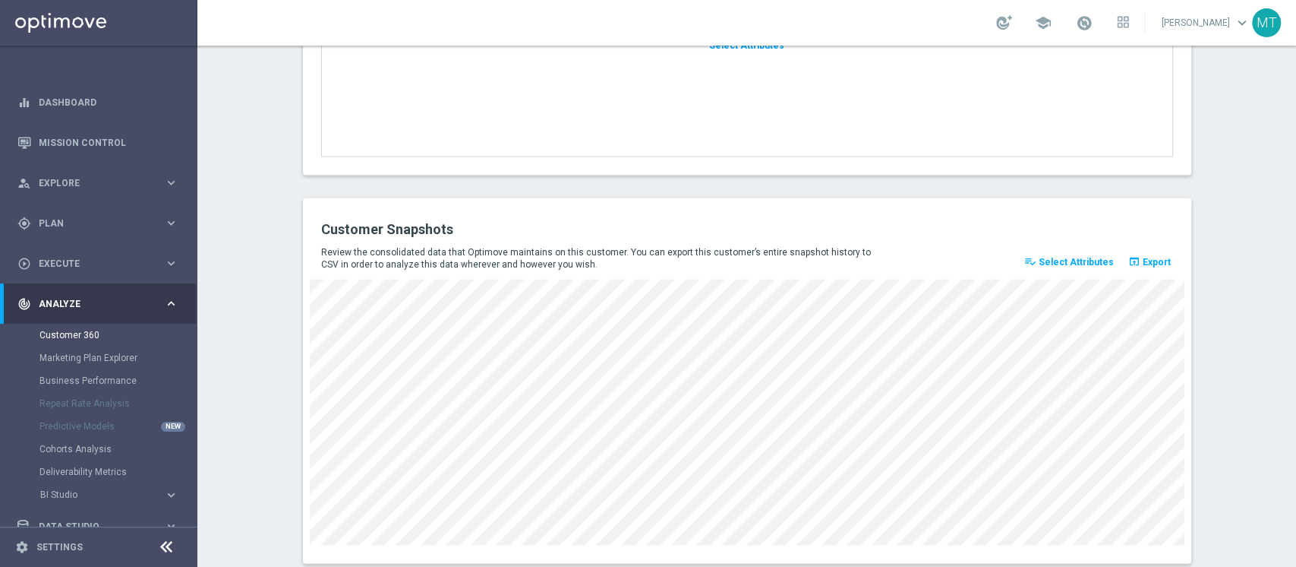
scroll to position [2070, 0]
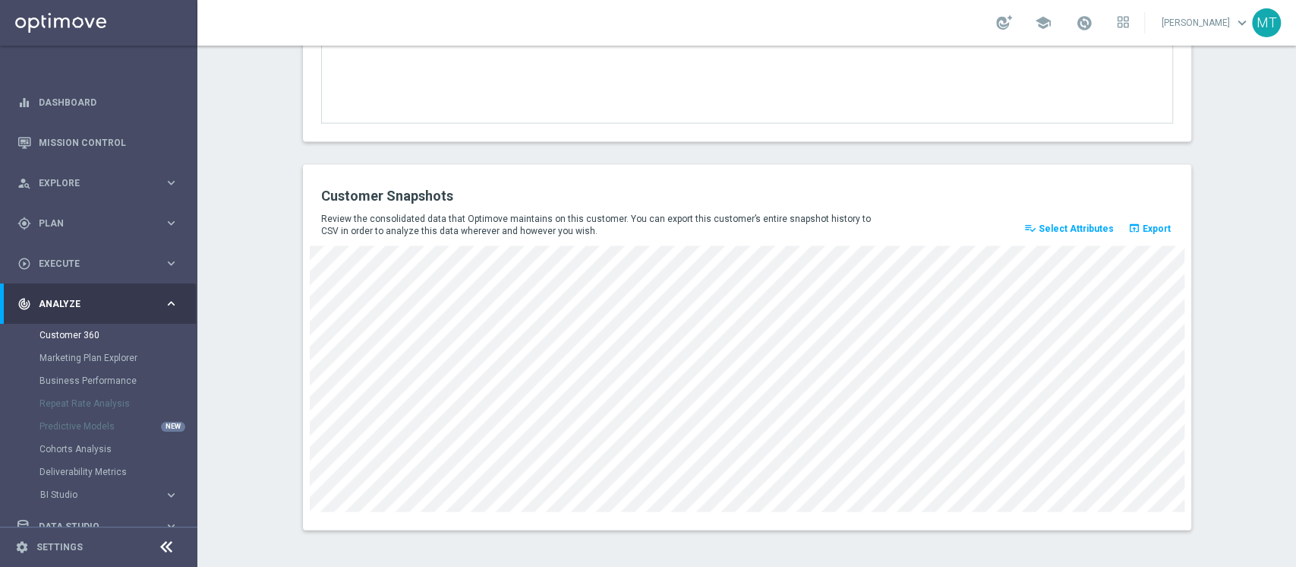
click at [1075, 229] on span "Select Attributes" at bounding box center [1075, 228] width 75 height 11
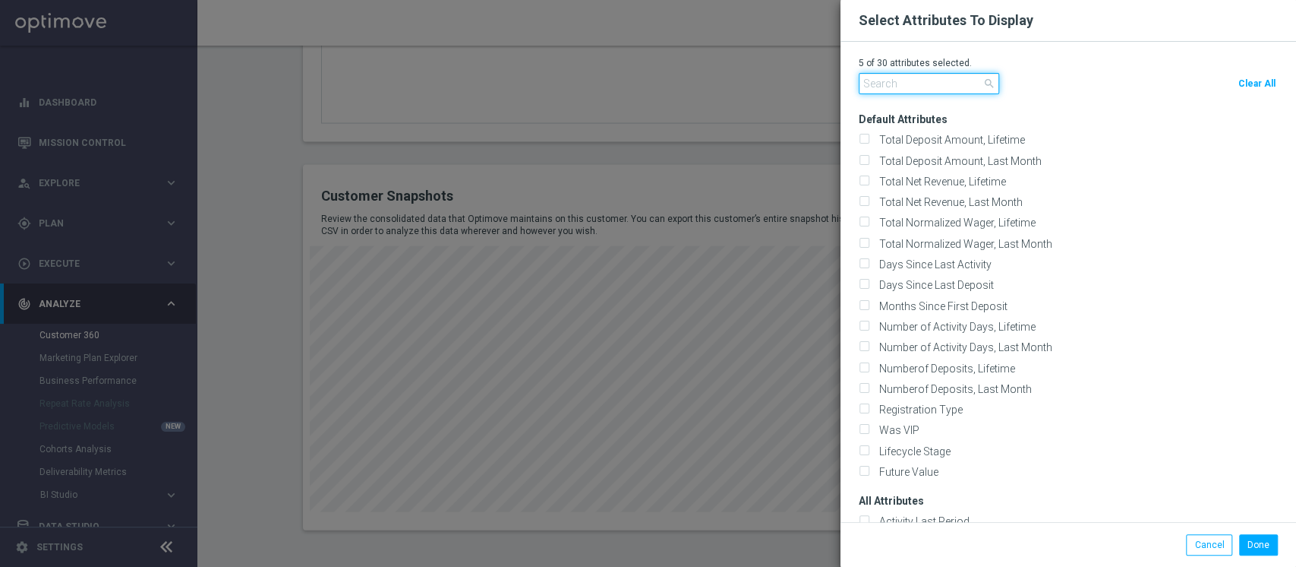
click at [920, 81] on input "text" at bounding box center [929, 83] width 141 height 21
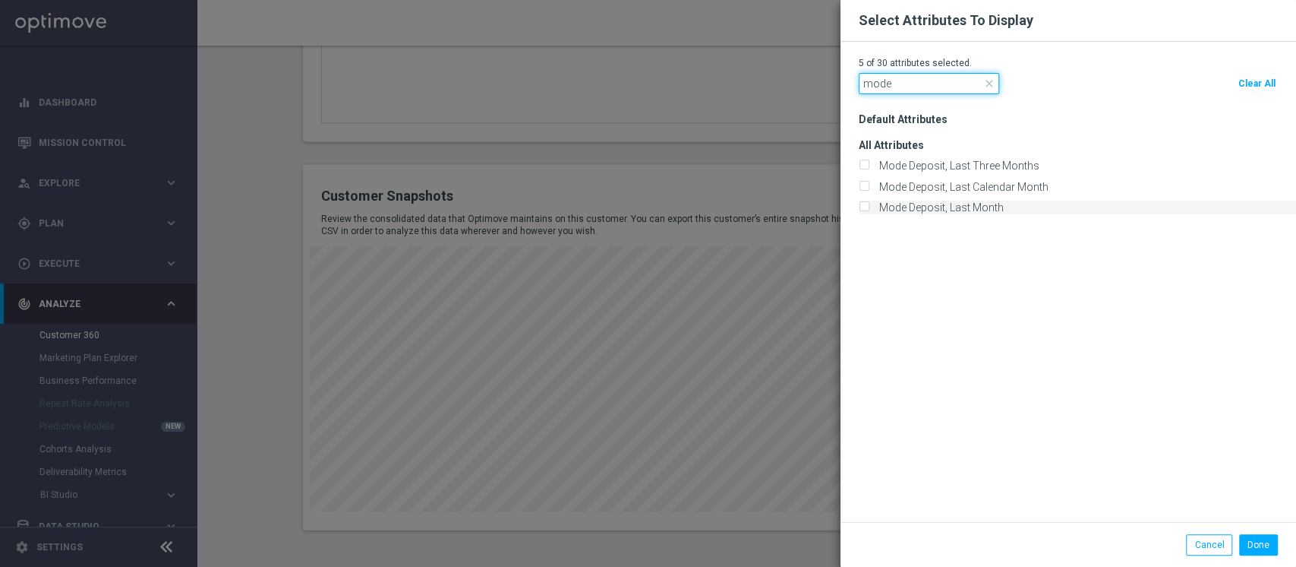
type input "mode"
click at [968, 204] on label "Mode Deposit, Last Month" at bounding box center [939, 208] width 130 height 14
click at [869, 204] on input "Mode Deposit, Last Month" at bounding box center [864, 209] width 10 height 10
checkbox input "true"
click at [1246, 534] on button "Done" at bounding box center [1258, 544] width 39 height 21
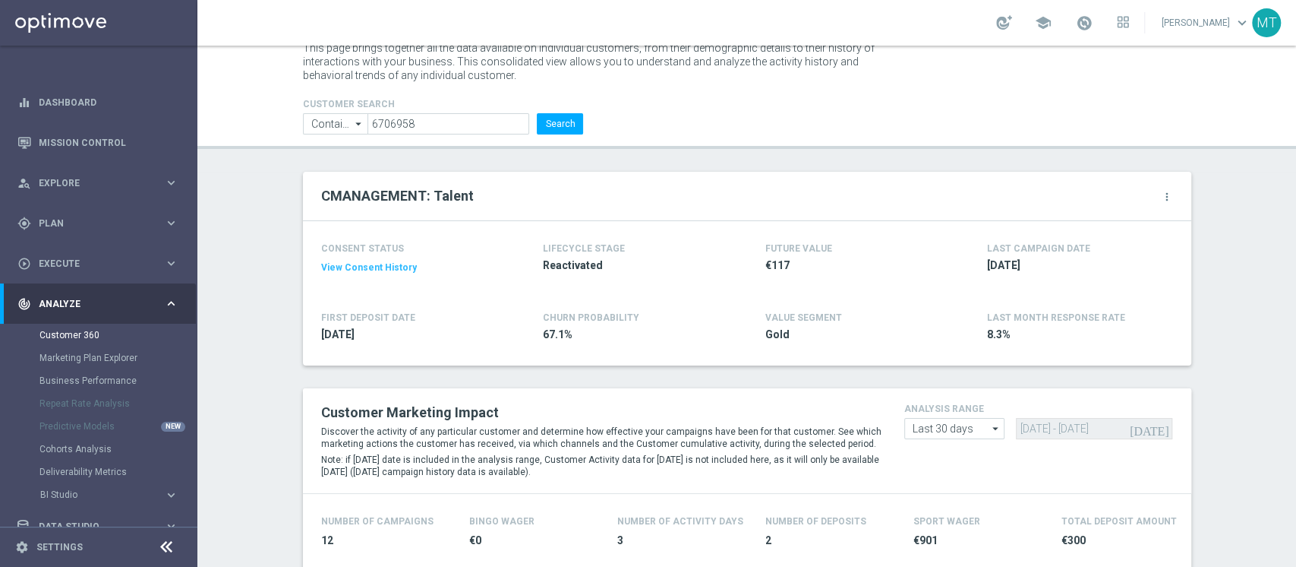
scroll to position [0, 0]
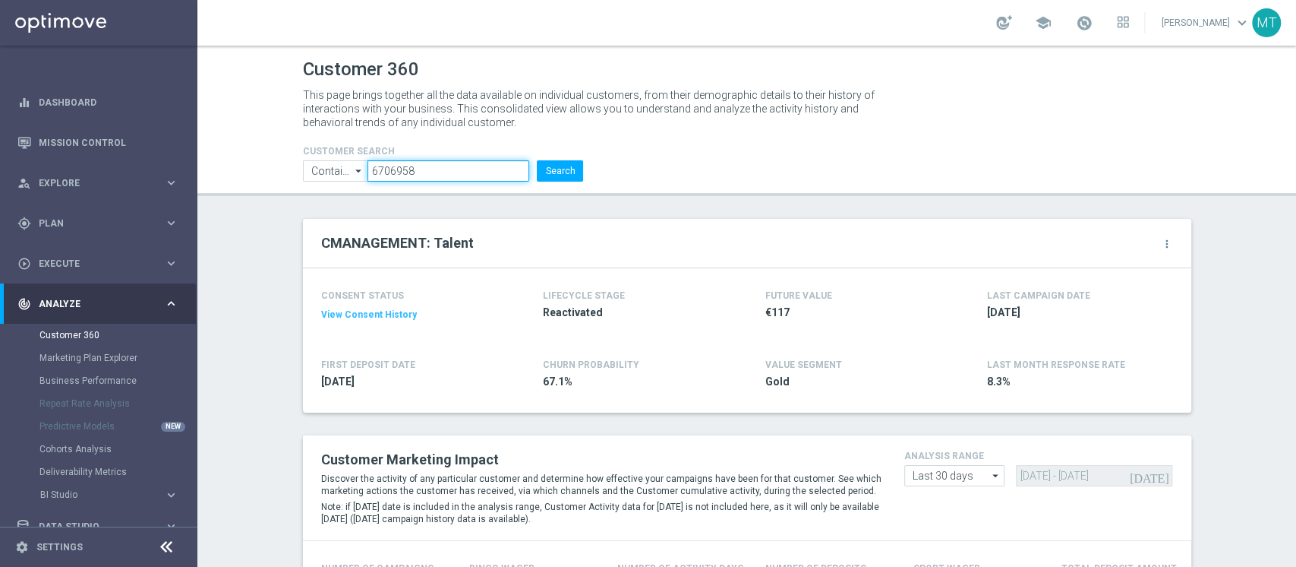
click at [444, 179] on input "6706958" at bounding box center [449, 170] width 162 height 21
paste input "11406"
click at [565, 173] on button "Search" at bounding box center [560, 170] width 46 height 21
click at [459, 167] on input "6711406" at bounding box center [449, 170] width 162 height 21
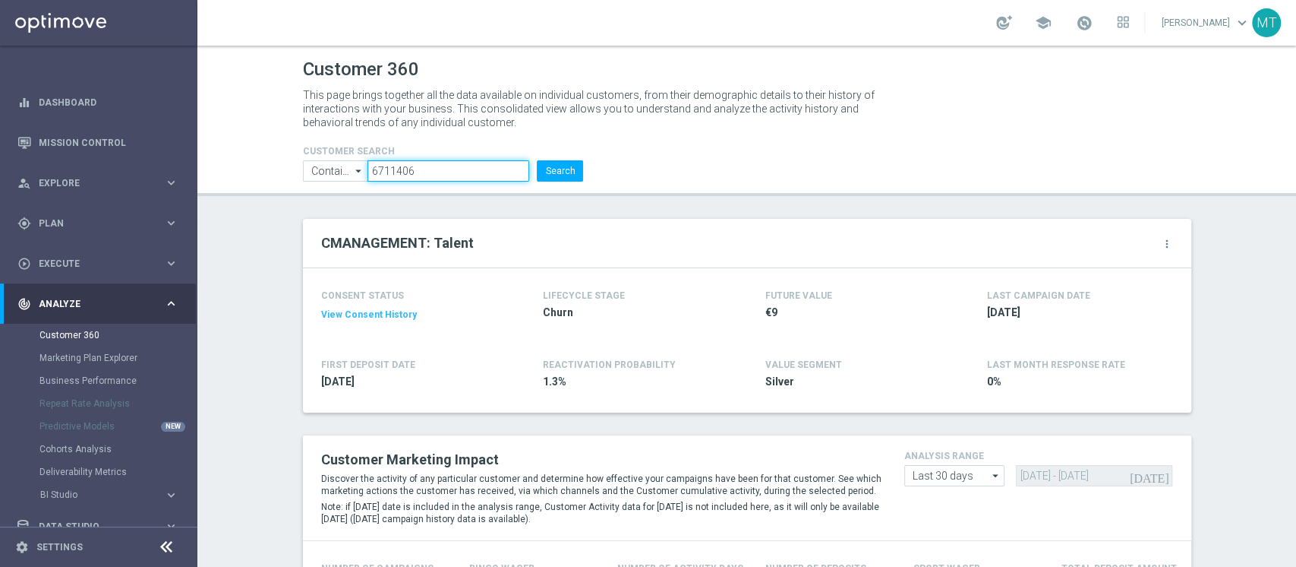
click at [459, 167] on input "6711406" at bounding box center [449, 170] width 162 height 21
paste input "01500"
click at [542, 170] on button "Search" at bounding box center [560, 170] width 46 height 21
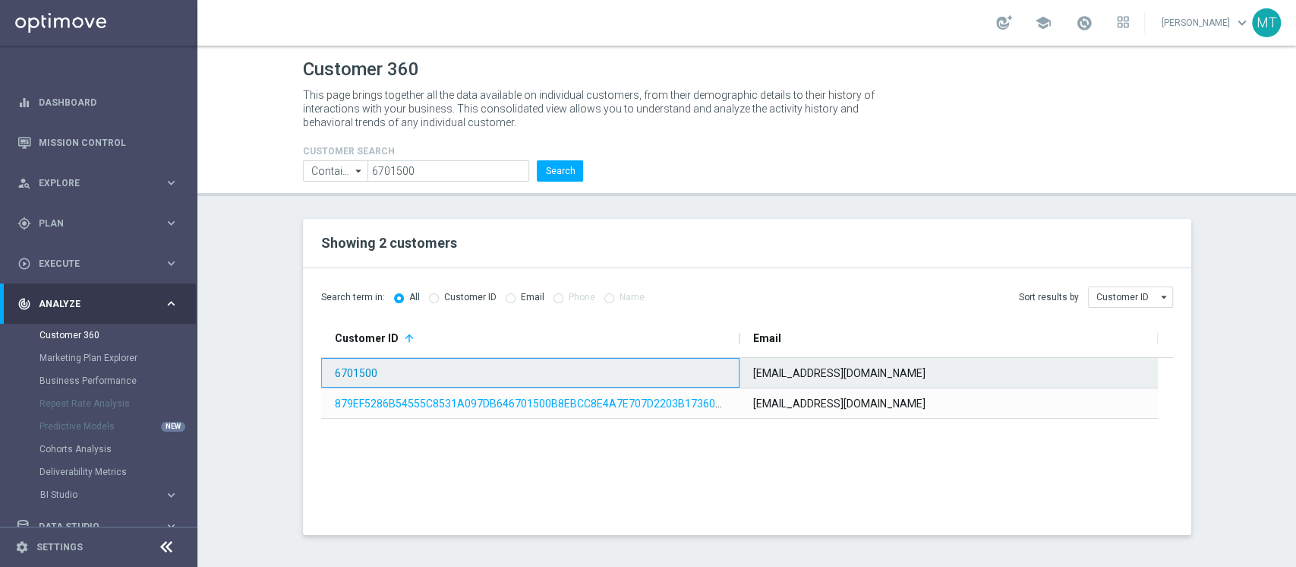
click at [371, 371] on link "6701500" at bounding box center [356, 373] width 43 height 12
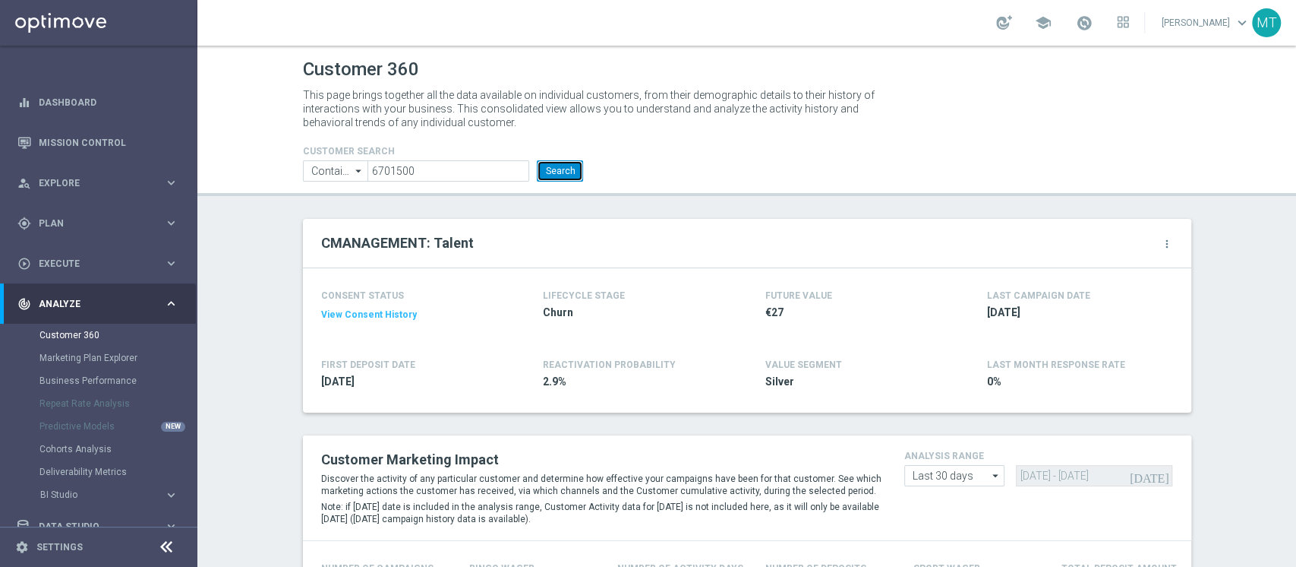
click at [542, 173] on button "Search" at bounding box center [560, 170] width 46 height 21
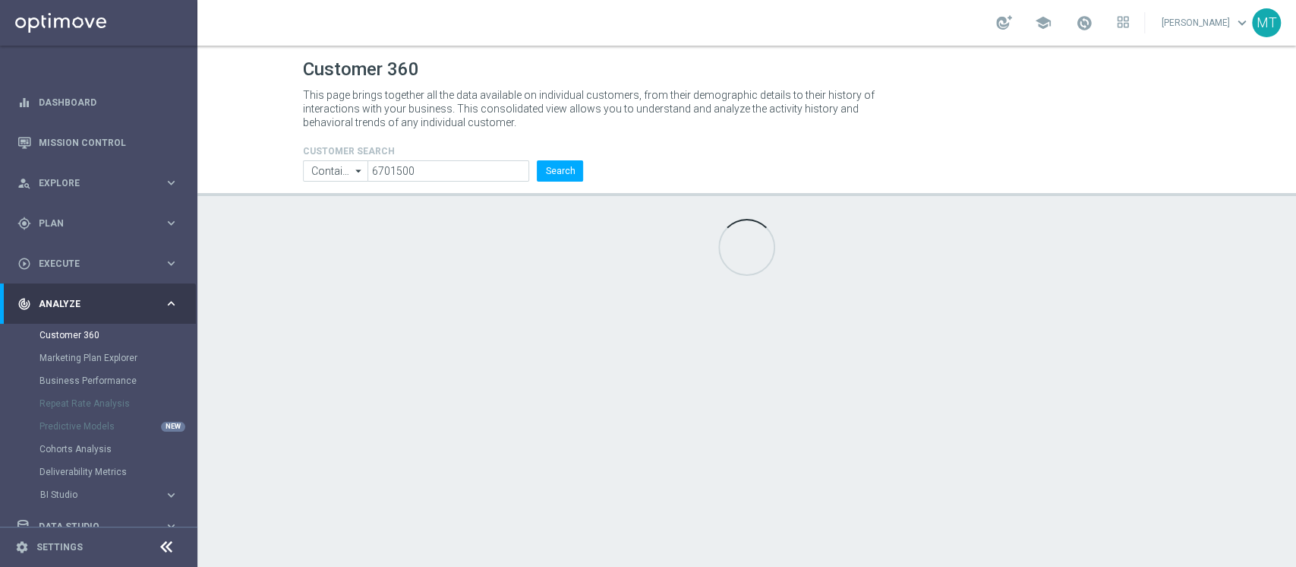
drag, startPoint x: 371, startPoint y: 555, endPoint x: 373, endPoint y: 576, distance: 21.3
click at [373, 566] on html "equalizer Dashboard Mission Control" at bounding box center [648, 283] width 1296 height 567
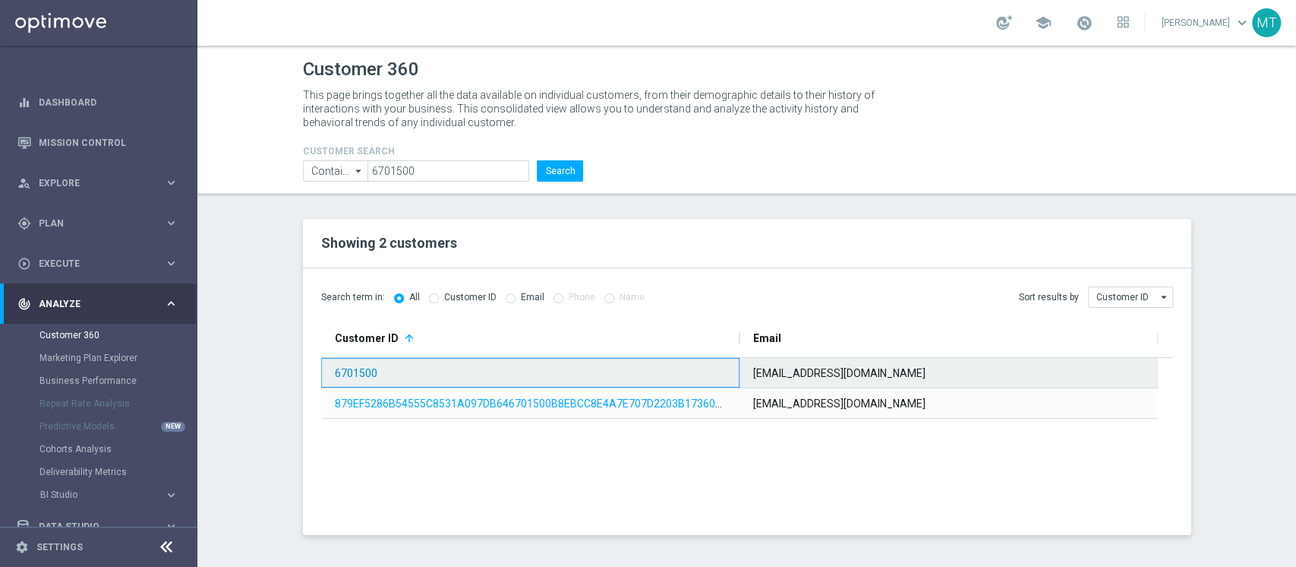
click at [358, 368] on link "6701500" at bounding box center [356, 373] width 43 height 12
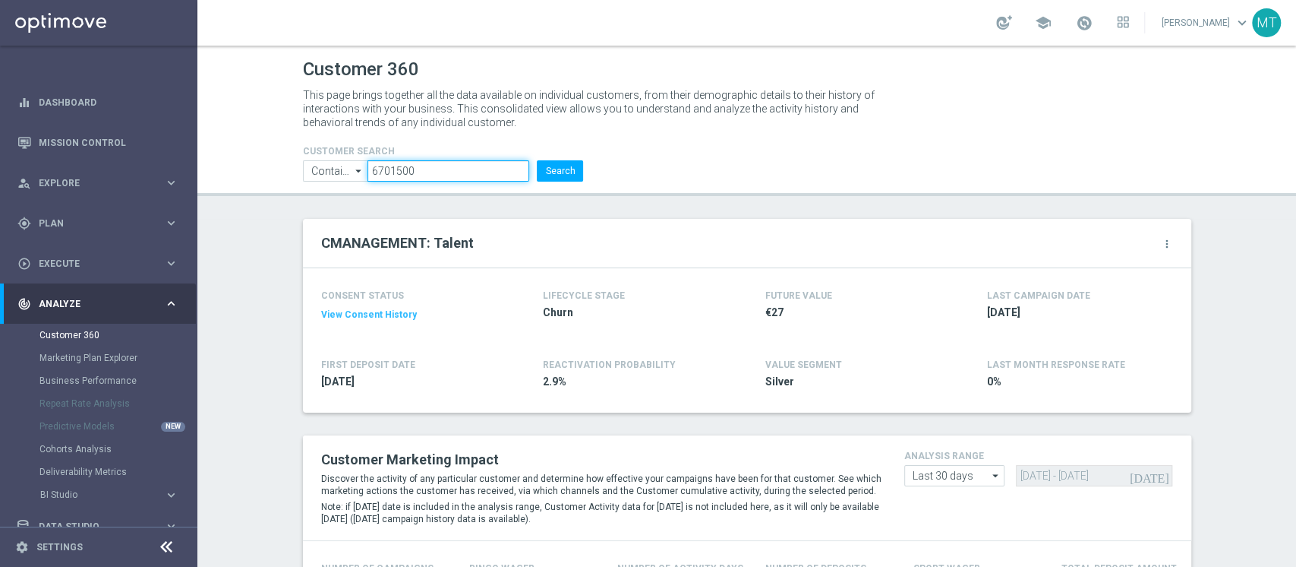
click at [404, 174] on input "6701500" at bounding box center [449, 170] width 162 height 21
paste input "3261"
click at [553, 168] on button "Search" at bounding box center [560, 170] width 46 height 21
click at [395, 164] on input "6703261" at bounding box center [449, 170] width 162 height 21
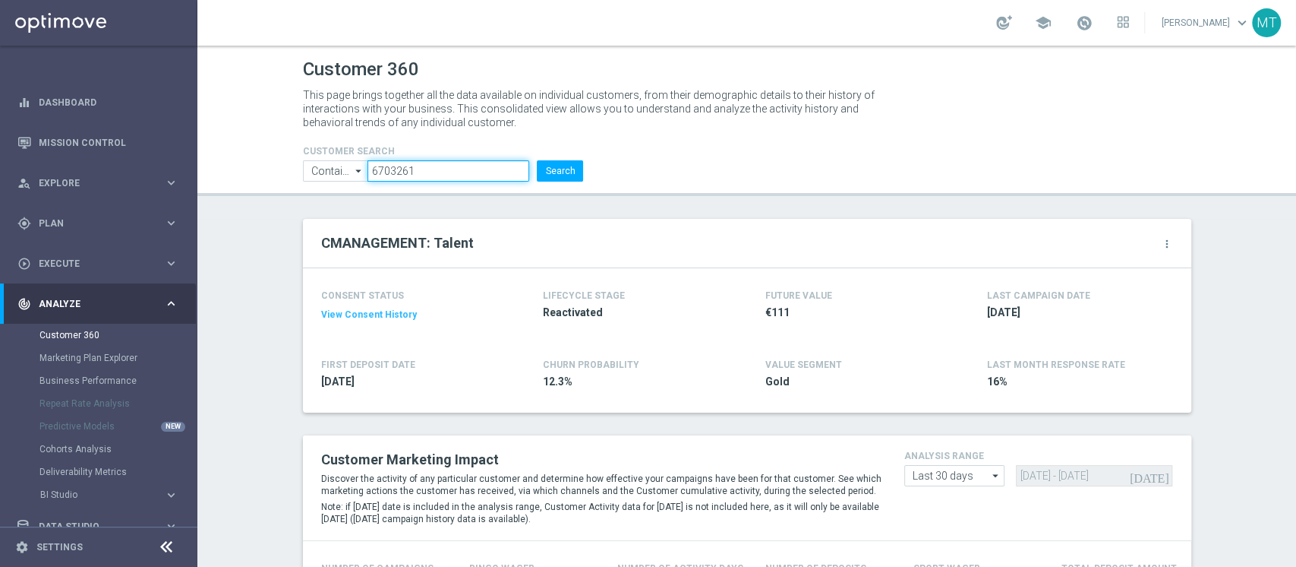
click at [395, 164] on input "6703261" at bounding box center [449, 170] width 162 height 21
paste input "972"
click at [547, 174] on button "Search" at bounding box center [560, 170] width 46 height 21
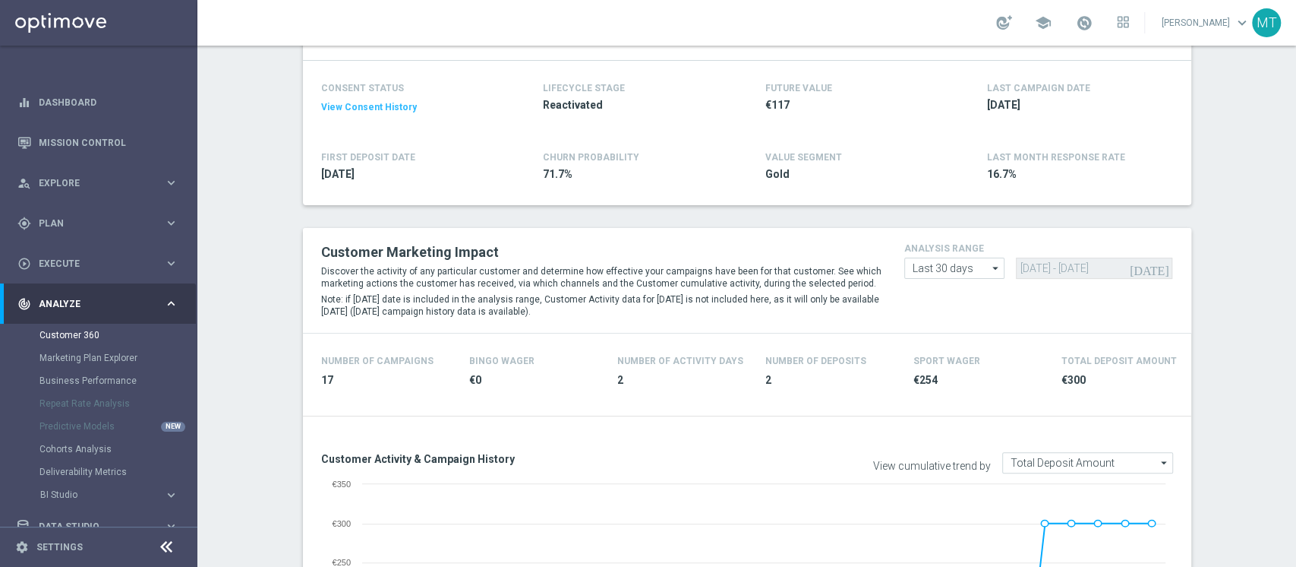
scroll to position [94, 0]
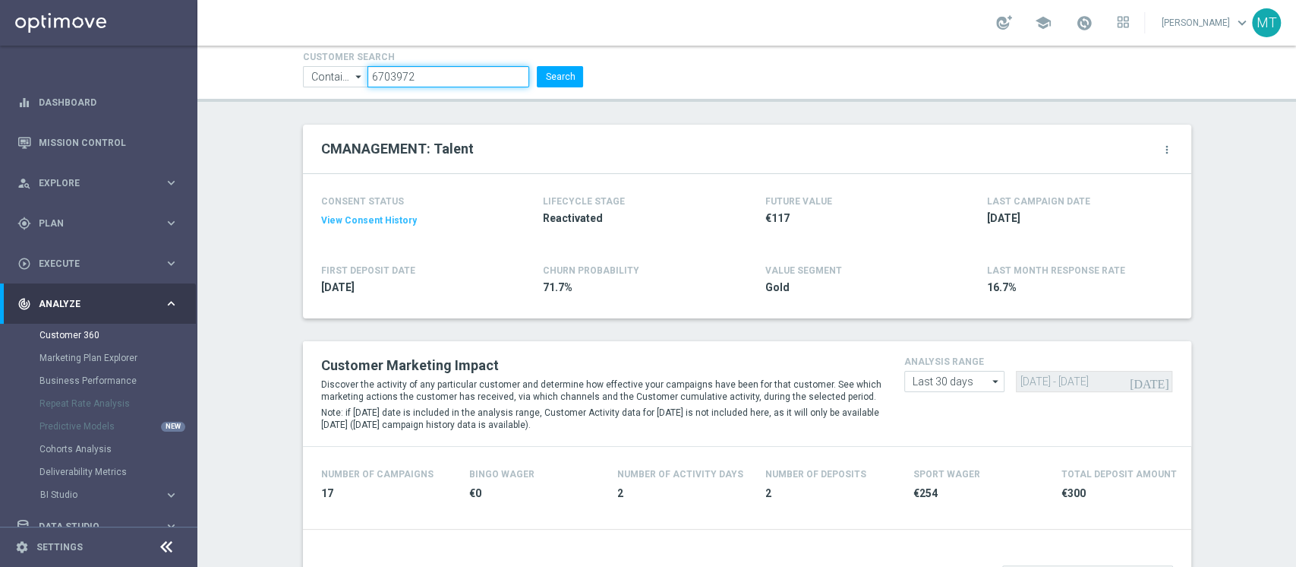
click at [427, 77] on input "6703972" at bounding box center [449, 76] width 162 height 21
paste input "314"
type input "6703314"
click at [541, 71] on button "Search" at bounding box center [560, 76] width 46 height 21
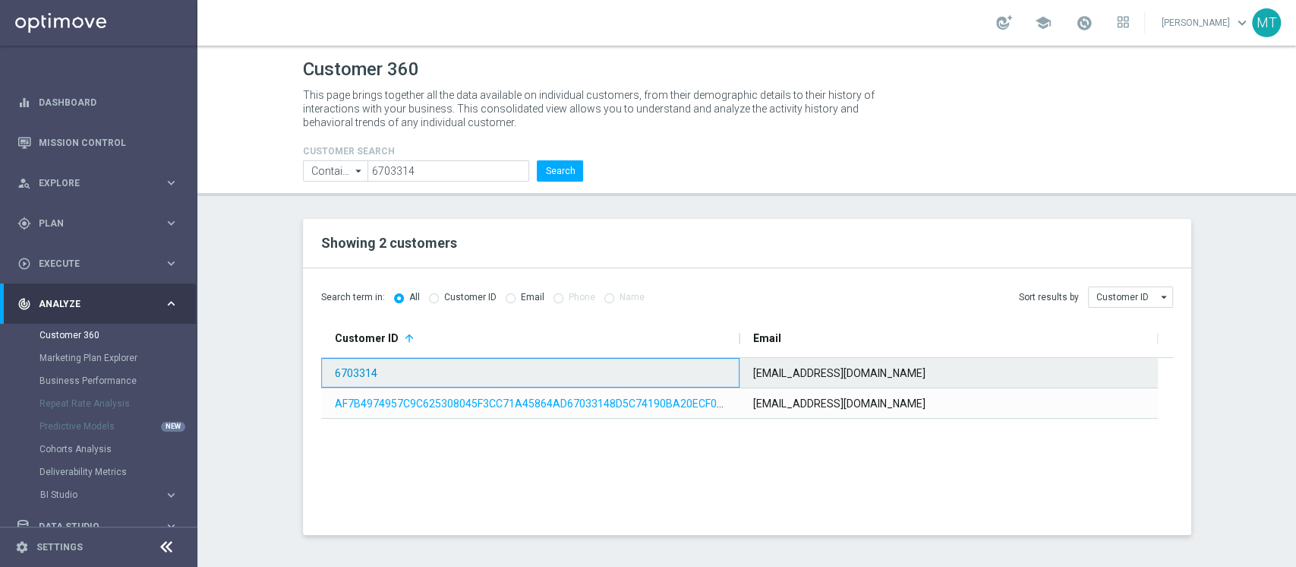
click at [356, 374] on link "6703314" at bounding box center [356, 373] width 43 height 12
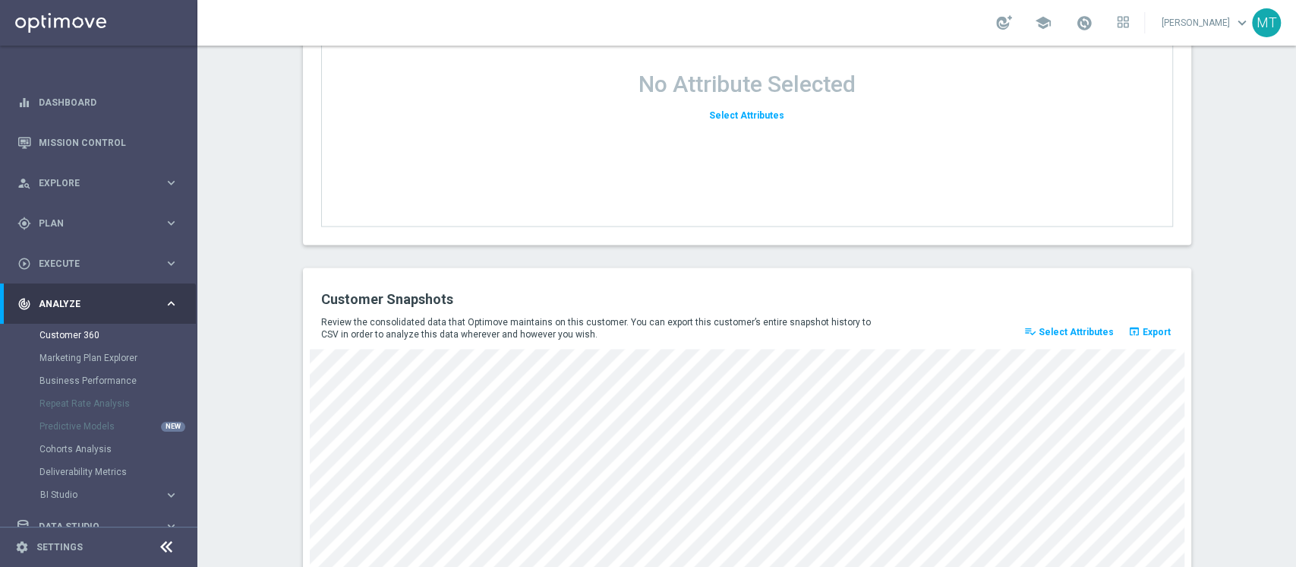
scroll to position [2039, 0]
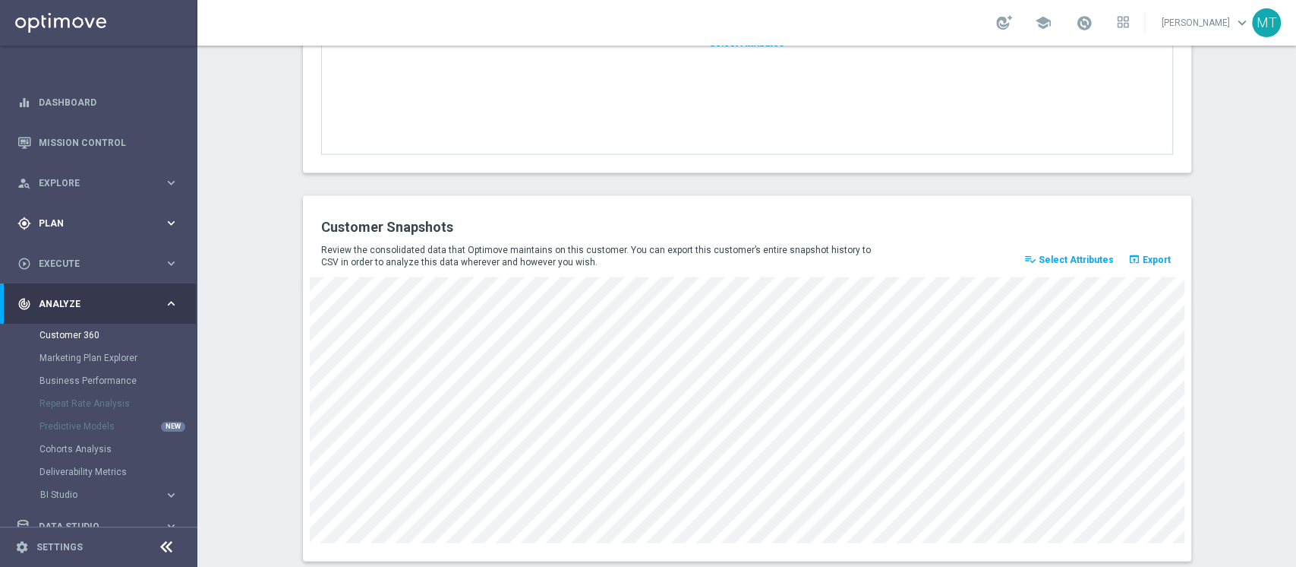
click at [78, 213] on div "gps_fixed Plan keyboard_arrow_right" at bounding box center [98, 223] width 196 height 40
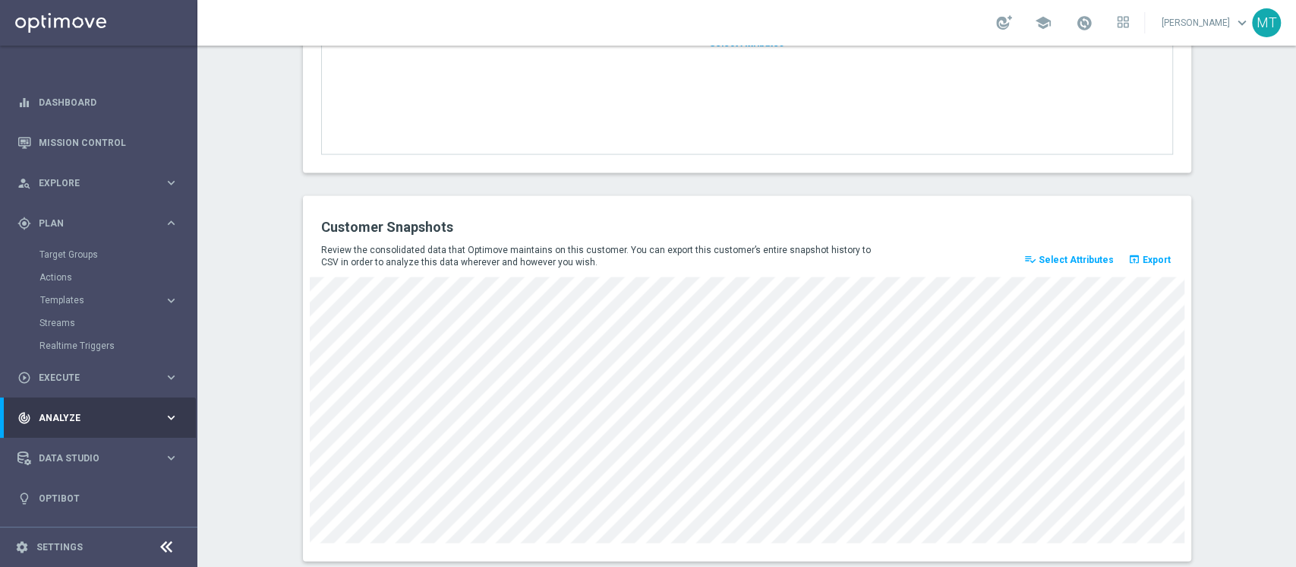
click at [56, 262] on div "Target Groups" at bounding box center [117, 254] width 156 height 23
click at [69, 251] on link "Target Groups" at bounding box center [98, 254] width 118 height 12
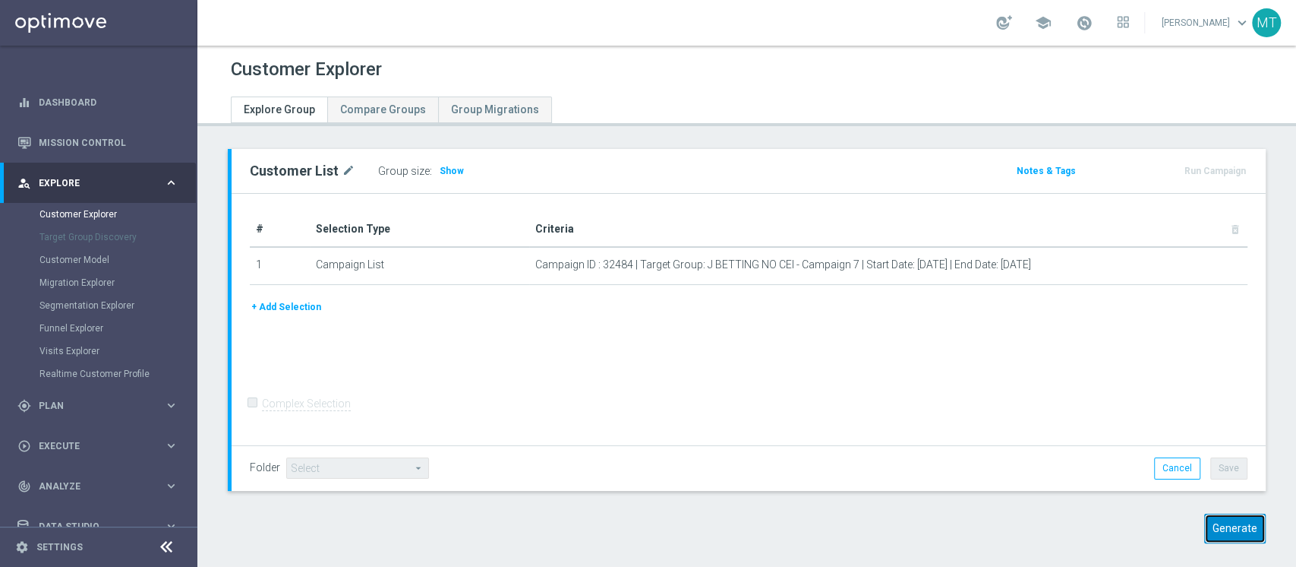
click at [1217, 536] on button "Generate" at bounding box center [1236, 528] width 62 height 30
click at [1228, 526] on button "Generate" at bounding box center [1236, 528] width 62 height 30
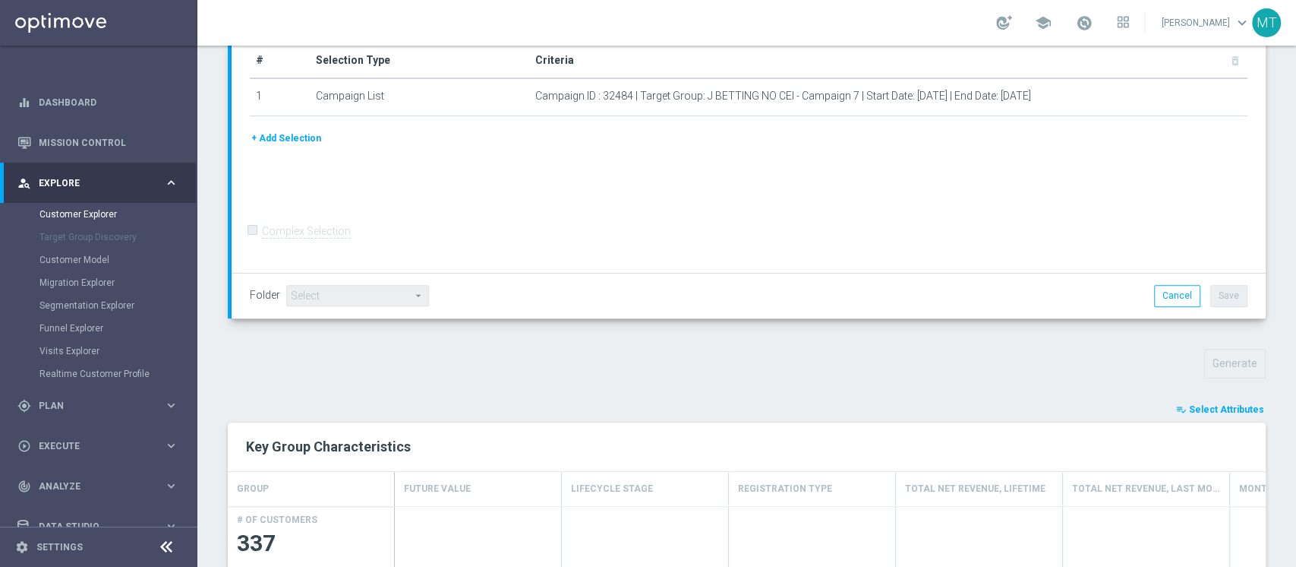
scroll to position [247, 0]
click at [1176, 408] on icon "playlist_add_check" at bounding box center [1181, 409] width 11 height 11
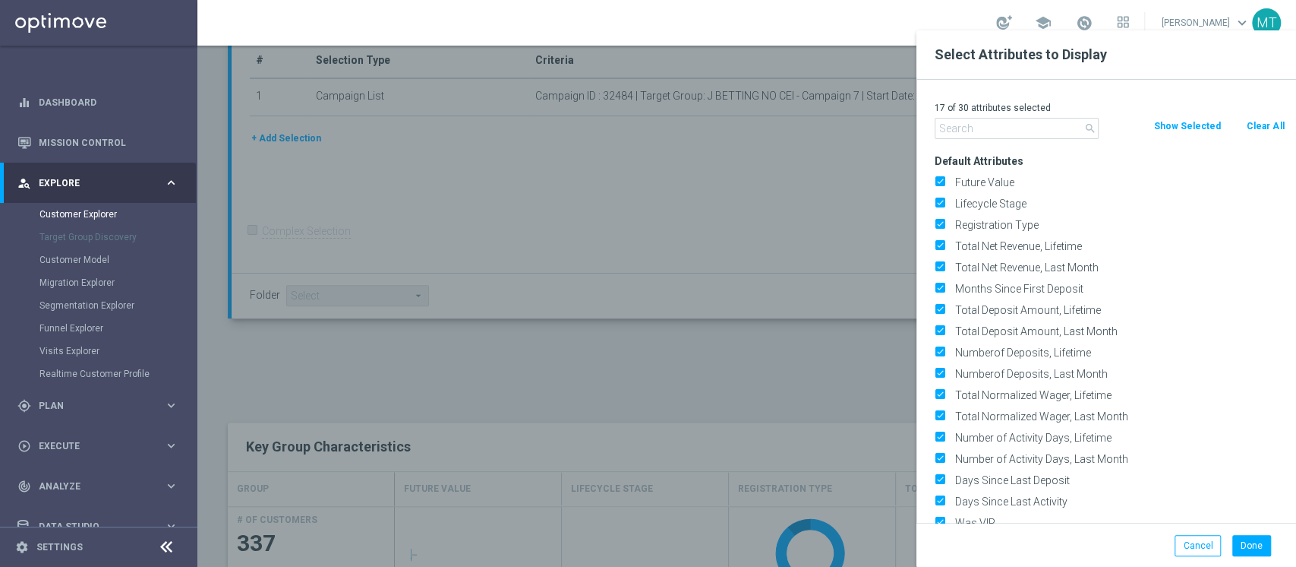
click at [1252, 129] on button "Clear All" at bounding box center [1266, 126] width 40 height 17
checkbox input "false"
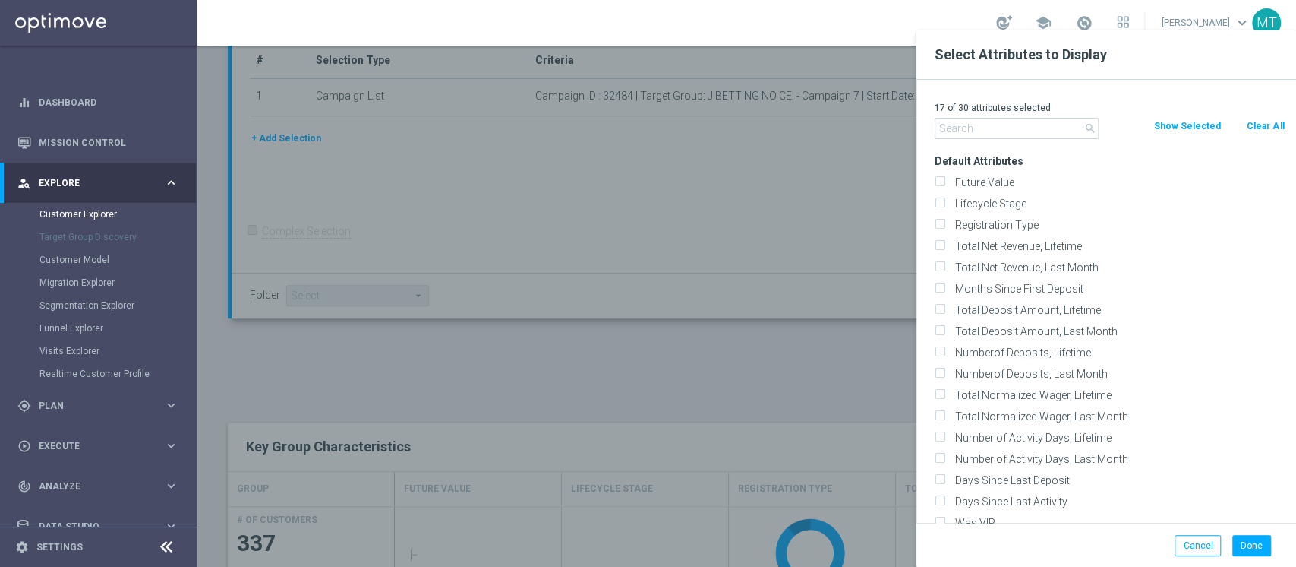
checkbox input "false"
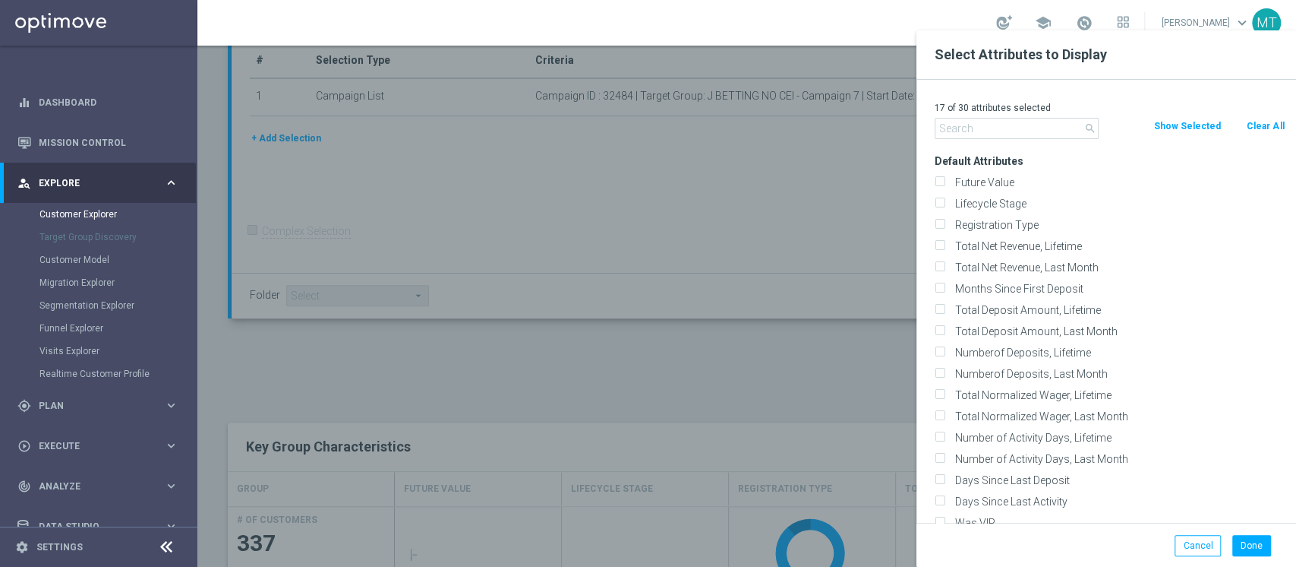
checkbox input "false"
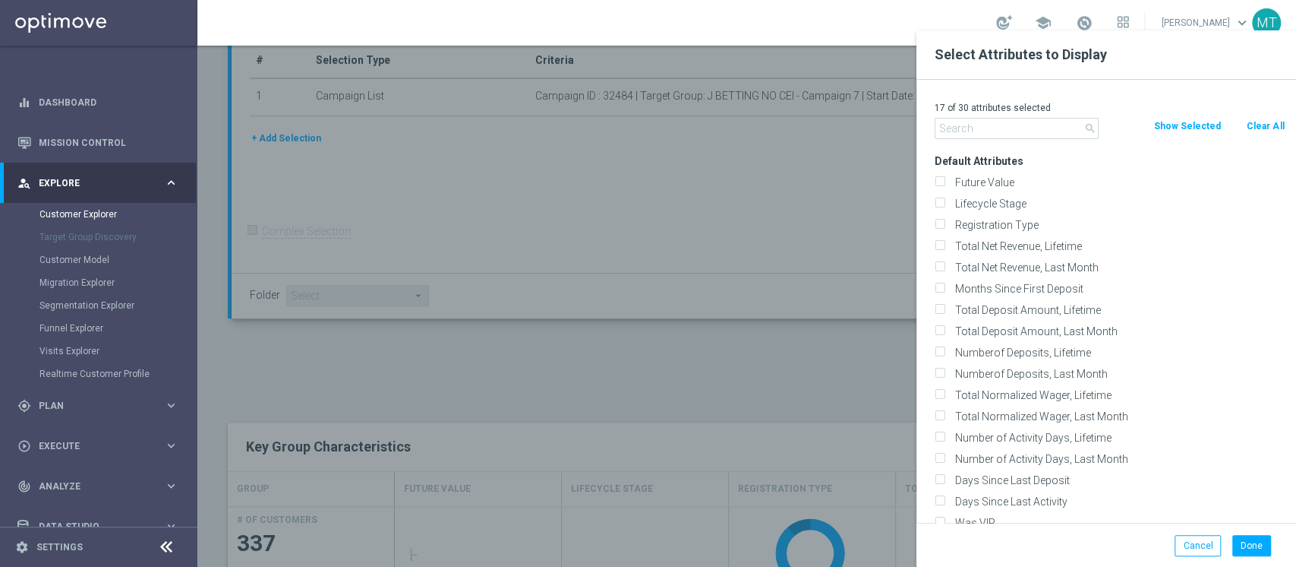
checkbox input "false"
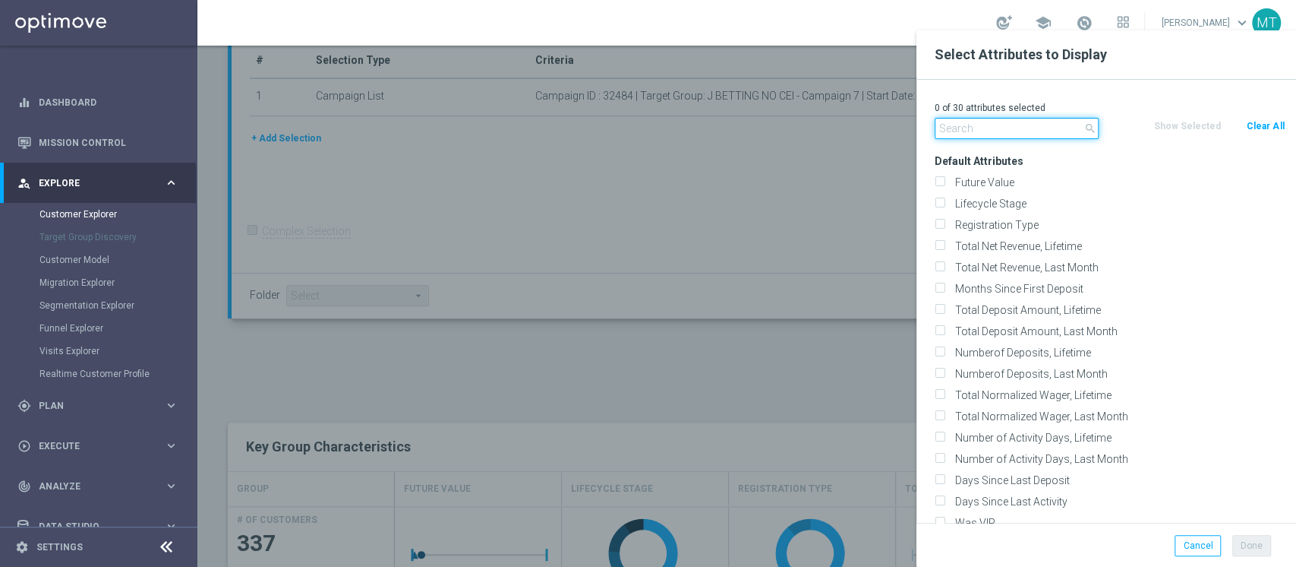
click at [1059, 131] on input "text" at bounding box center [1017, 128] width 164 height 21
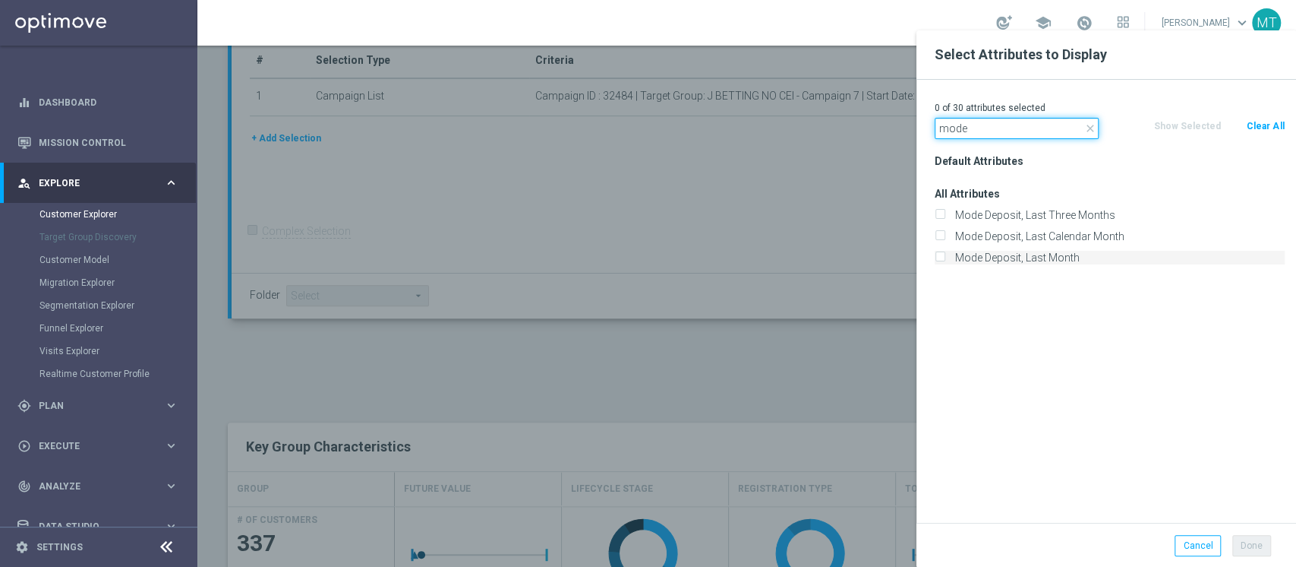
type input "mode"
click at [1034, 251] on label "Mode Deposit, Last Month" at bounding box center [1117, 258] width 335 height 14
click at [945, 254] on input "Mode Deposit, Last Month" at bounding box center [940, 259] width 10 height 10
checkbox input "true"
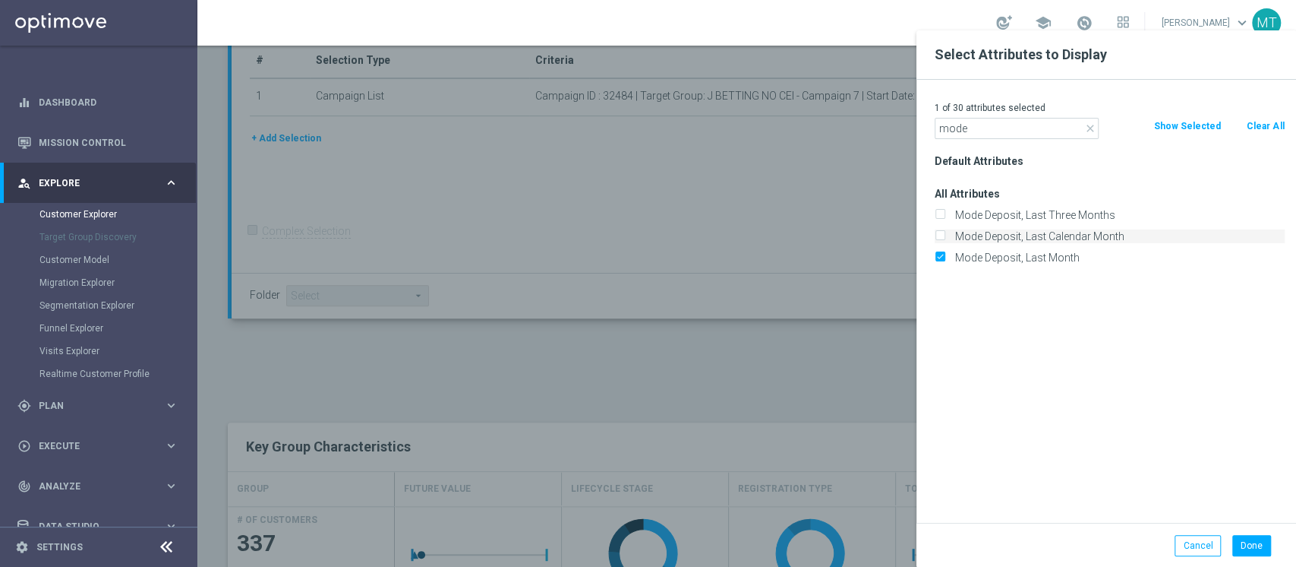
click at [1025, 238] on label "Mode Deposit, Last Calendar Month" at bounding box center [1117, 236] width 335 height 14
click at [945, 238] on input "Mode Deposit, Last Calendar Month" at bounding box center [940, 238] width 10 height 10
checkbox input "true"
click at [1249, 548] on button "Done" at bounding box center [1252, 545] width 39 height 21
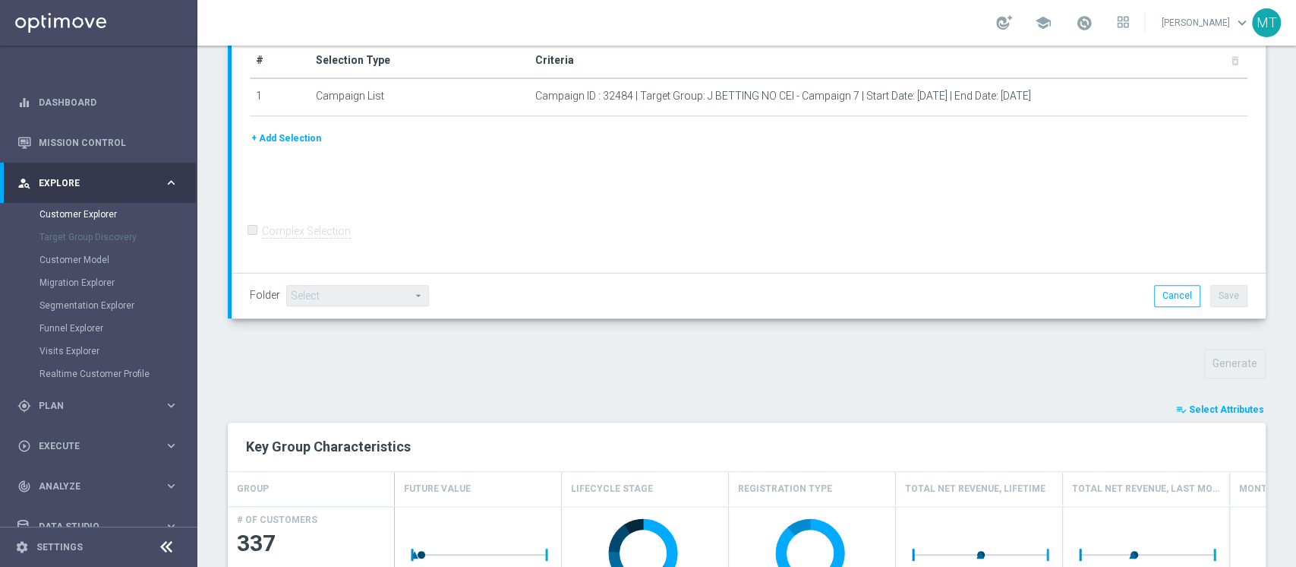
type input "Search"
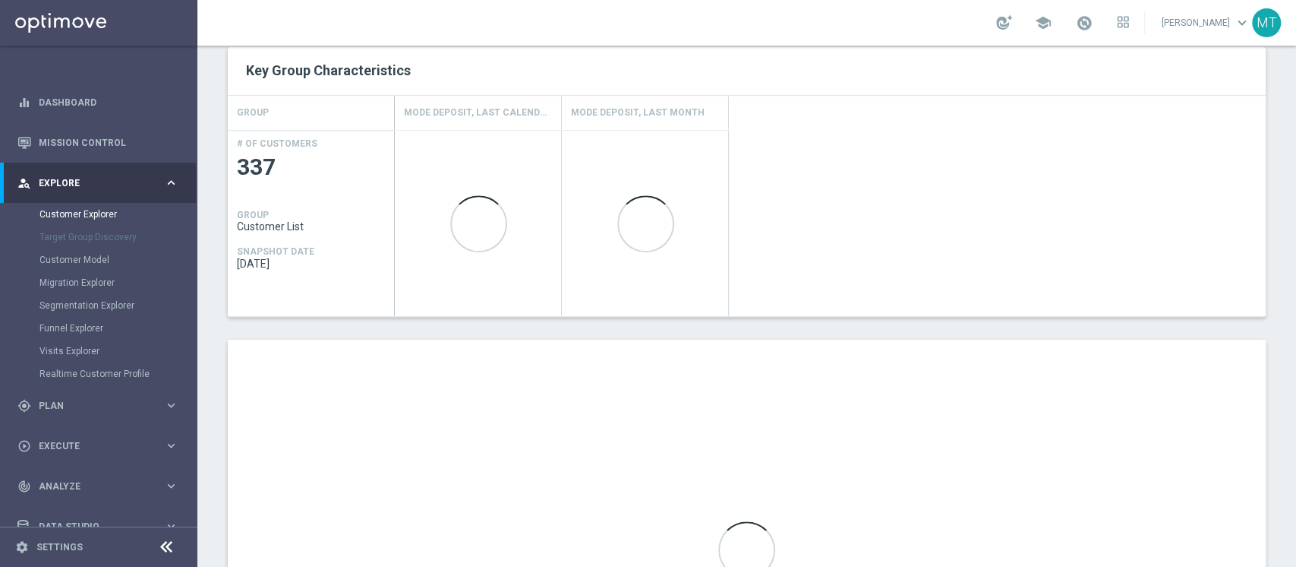
scroll to position [636, 0]
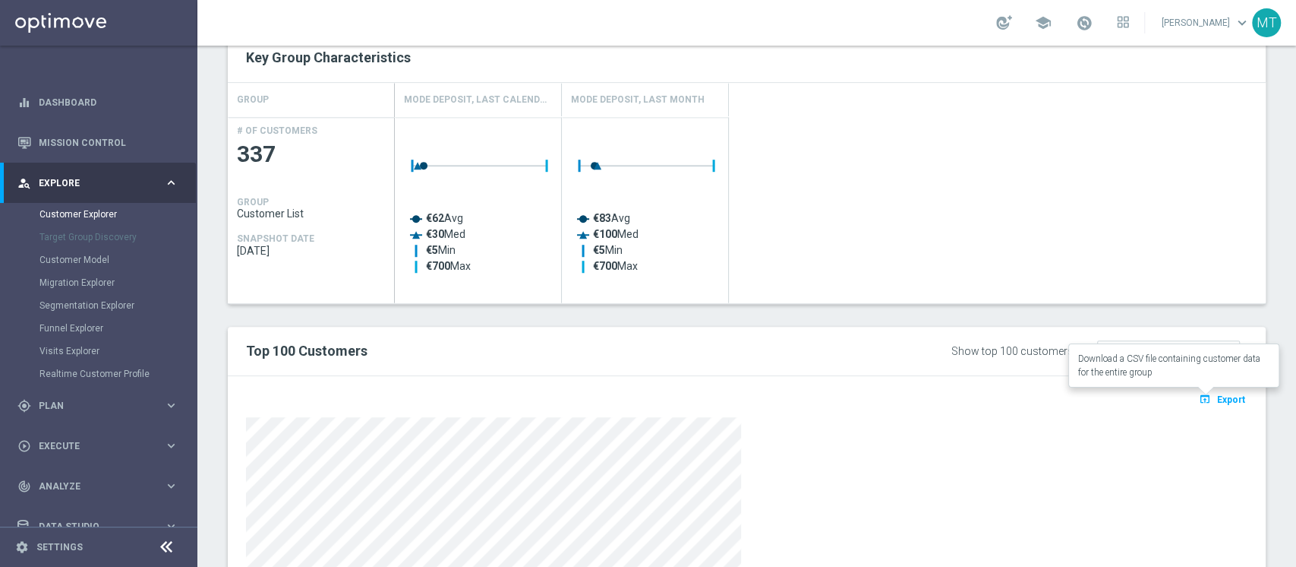
click at [1205, 389] on button "open_in_browser Export" at bounding box center [1222, 399] width 51 height 20
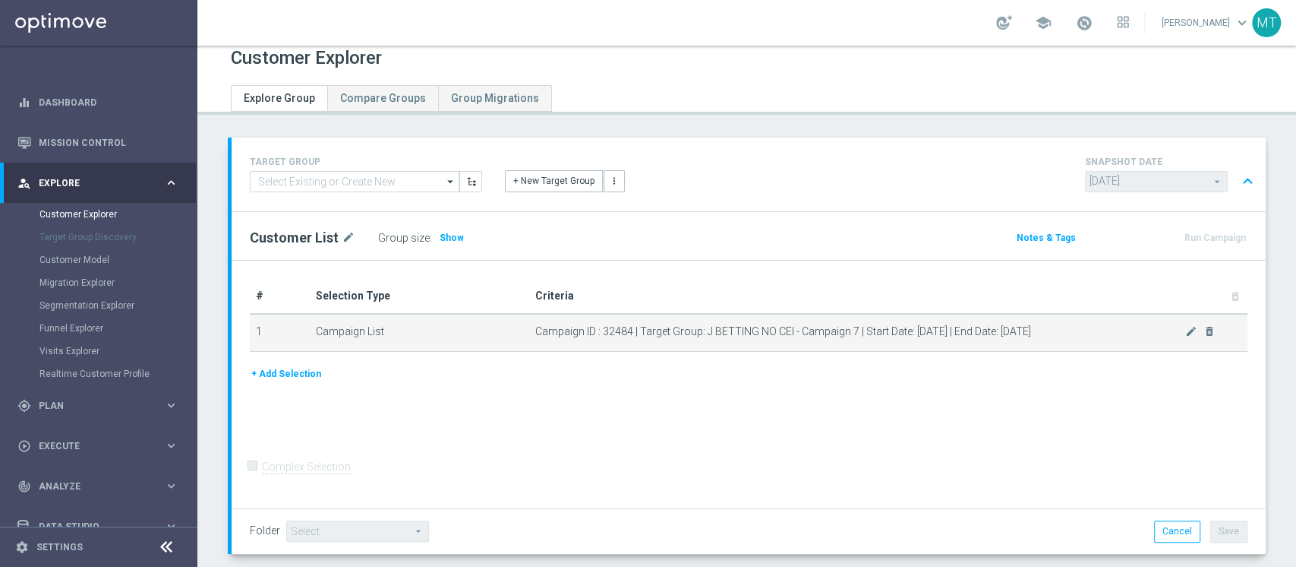
scroll to position [0, 0]
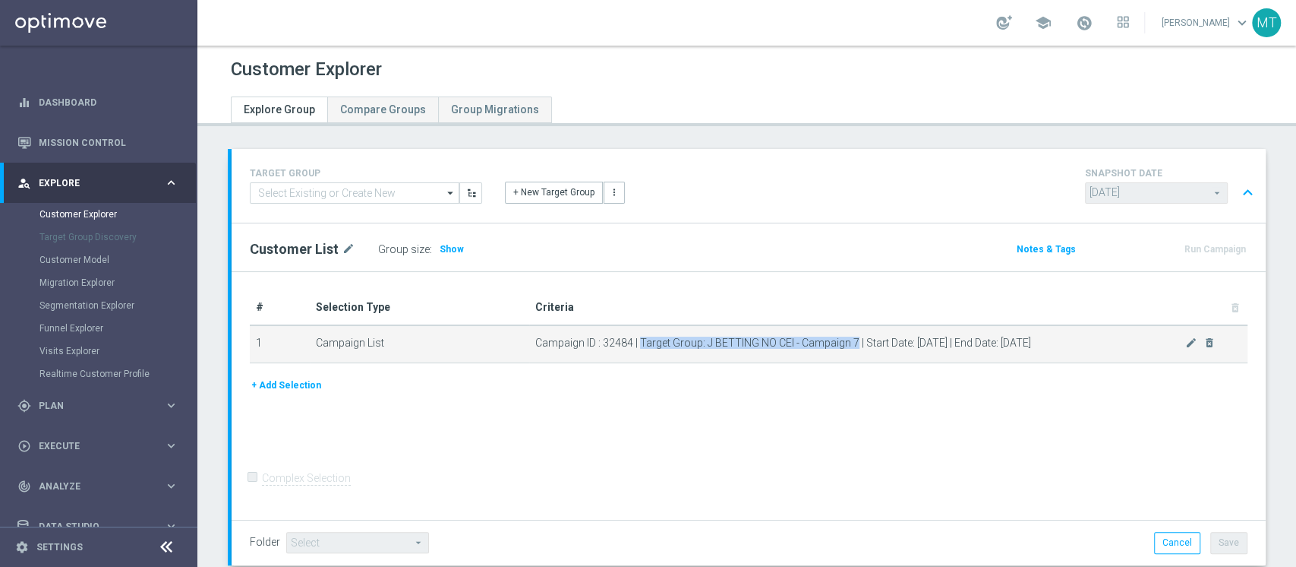
drag, startPoint x: 637, startPoint y: 343, endPoint x: 851, endPoint y: 342, distance: 214.2
click at [851, 342] on span "Campaign ID : 32484 | Target Group: J BETTING NO CEI - Campaign 7 | Start Date:…" at bounding box center [860, 342] width 650 height 13
copy span "Target Group: J BETTING NO CEI - Campaign 7"
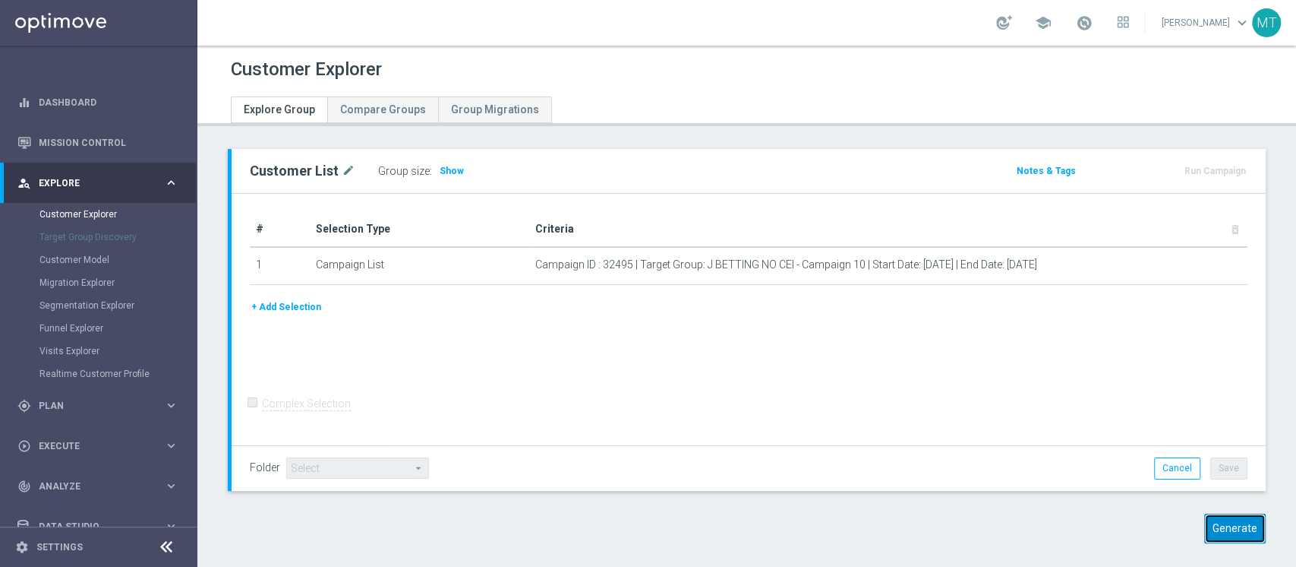
click at [1241, 537] on button "Generate" at bounding box center [1236, 528] width 62 height 30
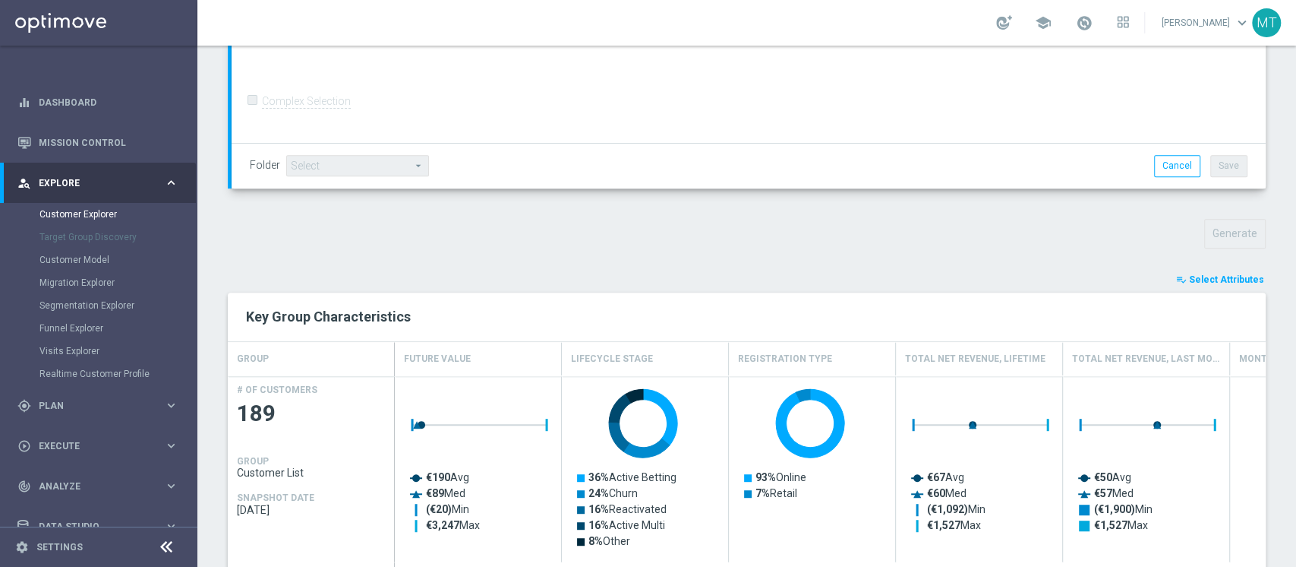
scroll to position [378, 0]
click at [1227, 276] on span "Select Attributes" at bounding box center [1226, 278] width 75 height 11
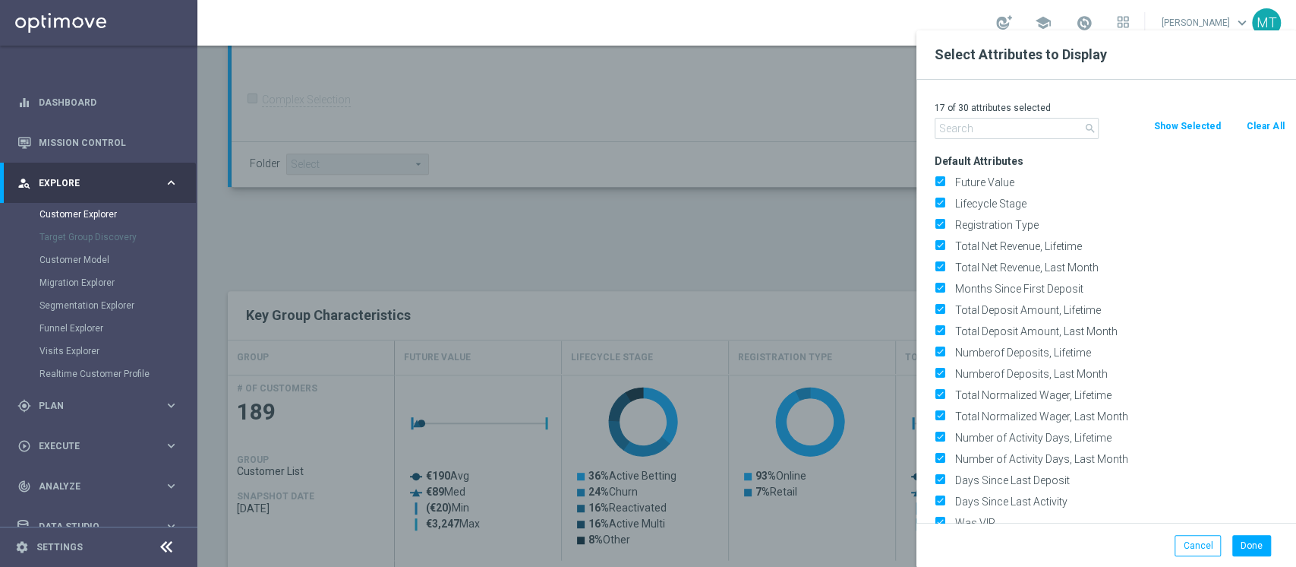
click at [1265, 124] on button "Clear All" at bounding box center [1266, 126] width 40 height 17
checkbox input "false"
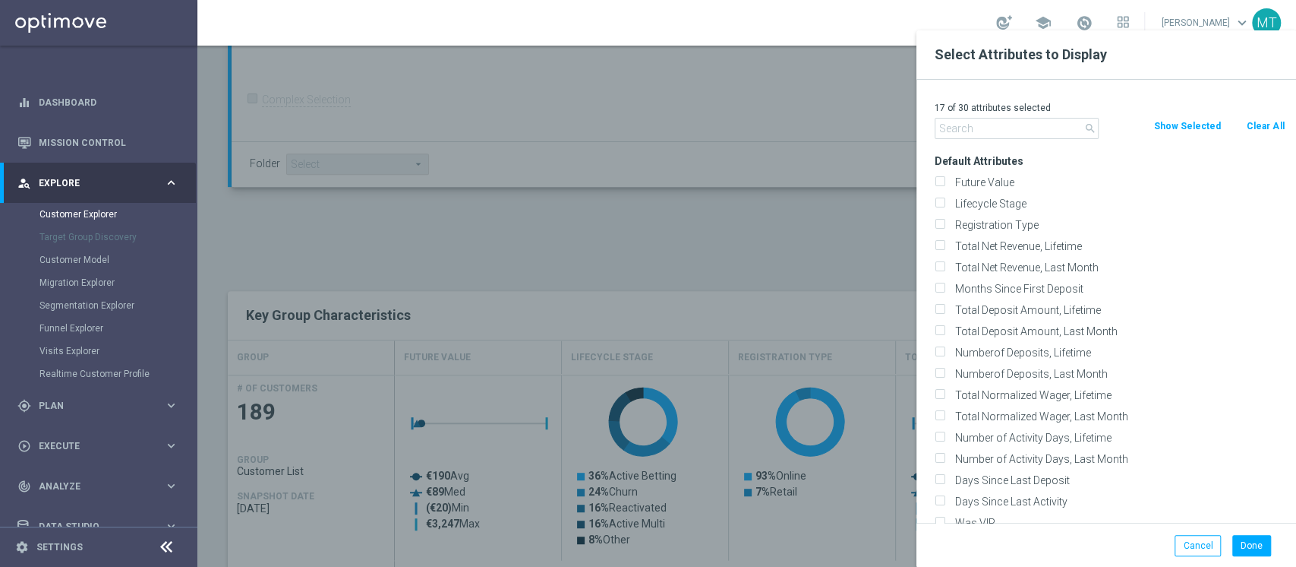
checkbox input "false"
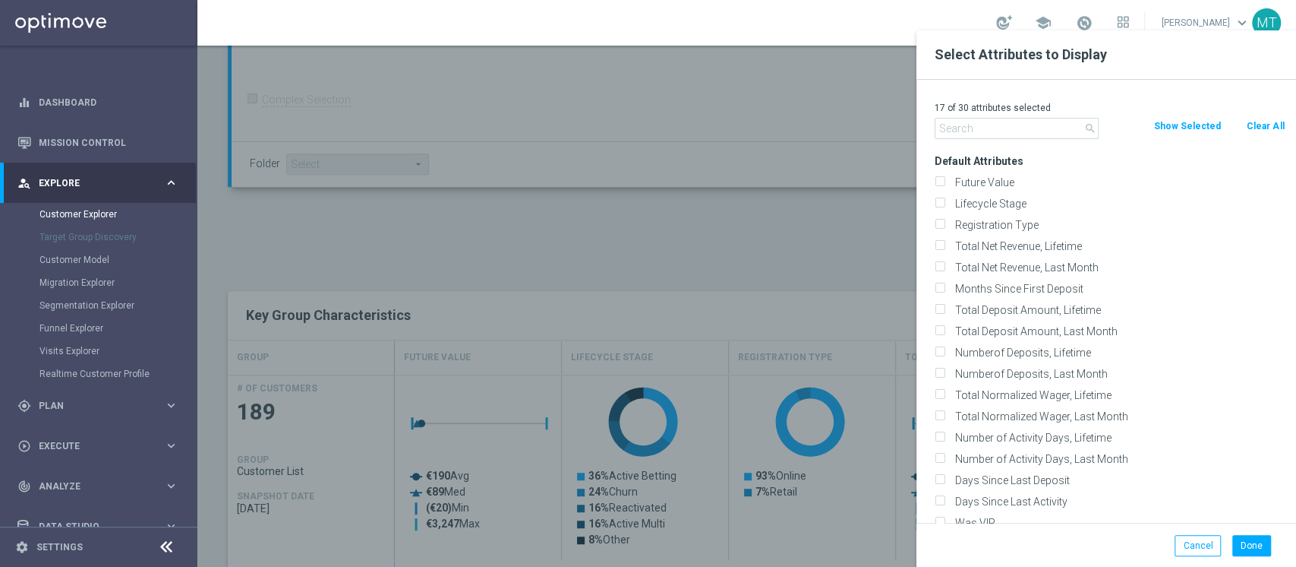
checkbox input "false"
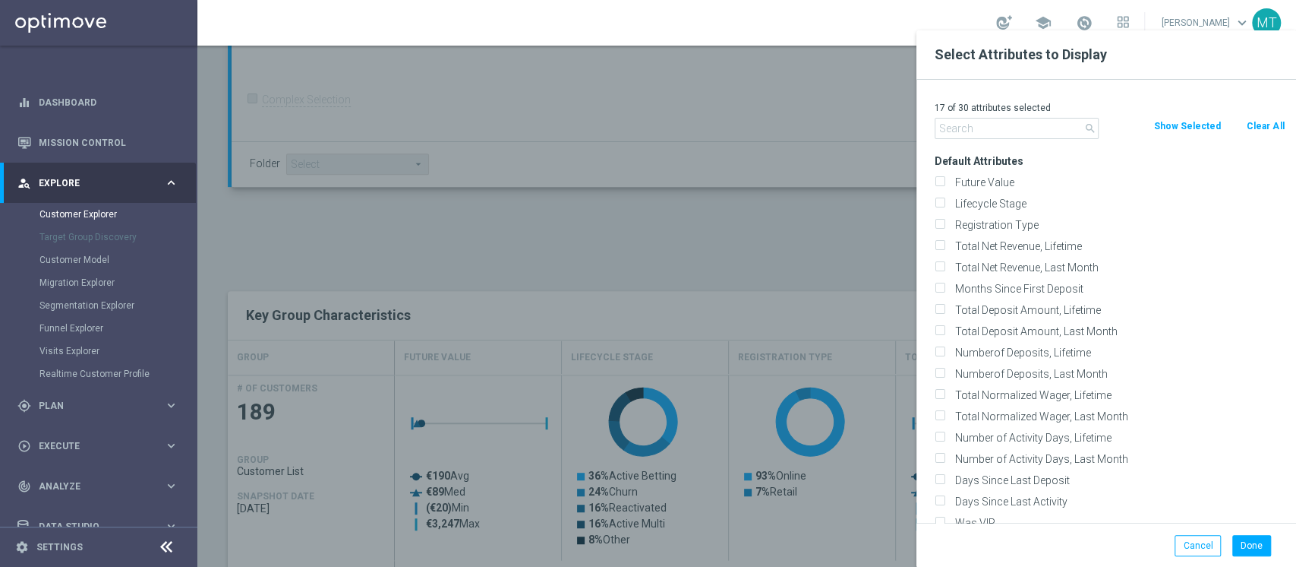
checkbox input "false"
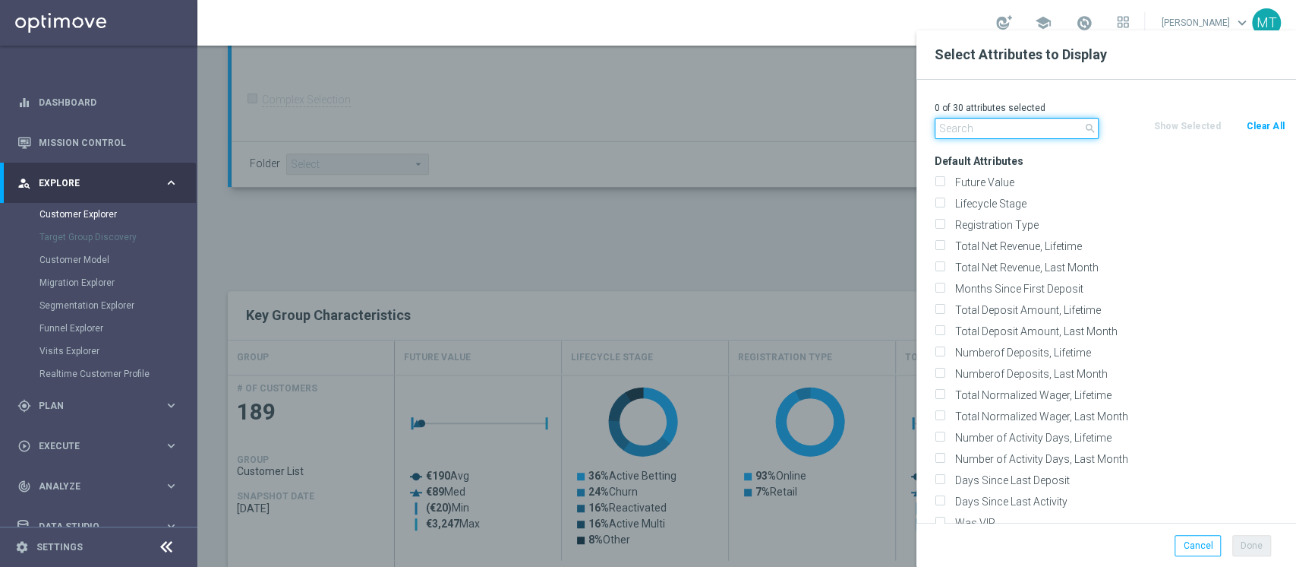
click at [964, 124] on input "text" at bounding box center [1017, 128] width 164 height 21
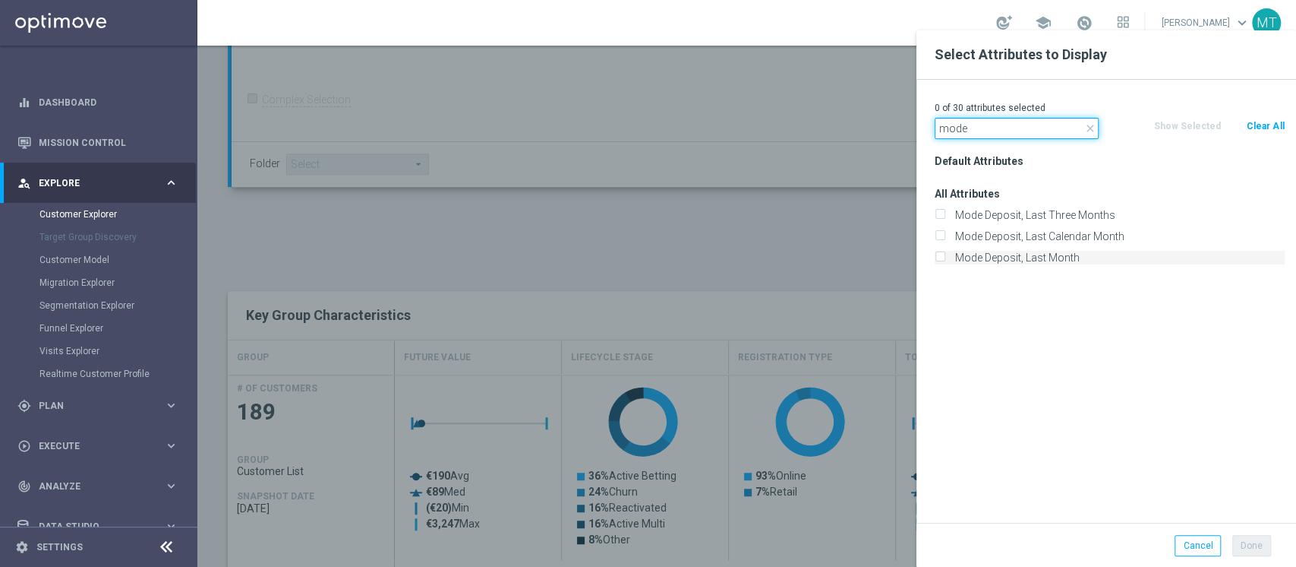
type input "mode"
click at [1055, 254] on label "Mode Deposit, Last Month" at bounding box center [1117, 258] width 335 height 14
click at [945, 254] on input "Mode Deposit, Last Month" at bounding box center [940, 259] width 10 height 10
checkbox input "true"
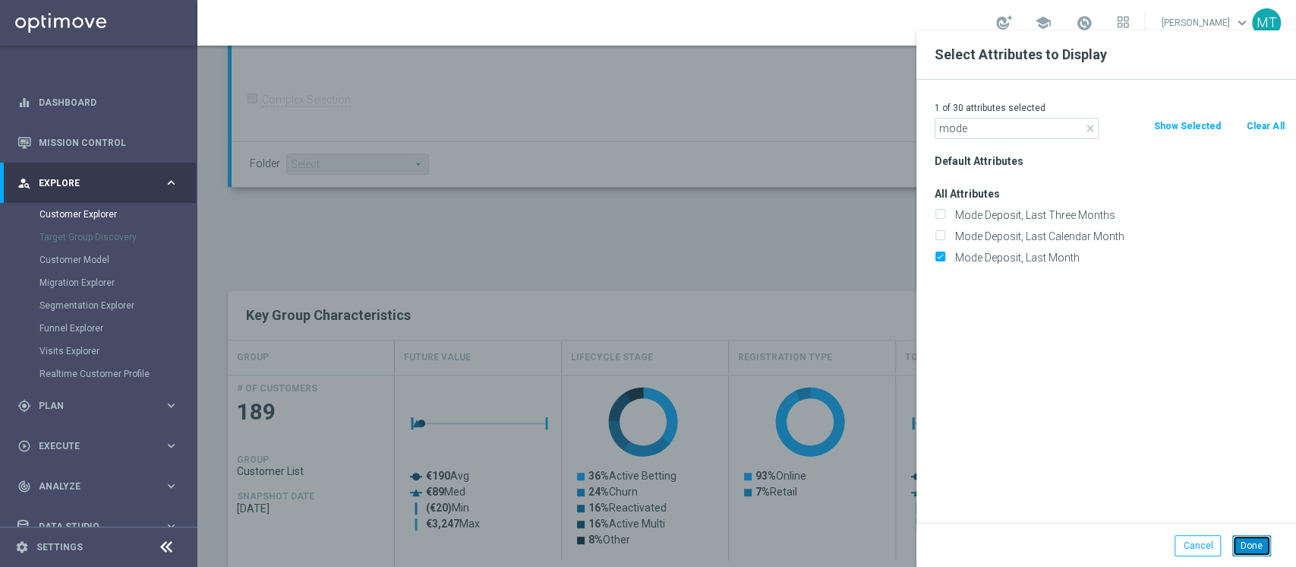
click at [1240, 543] on button "Done" at bounding box center [1252, 545] width 39 height 21
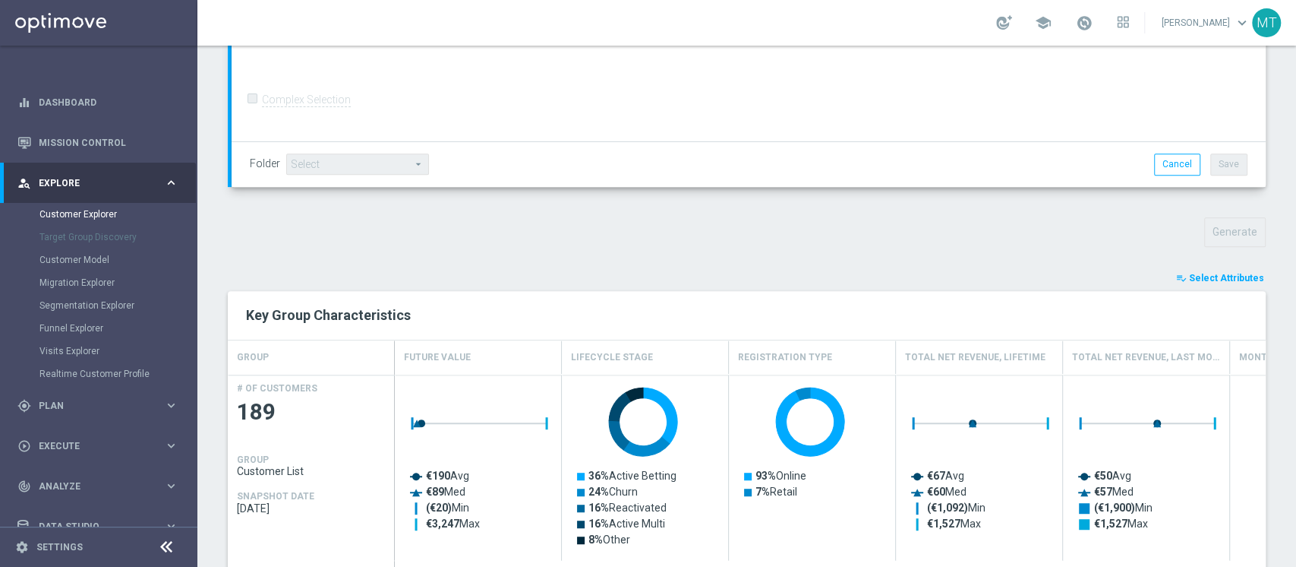
type input "Search"
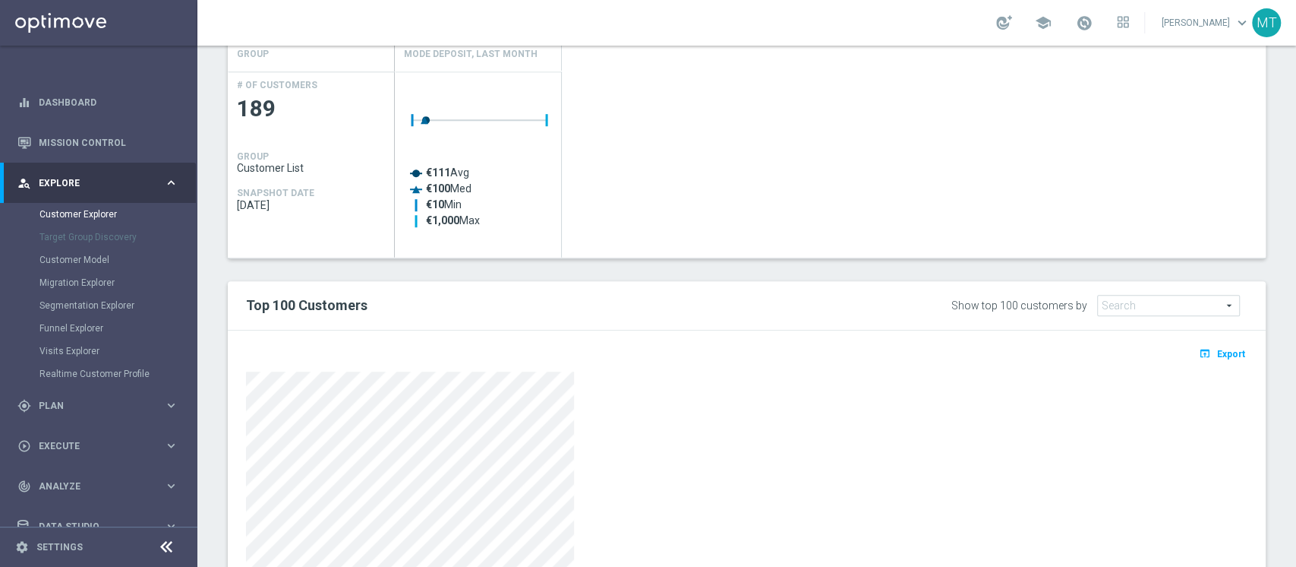
scroll to position [687, 0]
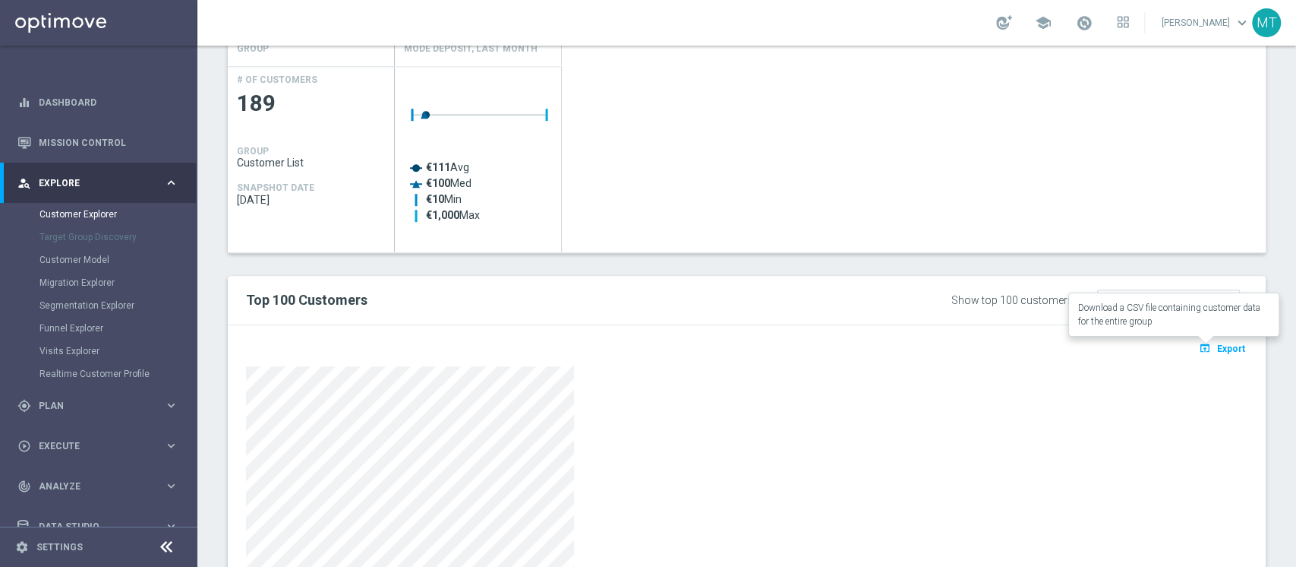
click at [1203, 355] on button "open_in_browser Export" at bounding box center [1222, 348] width 51 height 20
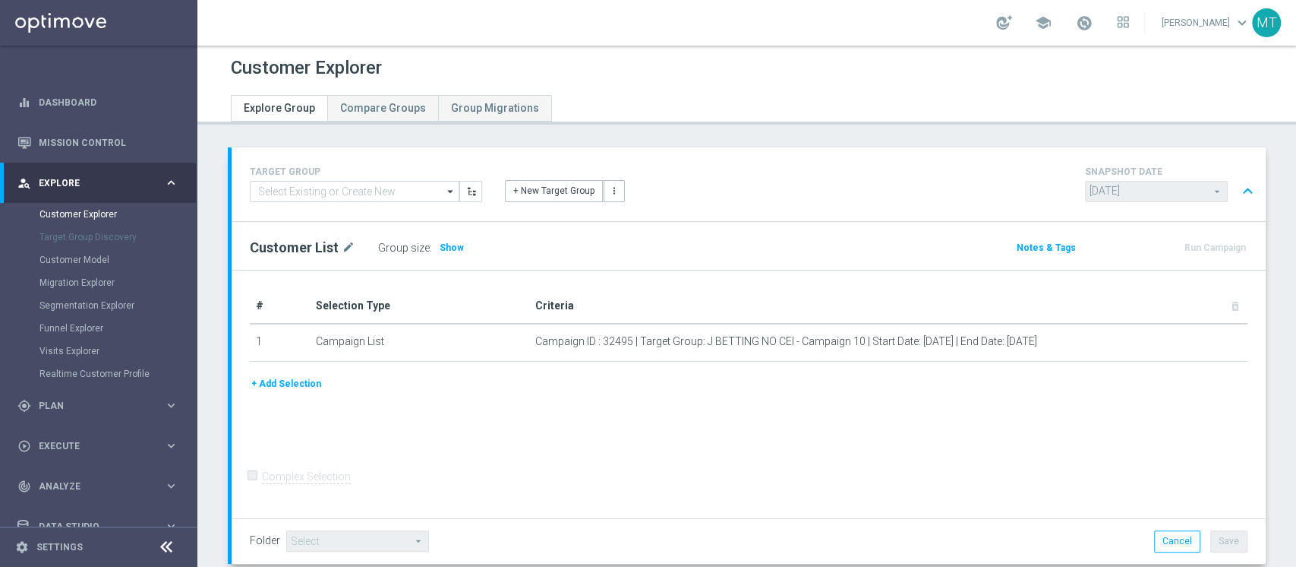
scroll to position [1, 0]
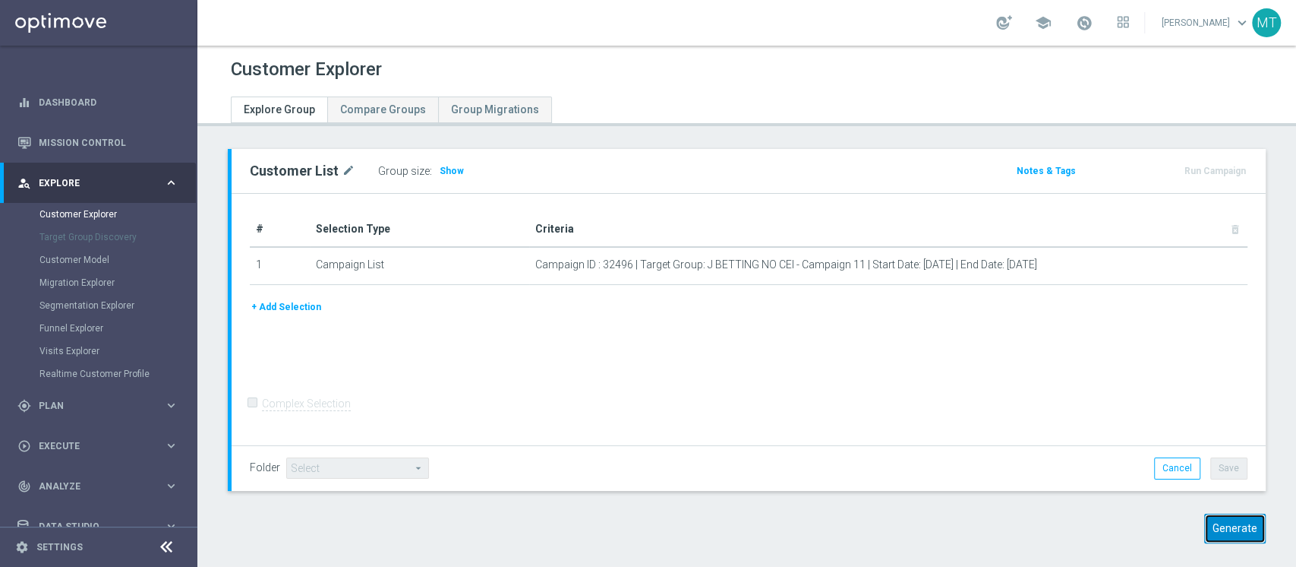
click at [1205, 532] on button "Generate" at bounding box center [1236, 528] width 62 height 30
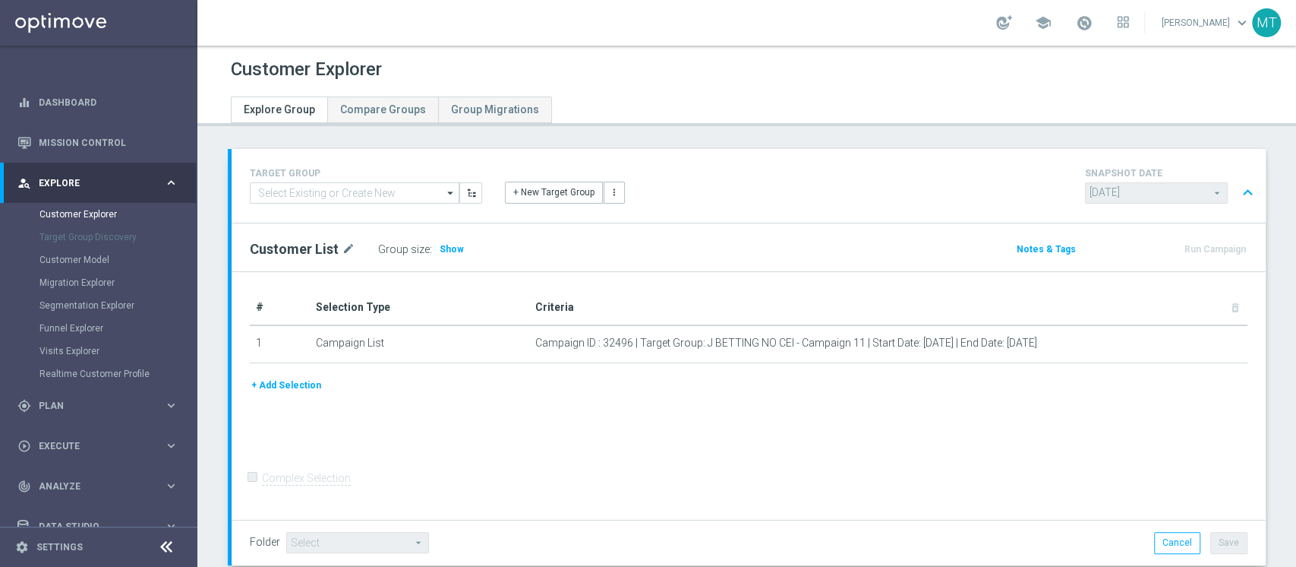
scroll to position [281, 0]
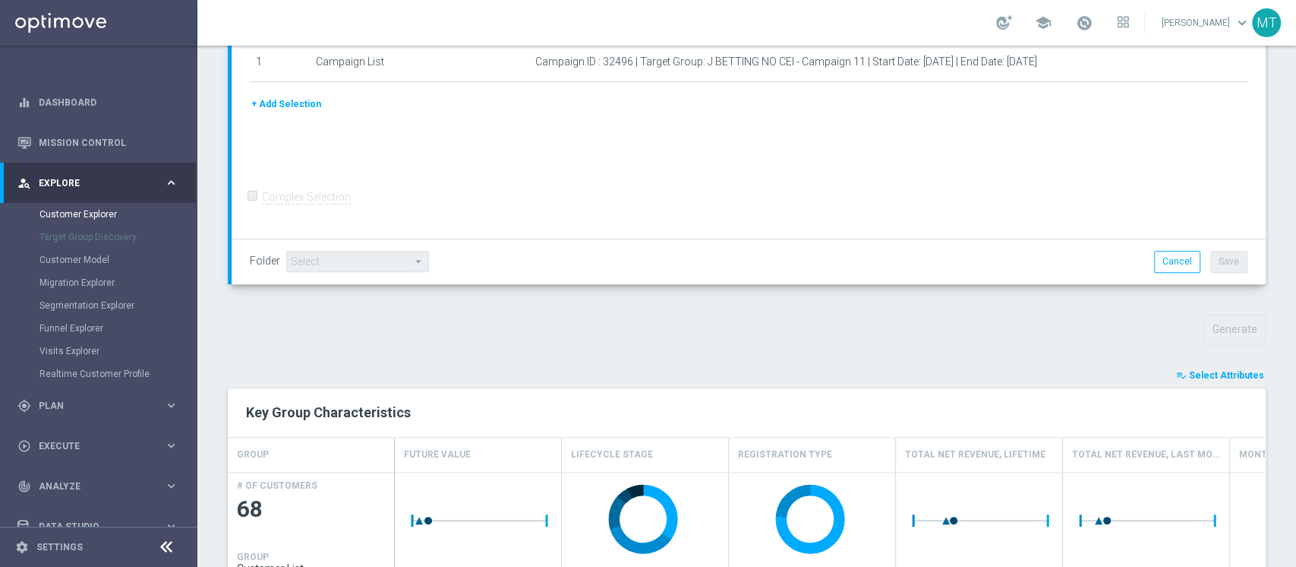
click at [1178, 375] on button "playlist_add_check Select Attributes" at bounding box center [1220, 375] width 91 height 17
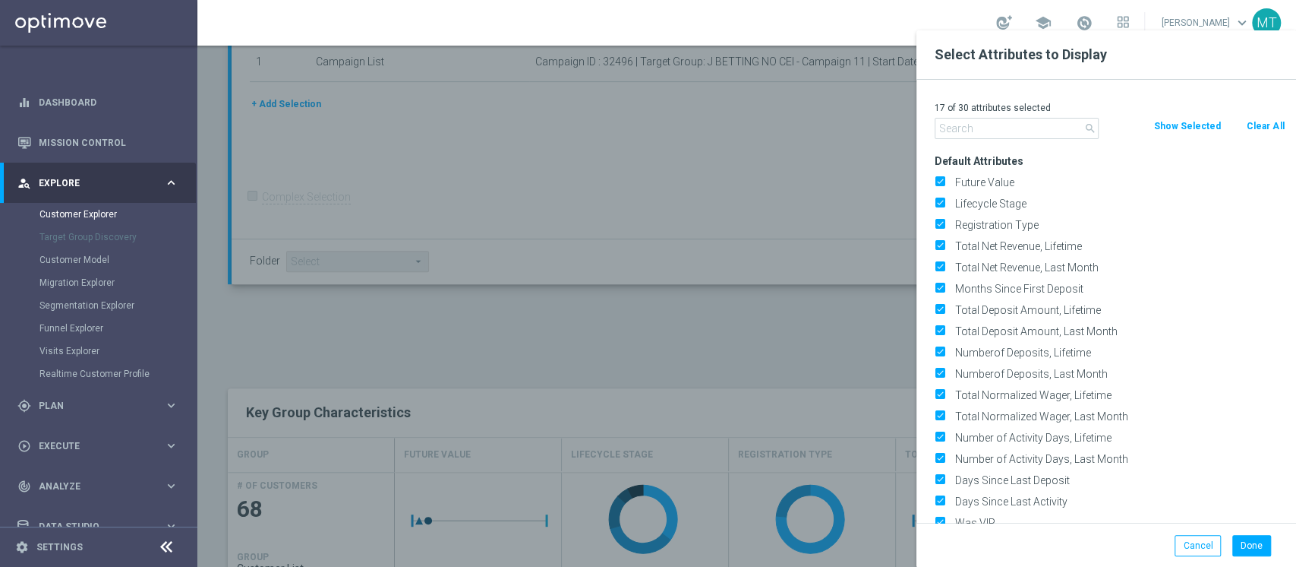
click at [1257, 125] on button "Clear All" at bounding box center [1266, 126] width 40 height 17
checkbox input "false"
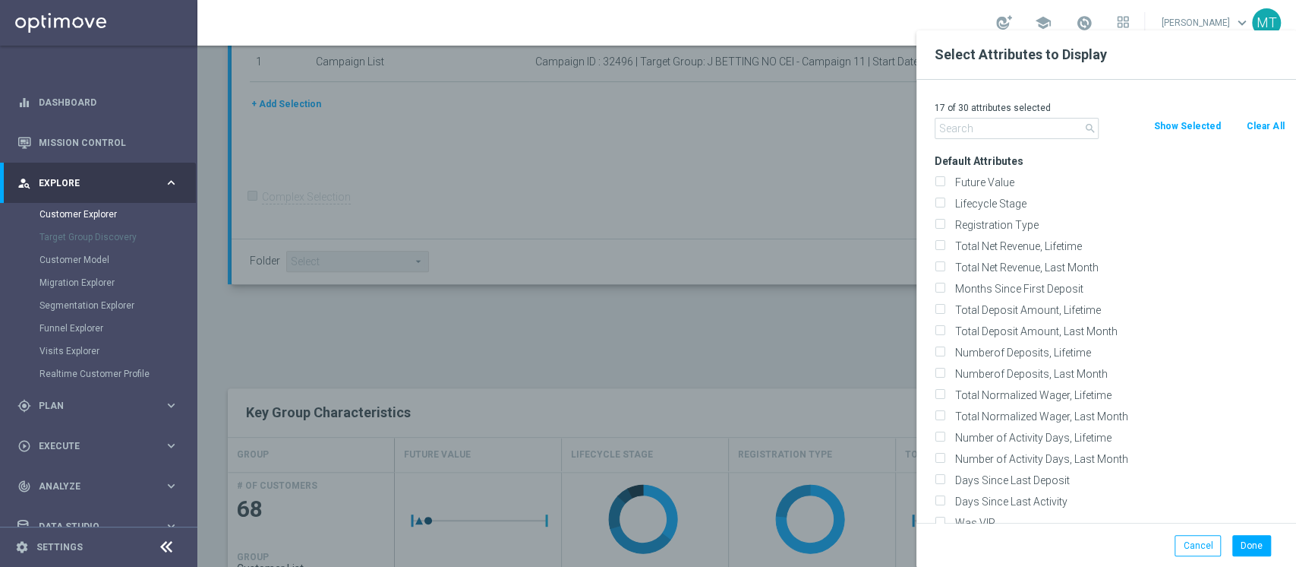
checkbox input "false"
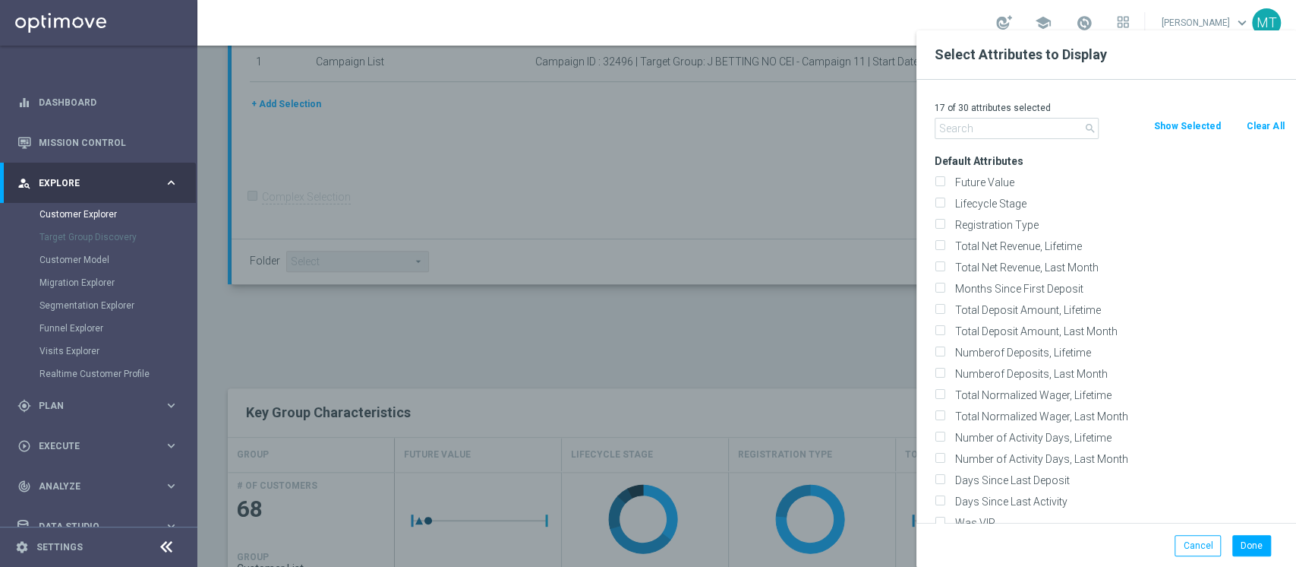
checkbox input "false"
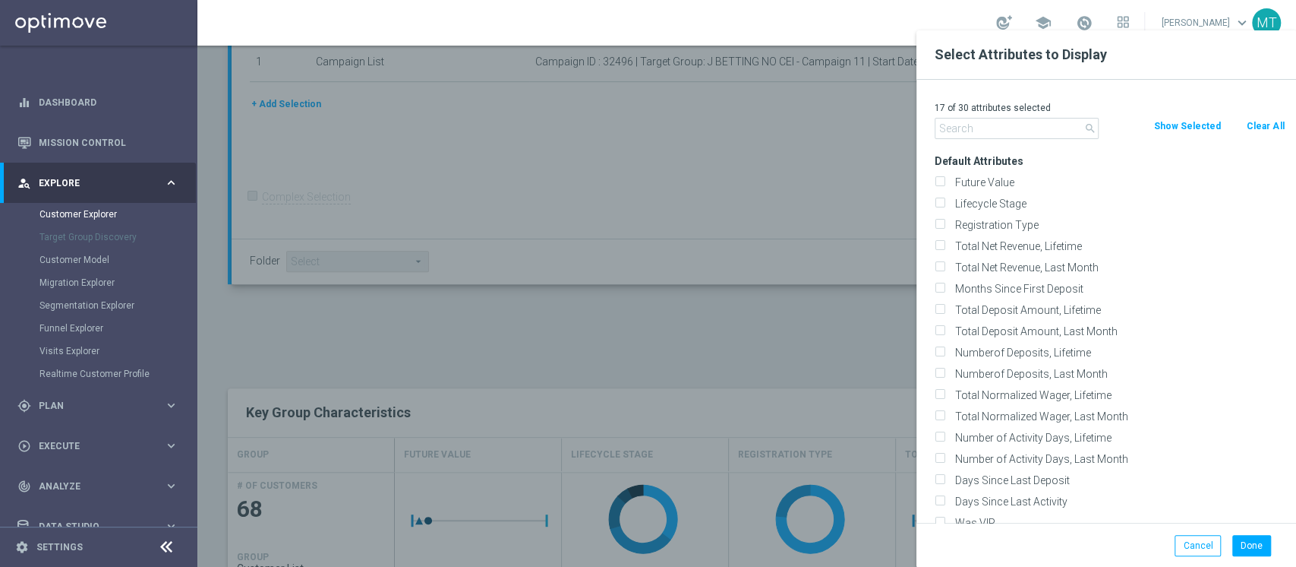
checkbox input "false"
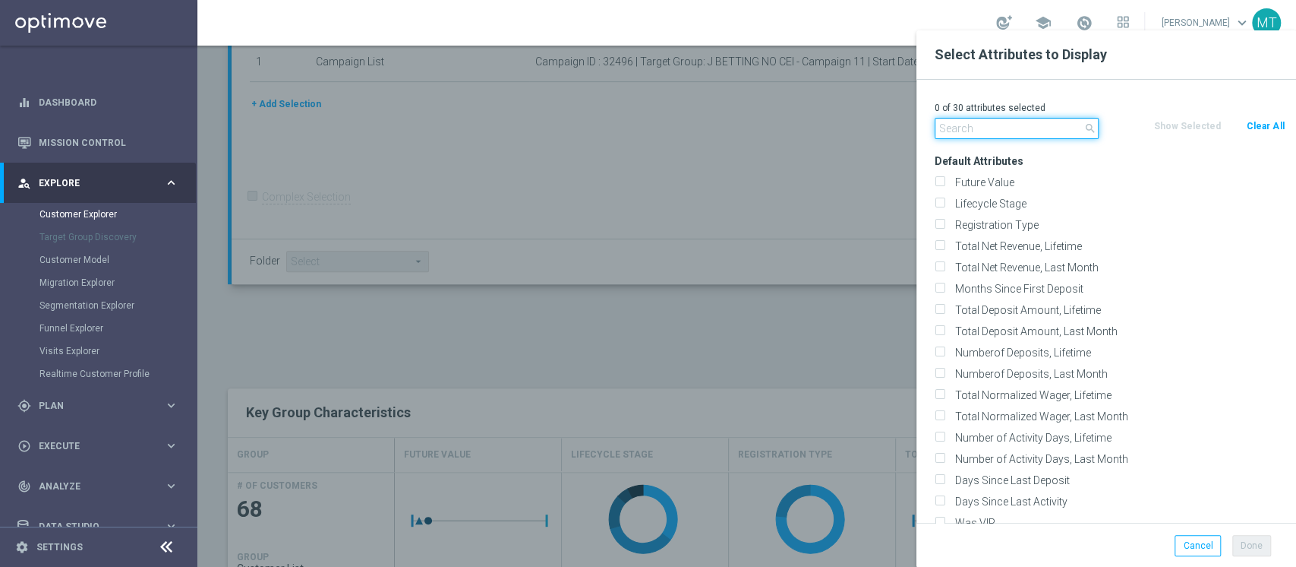
click at [967, 137] on input "text" at bounding box center [1017, 128] width 164 height 21
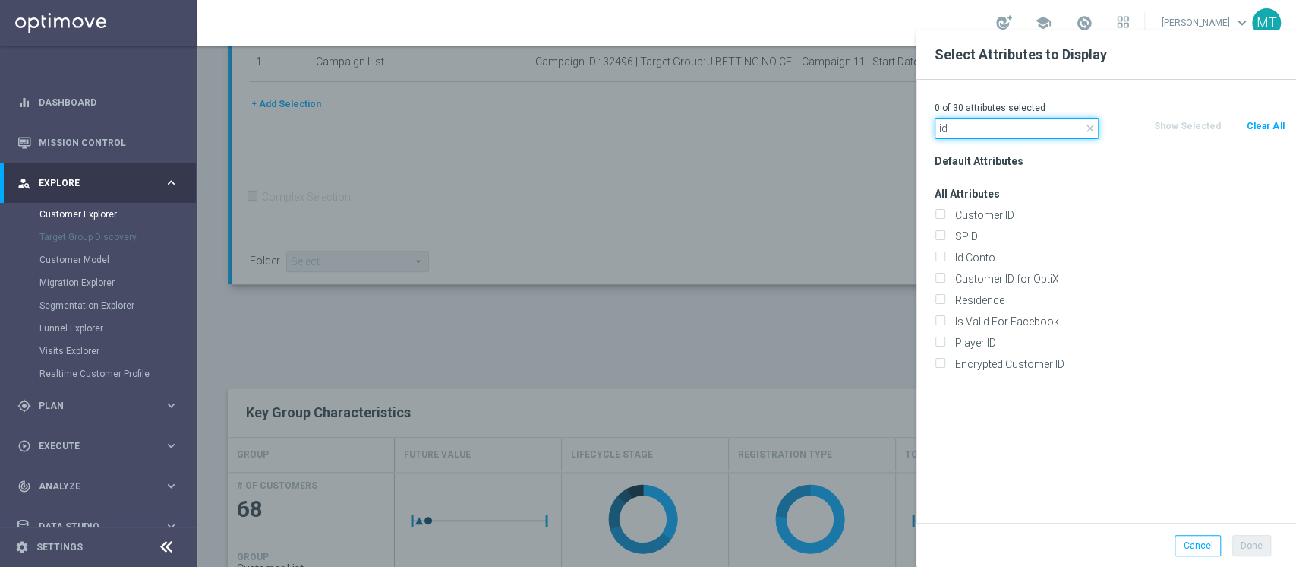
type input "i"
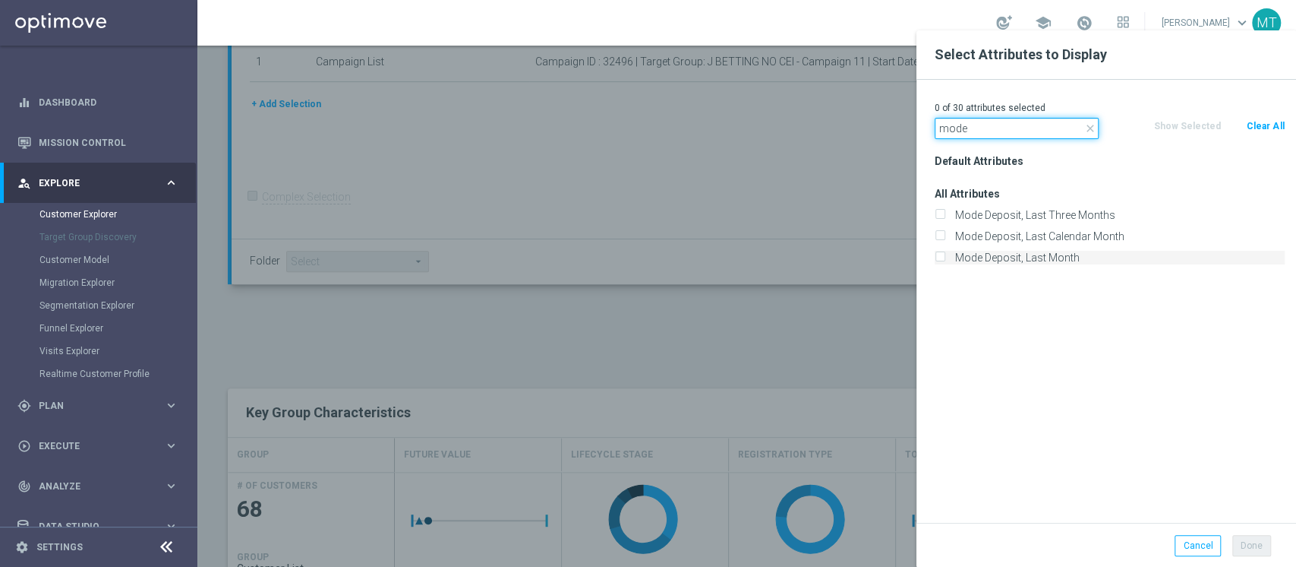
type input "mode"
click at [1037, 261] on label "Mode Deposit, Last Month" at bounding box center [1117, 258] width 335 height 14
click at [945, 261] on input "Mode Deposit, Last Month" at bounding box center [940, 259] width 10 height 10
checkbox input "true"
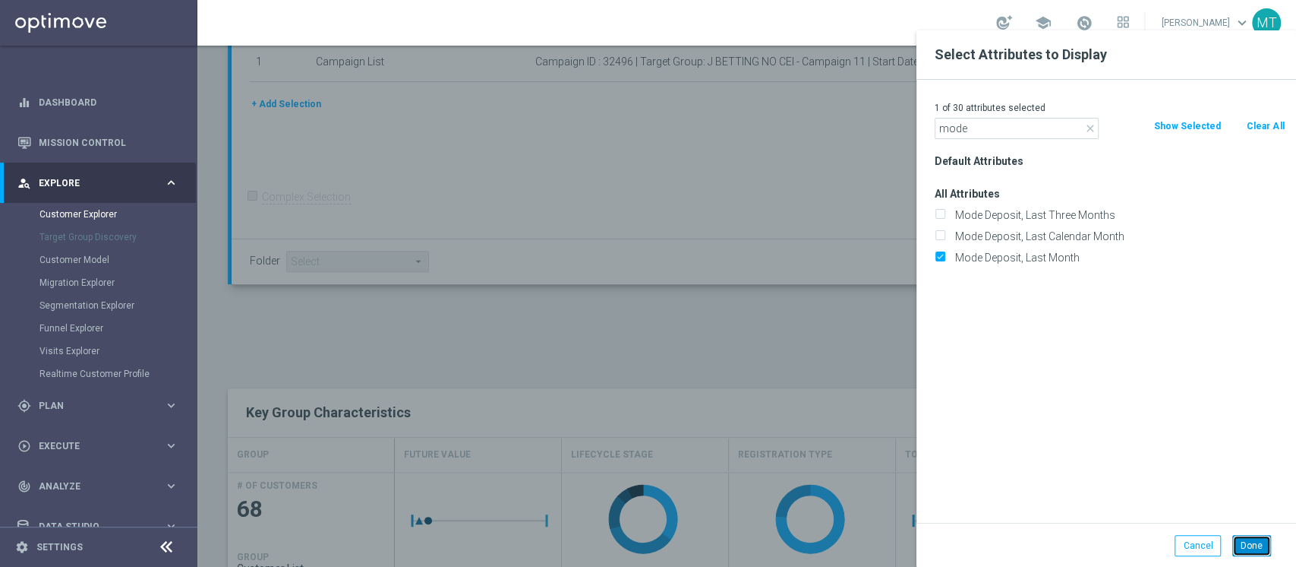
click at [1249, 548] on button "Done" at bounding box center [1252, 545] width 39 height 21
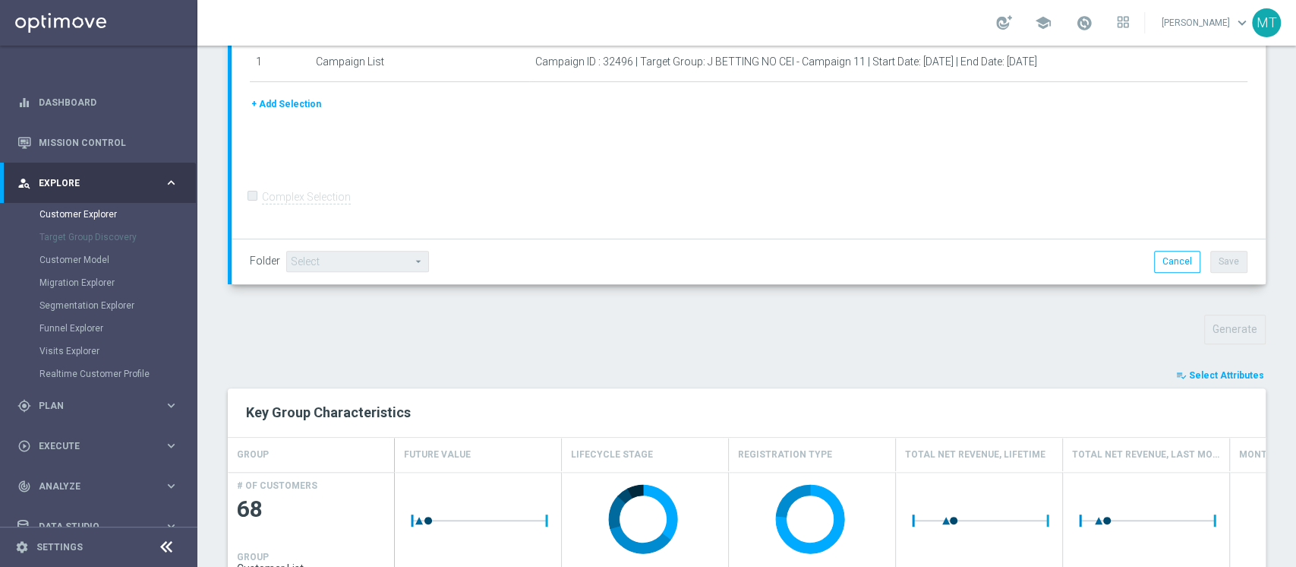
type input "Search"
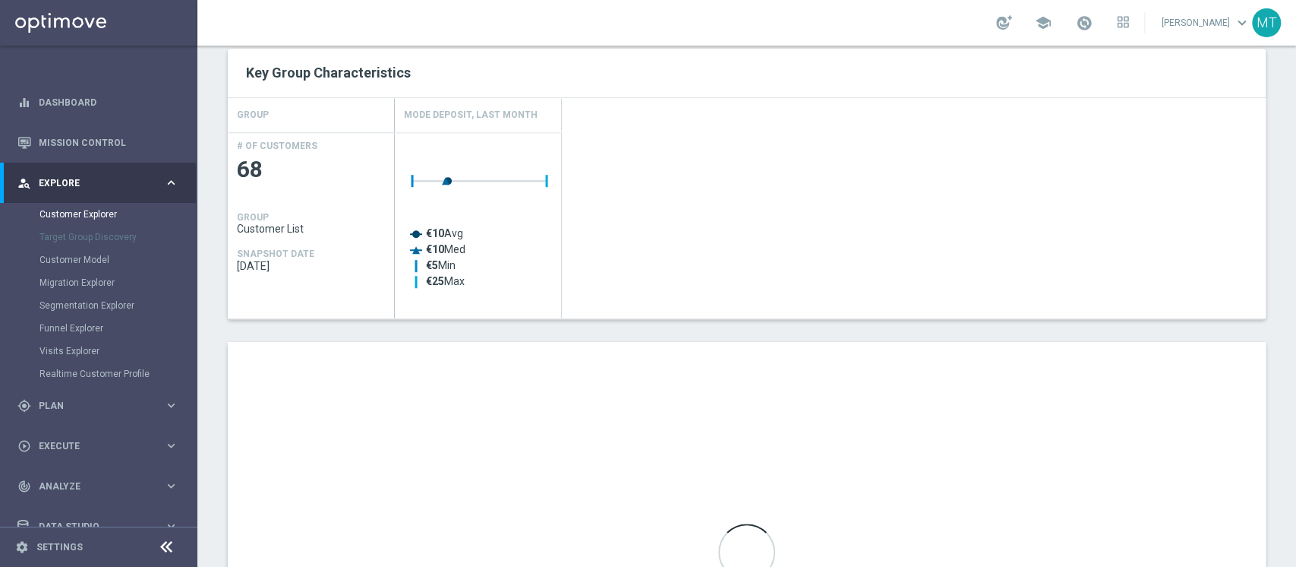
scroll to position [621, 0]
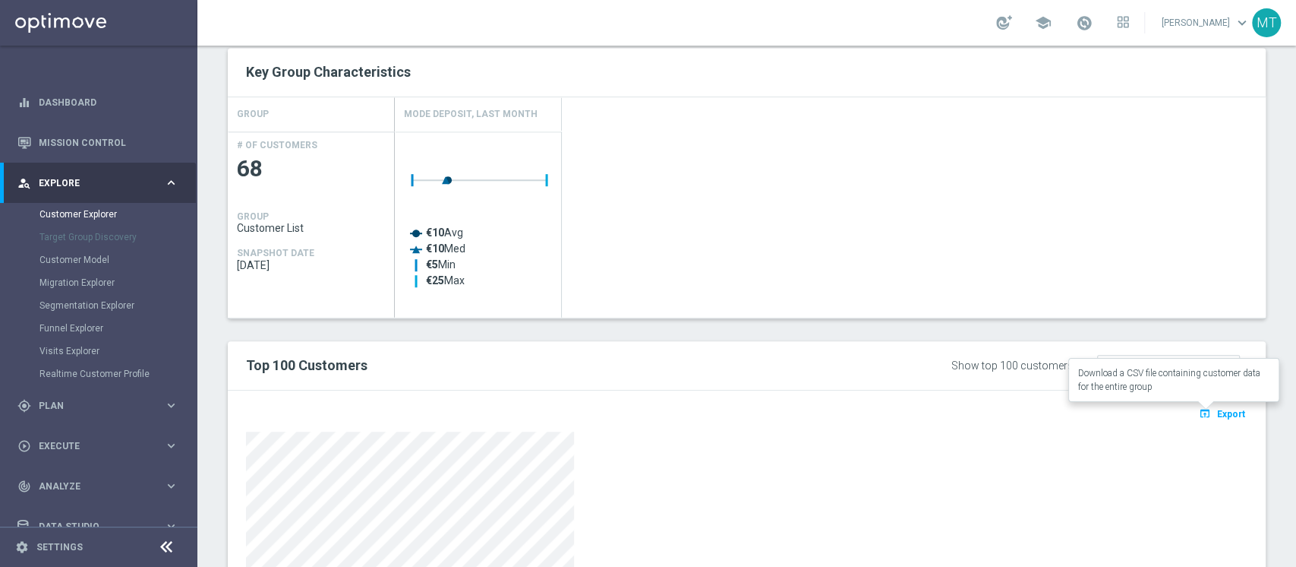
click at [1206, 403] on button "open_in_browser Export" at bounding box center [1222, 413] width 51 height 20
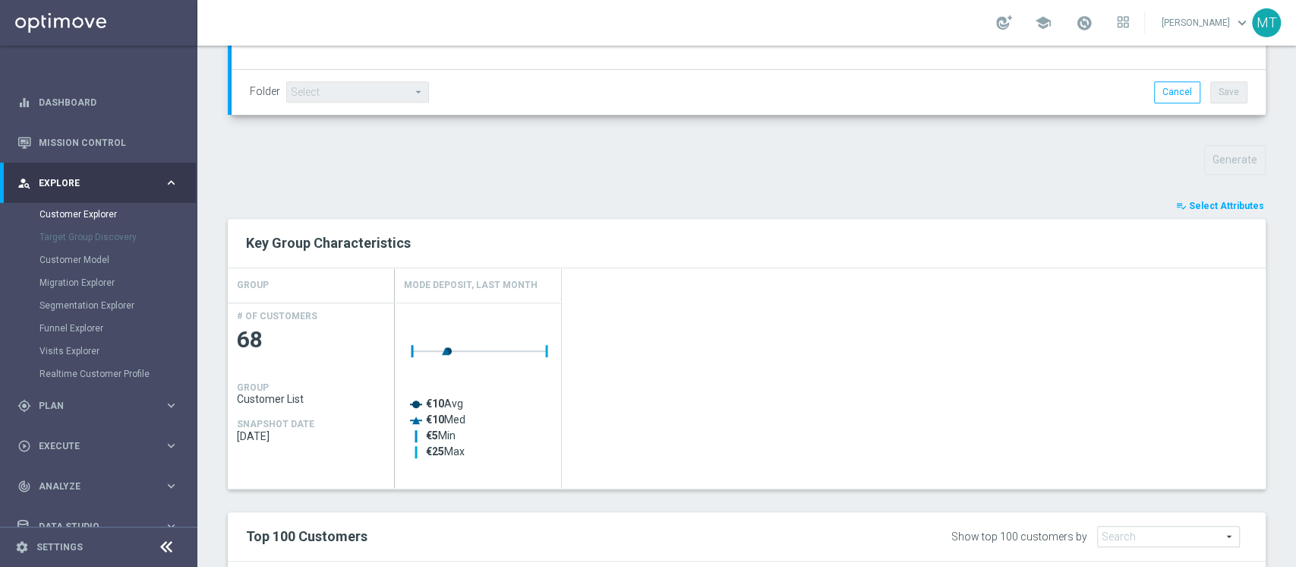
scroll to position [0, 0]
